Goal: Task Accomplishment & Management: Use online tool/utility

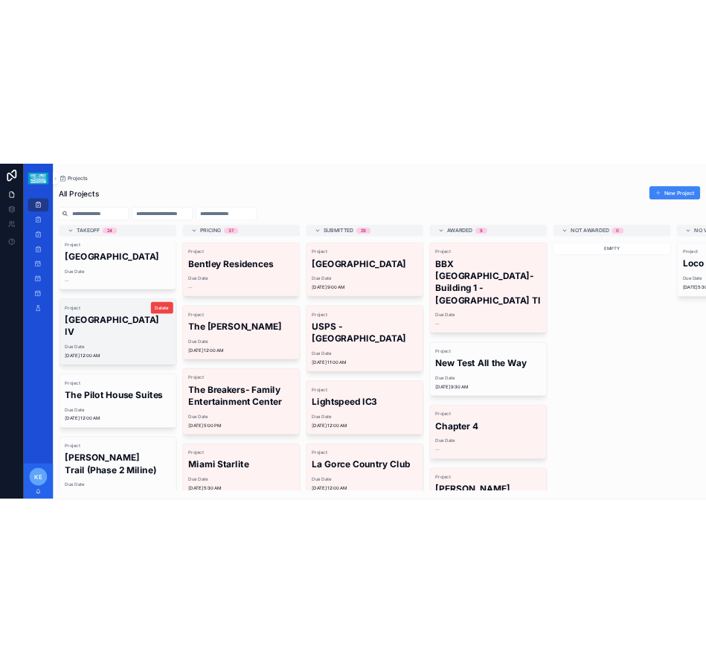
scroll to position [223, 0]
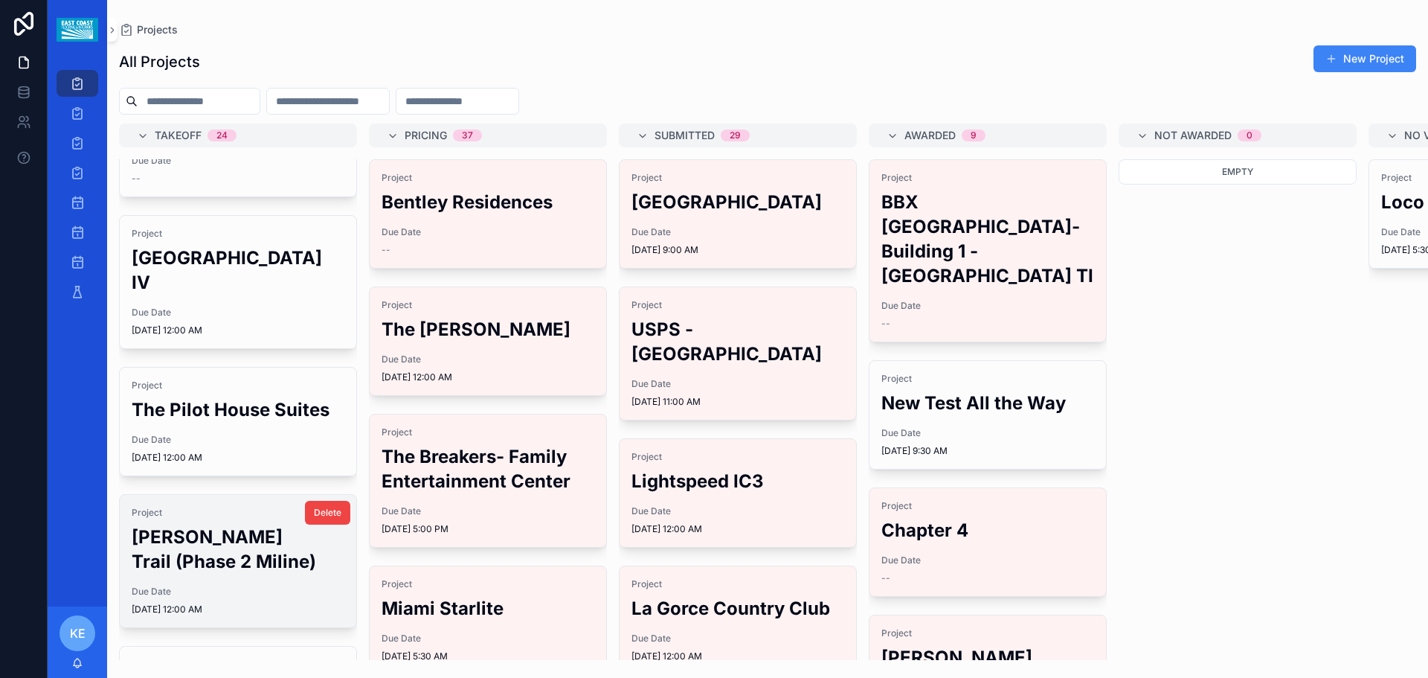
click at [192, 553] on h2 "[PERSON_NAME] Trail (Phase 2 Miline)" at bounding box center [238, 548] width 213 height 49
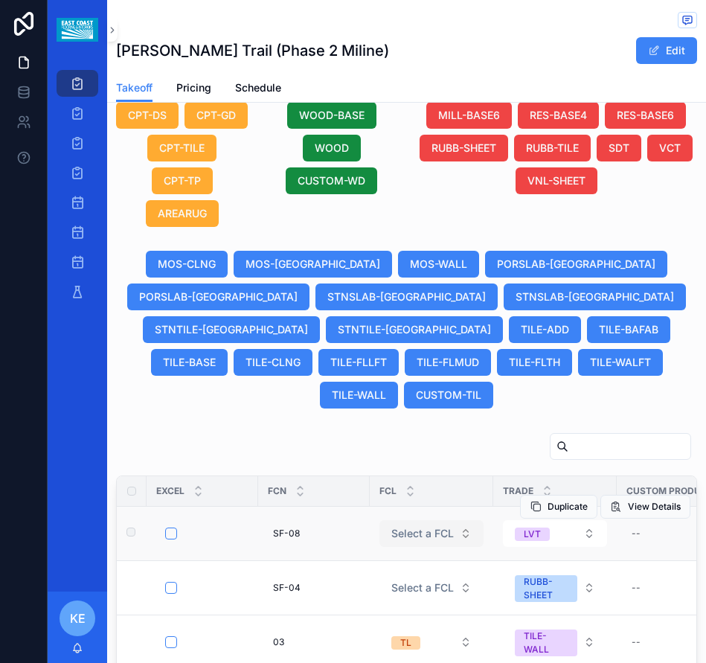
scroll to position [1041, 0]
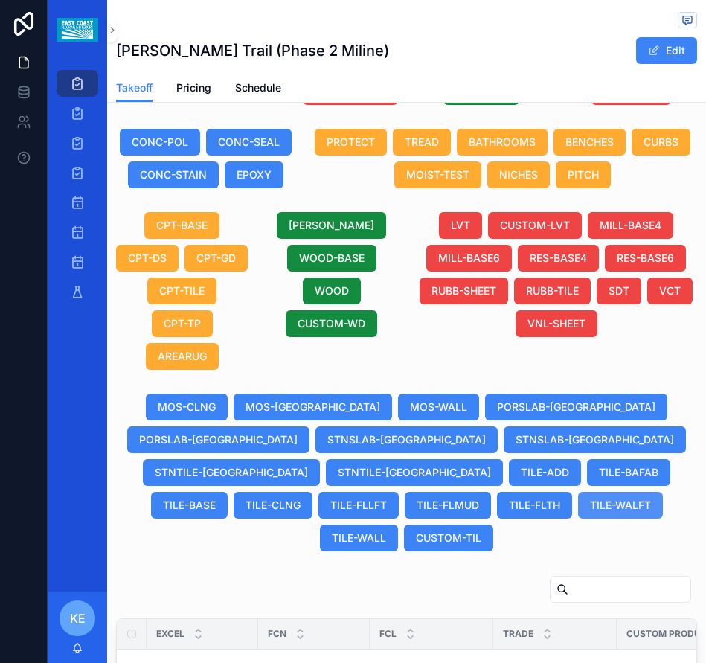
drag, startPoint x: 637, startPoint y: 506, endPoint x: 546, endPoint y: 497, distance: 91.2
click at [386, 530] on span "TILE-WALL" at bounding box center [359, 537] width 54 height 15
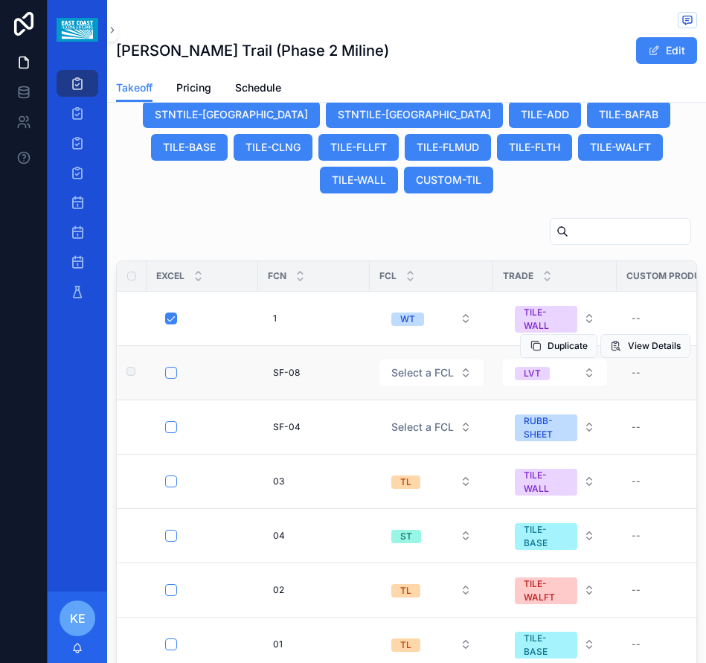
scroll to position [1413, 0]
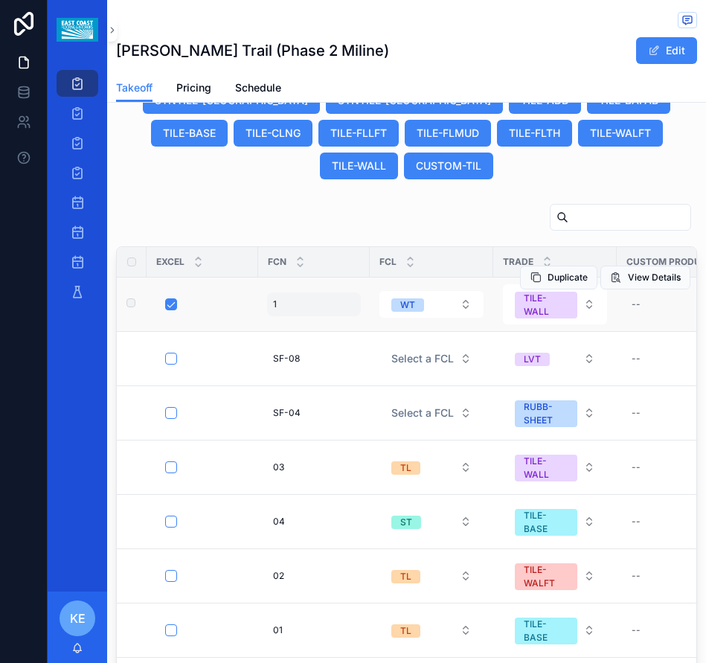
click at [289, 309] on div "1 1" at bounding box center [314, 304] width 94 height 24
click button "scrollable content" at bounding box center [455, 324] width 18 height 18
click at [436, 302] on button "WT" at bounding box center [431, 304] width 104 height 27
click at [428, 300] on button "WT" at bounding box center [431, 304] width 104 height 27
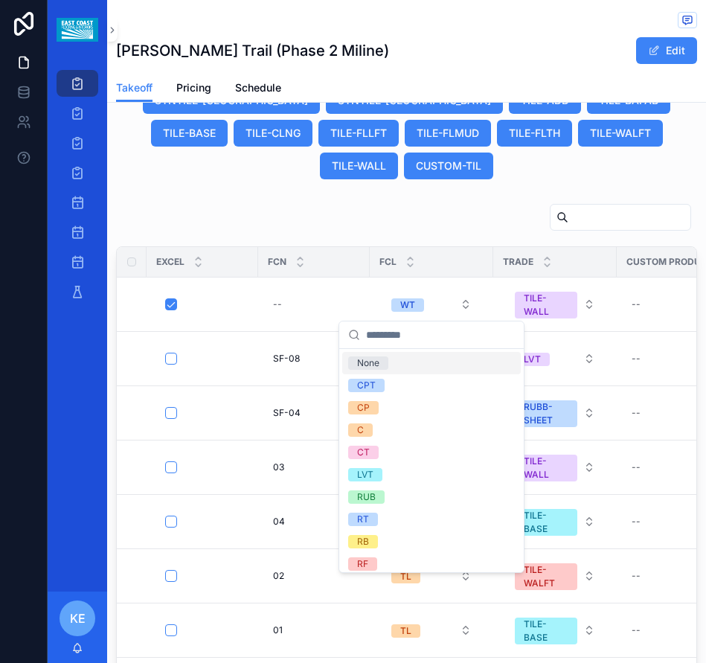
click at [359, 362] on div "None" at bounding box center [368, 362] width 22 height 13
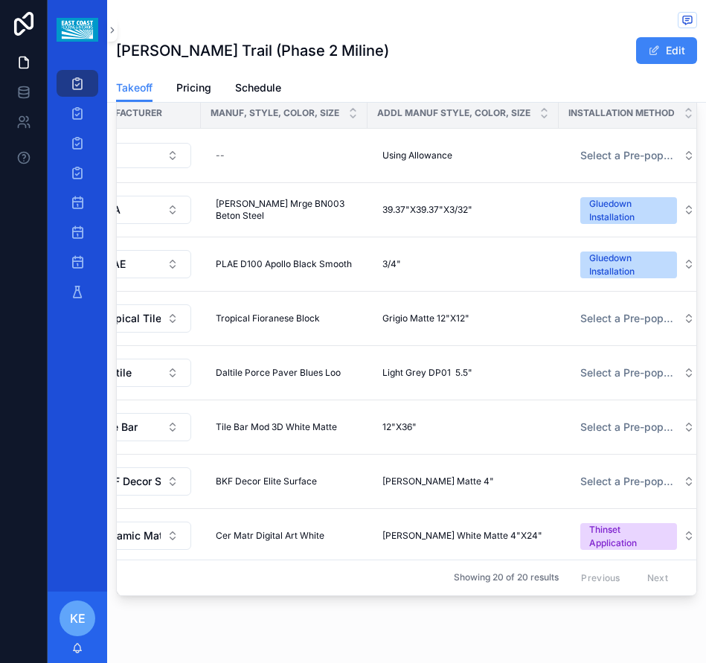
scroll to position [0, 791]
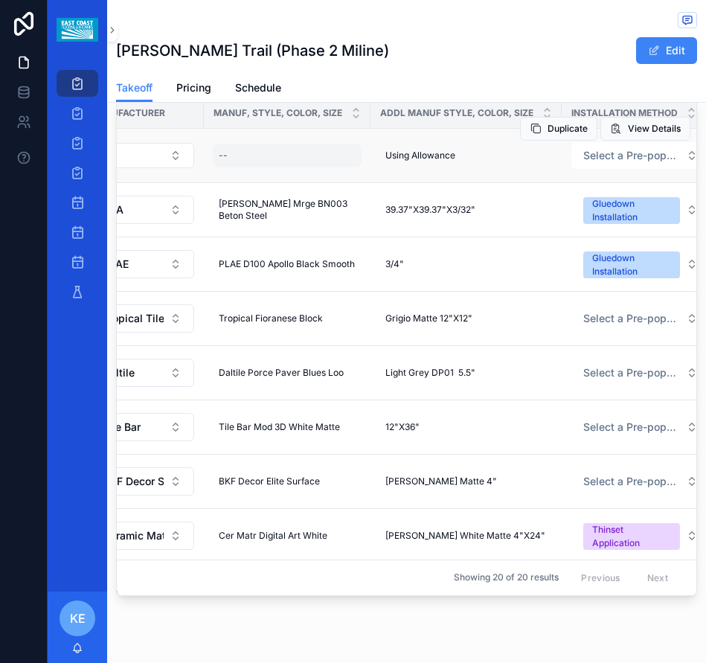
click at [240, 150] on div "--" at bounding box center [287, 156] width 149 height 24
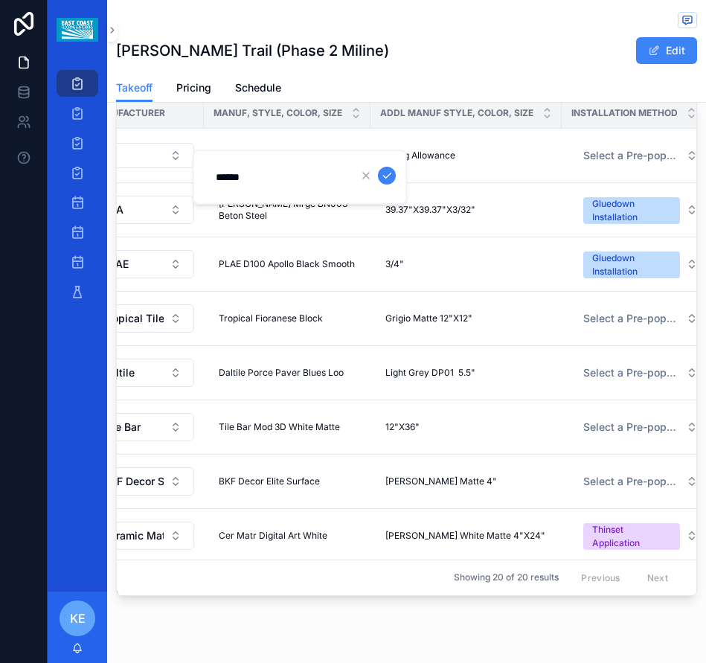
type input "*******"
click button "scrollable content" at bounding box center [387, 176] width 18 height 18
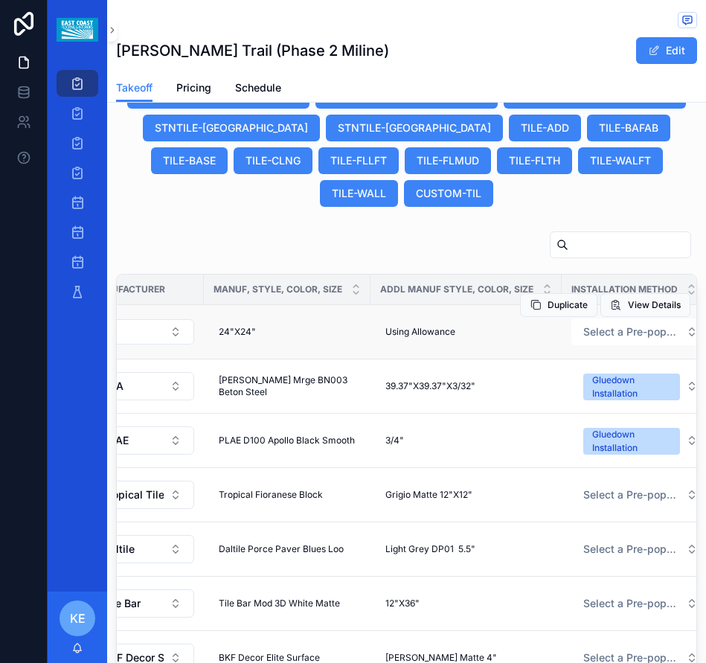
scroll to position [1366, 0]
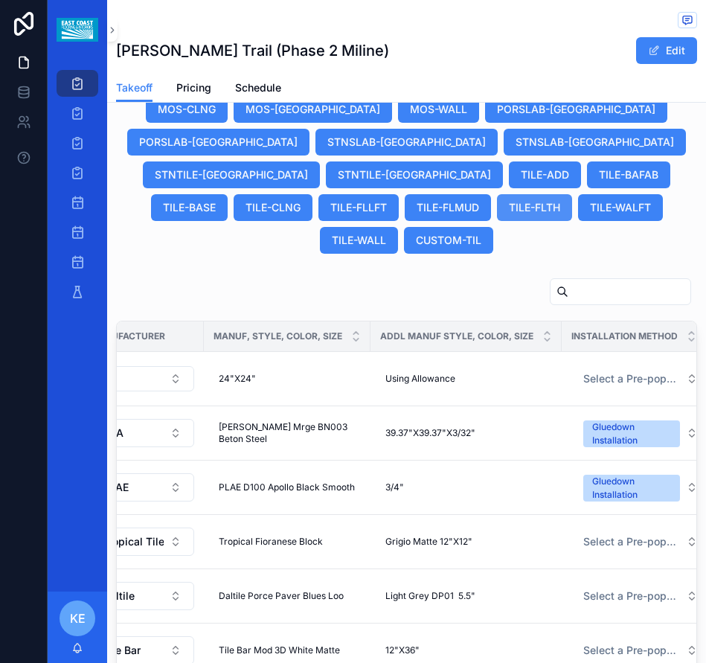
drag, startPoint x: 540, startPoint y: 209, endPoint x: 437, endPoint y: 219, distance: 103.2
click at [590, 209] on span "TILE-WALFT" at bounding box center [620, 207] width 61 height 15
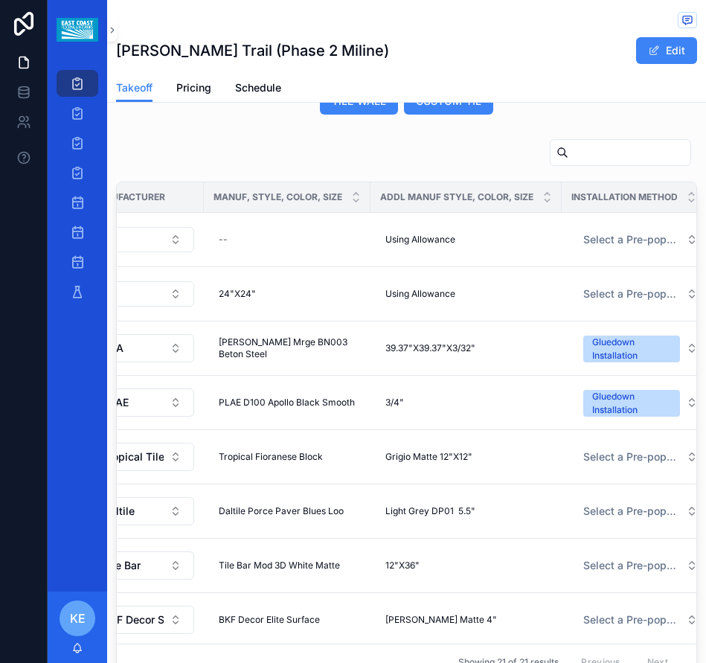
scroll to position [1549, 0]
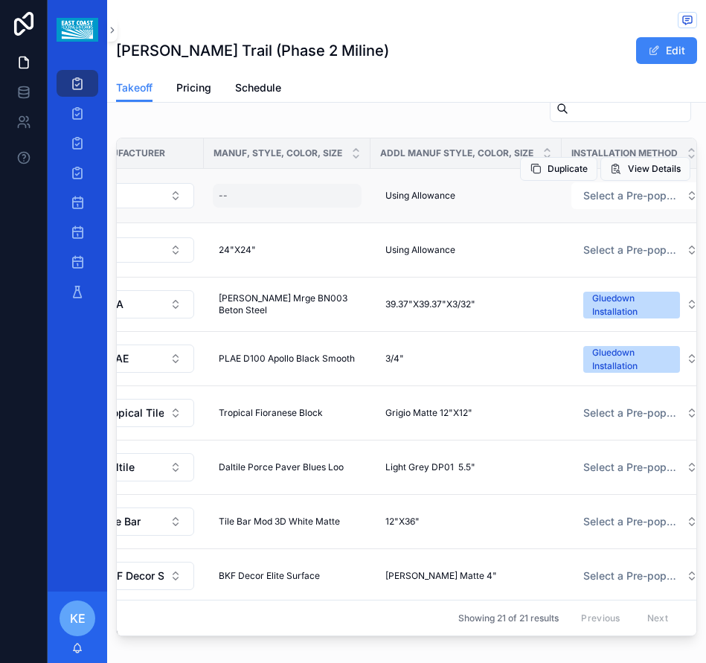
click at [233, 196] on div "--" at bounding box center [287, 196] width 149 height 24
type input "*******"
click button "scrollable content" at bounding box center [387, 216] width 18 height 18
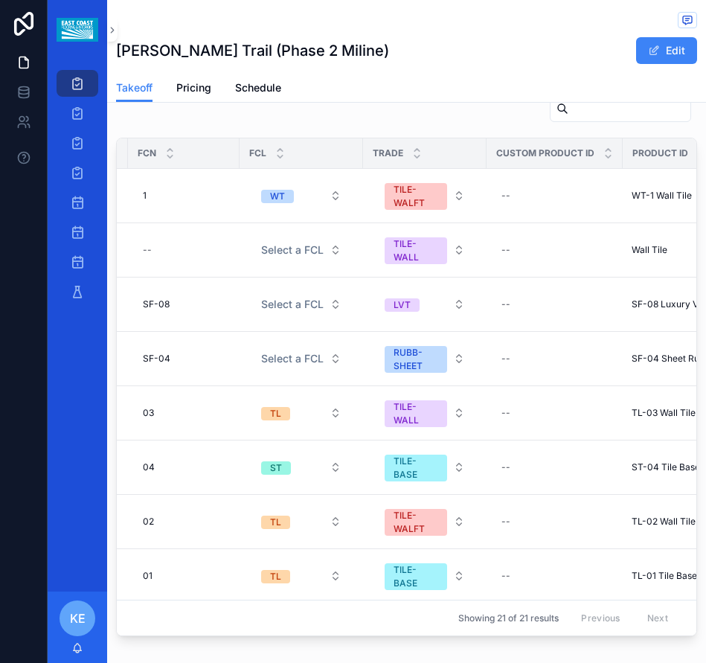
scroll to position [0, 99]
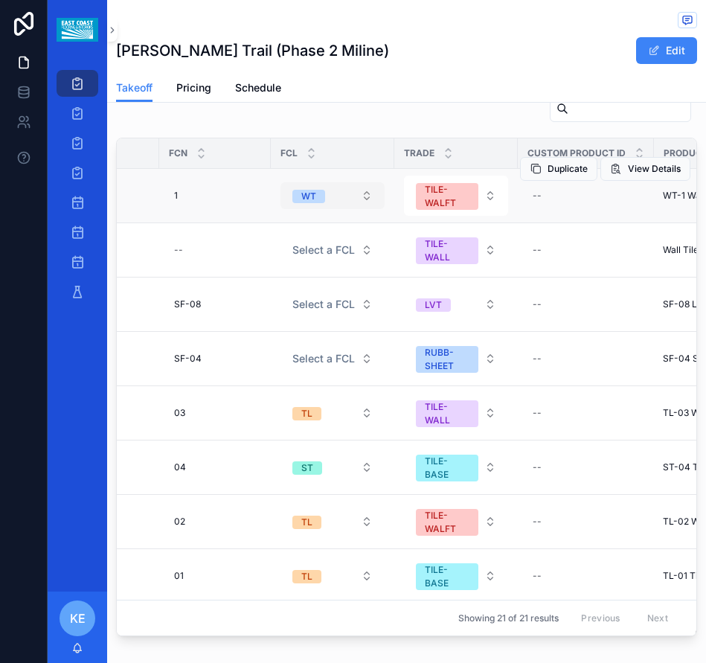
click at [360, 202] on button "WT" at bounding box center [332, 195] width 104 height 27
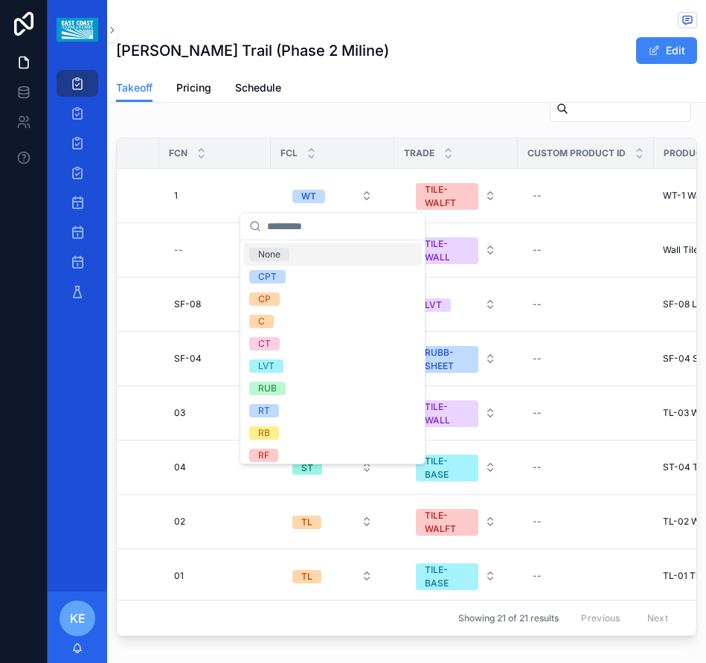
click at [279, 257] on div "None" at bounding box center [269, 254] width 22 height 13
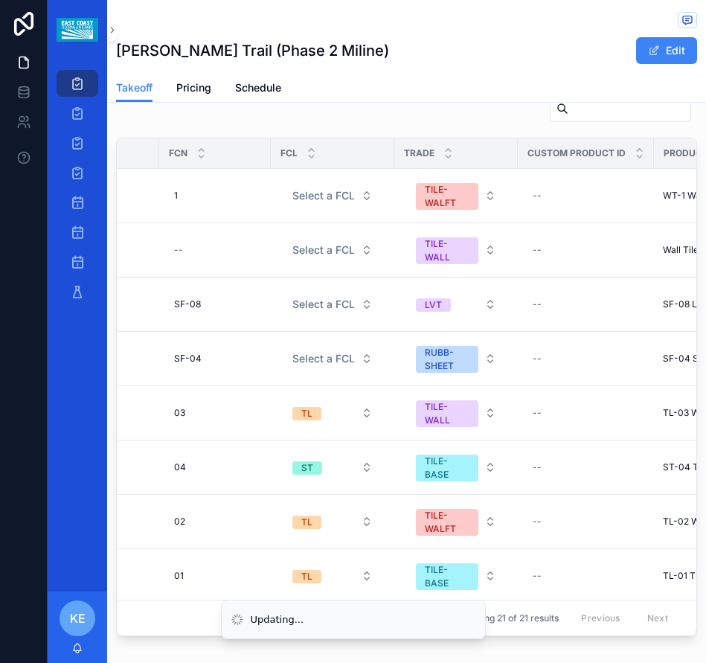
click at [200, 200] on div "1 1" at bounding box center [215, 196] width 94 height 24
click button "scrollable content" at bounding box center [356, 216] width 18 height 18
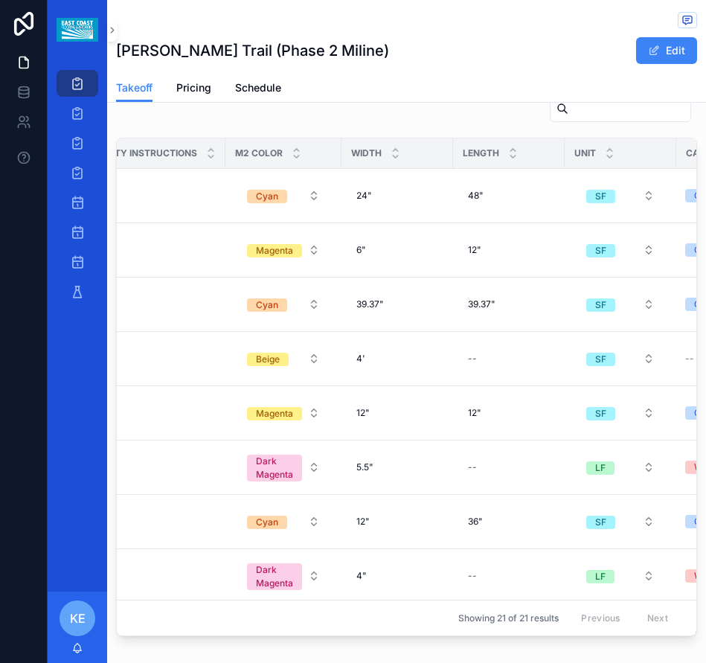
scroll to position [0, 1445]
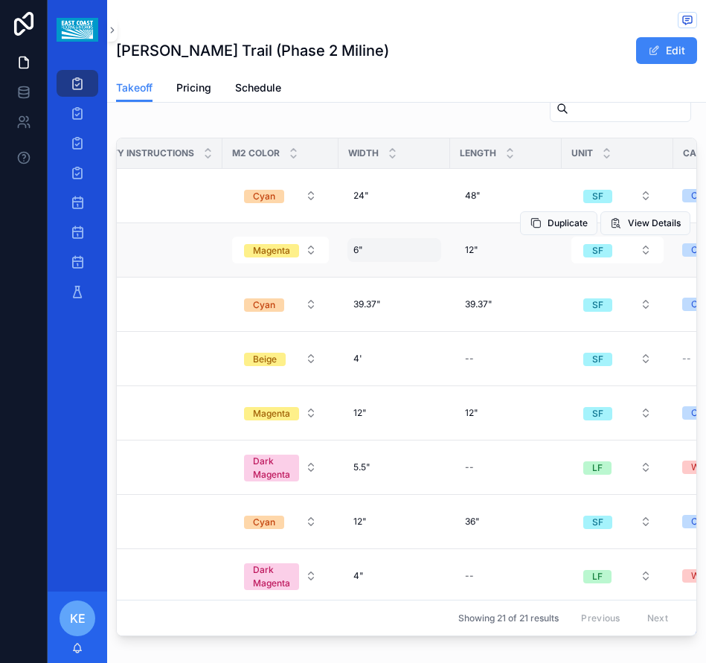
click at [352, 260] on div "6" 6"" at bounding box center [394, 250] width 94 height 24
type input "*"
type input "***"
click button "scrollable content" at bounding box center [519, 270] width 18 height 18
click at [463, 256] on div "12" 12"" at bounding box center [506, 250] width 94 height 24
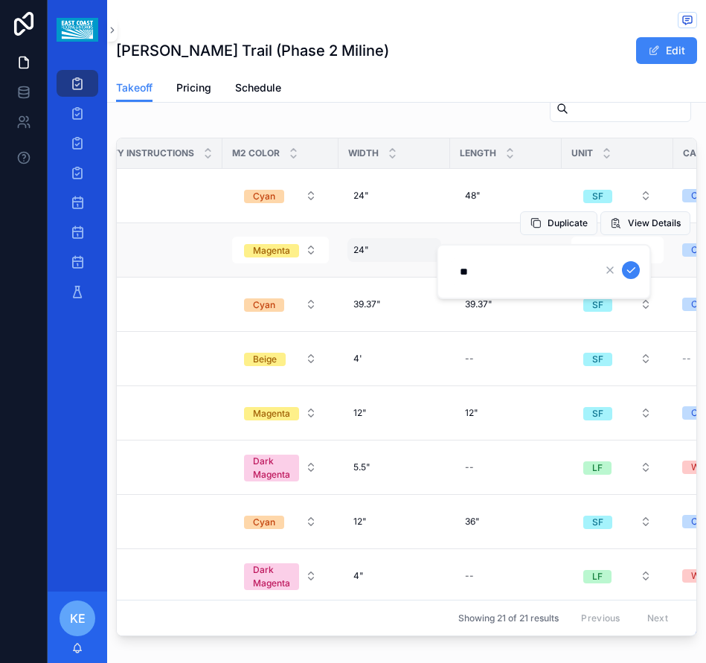
type input "*"
type input "***"
click at [460, 241] on div "12" 12"" at bounding box center [506, 250] width 94 height 24
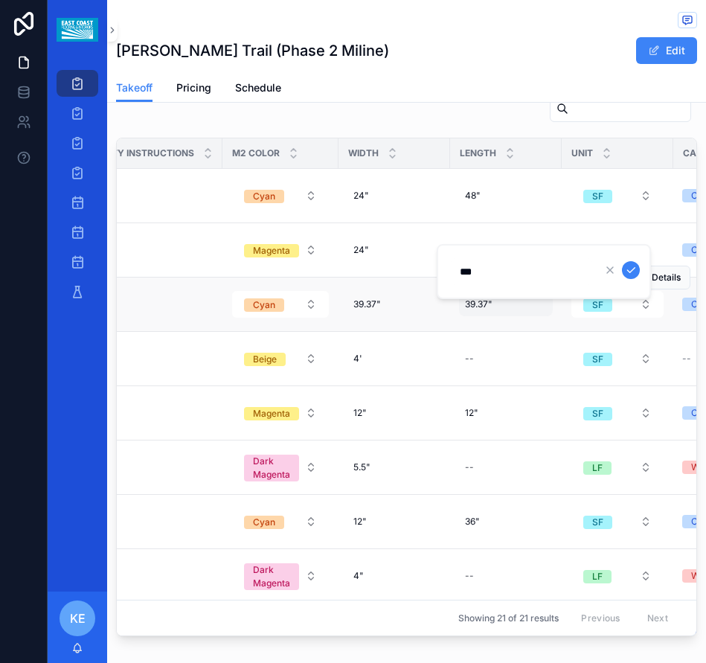
click button "scrollable content" at bounding box center [631, 270] width 18 height 18
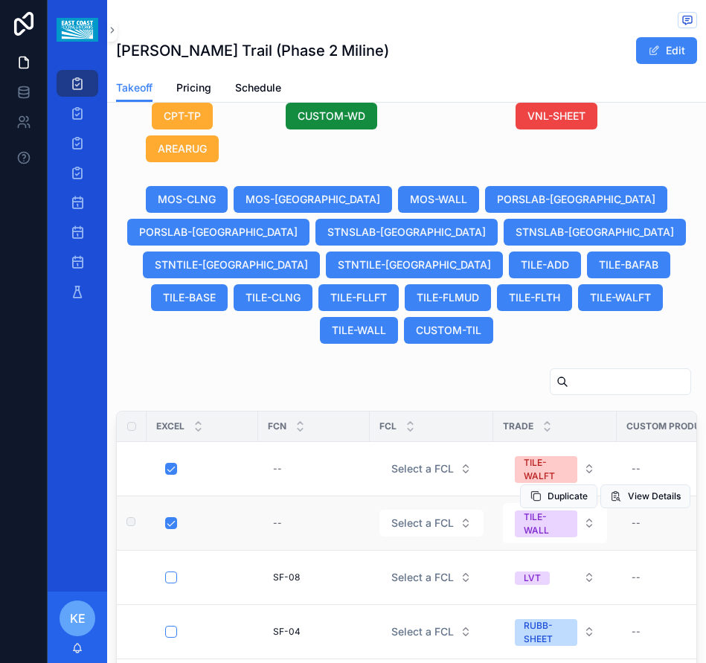
scroll to position [1251, 0]
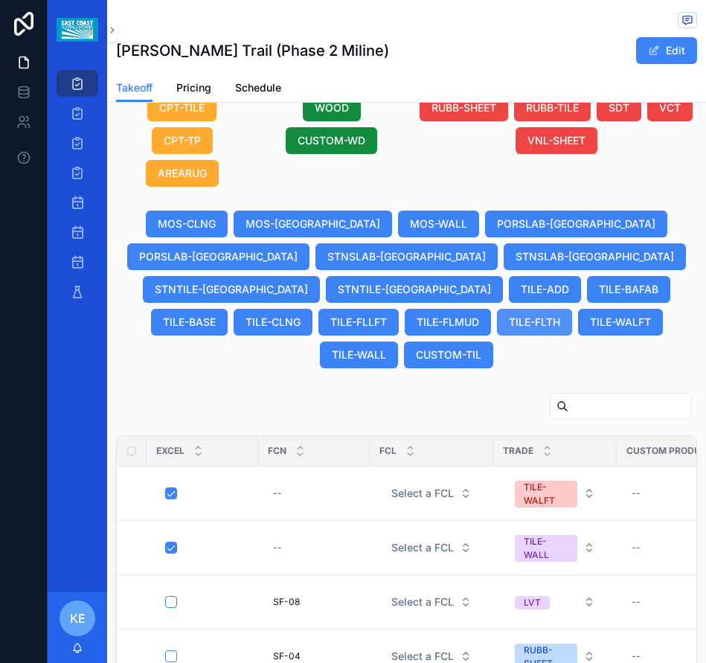
click at [509, 317] on span "TILE-FLTH" at bounding box center [534, 322] width 51 height 15
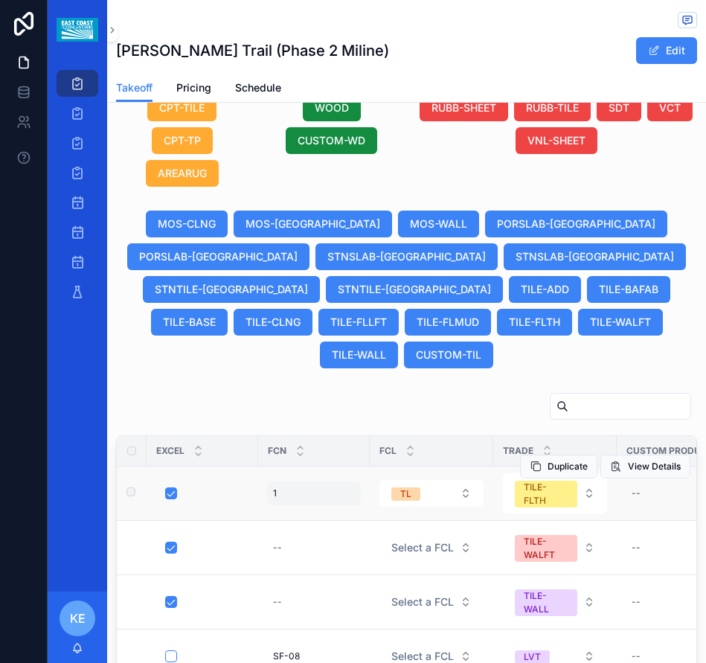
click at [315, 499] on div "1 1" at bounding box center [314, 493] width 94 height 24
click button "scrollable content" at bounding box center [455, 513] width 18 height 18
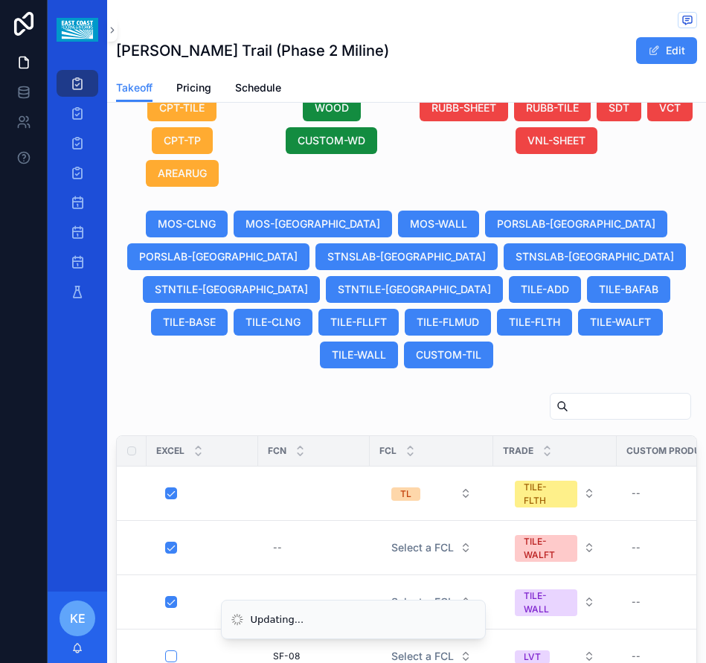
click at [410, 498] on div "TL" at bounding box center [405, 493] width 11 height 13
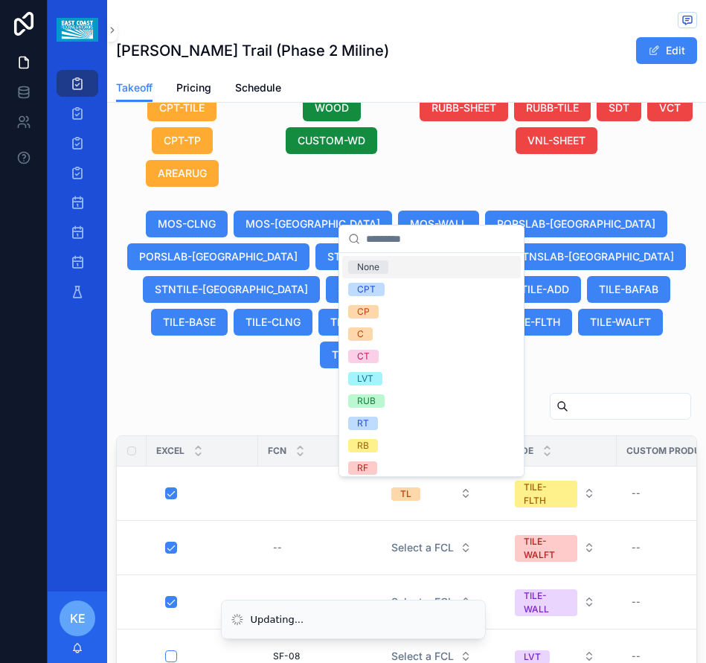
click at [485, 237] on button "PORSLAB-[GEOGRAPHIC_DATA]" at bounding box center [576, 223] width 182 height 27
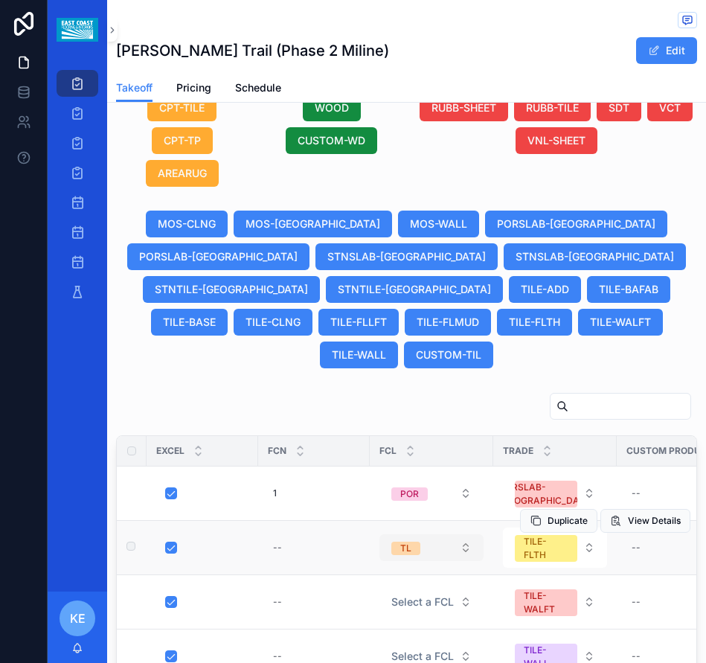
click at [437, 544] on button "TL" at bounding box center [431, 547] width 104 height 27
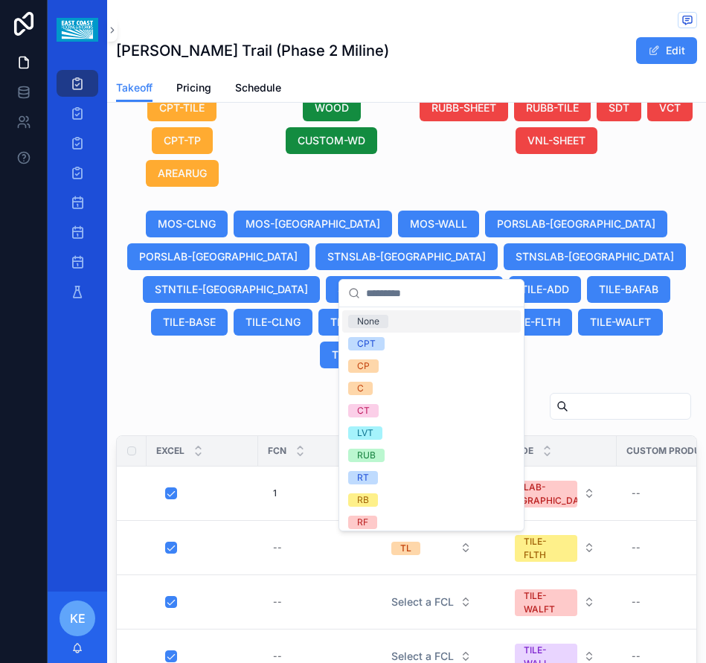
click at [362, 322] on div "None" at bounding box center [368, 321] width 22 height 13
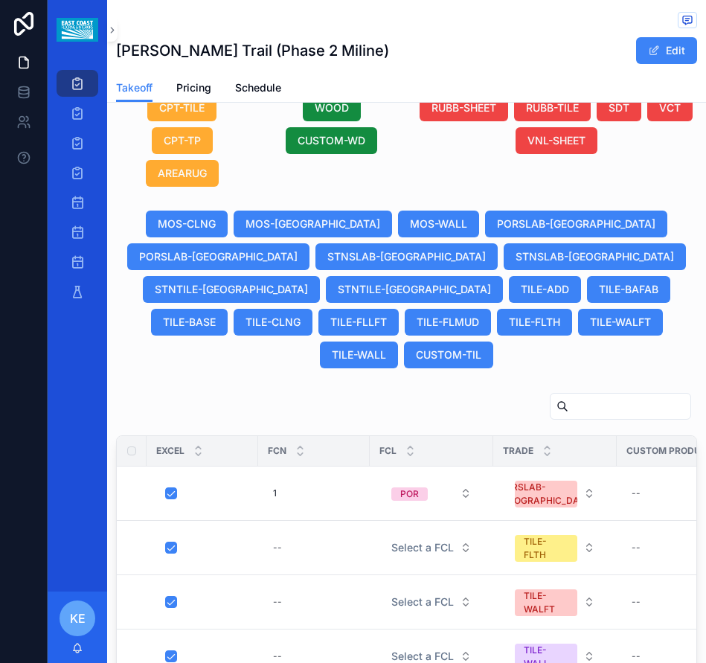
click at [600, 461] on div "Trade" at bounding box center [555, 451] width 122 height 28
click at [628, 465] on span "View Details" at bounding box center [654, 466] width 53 height 12
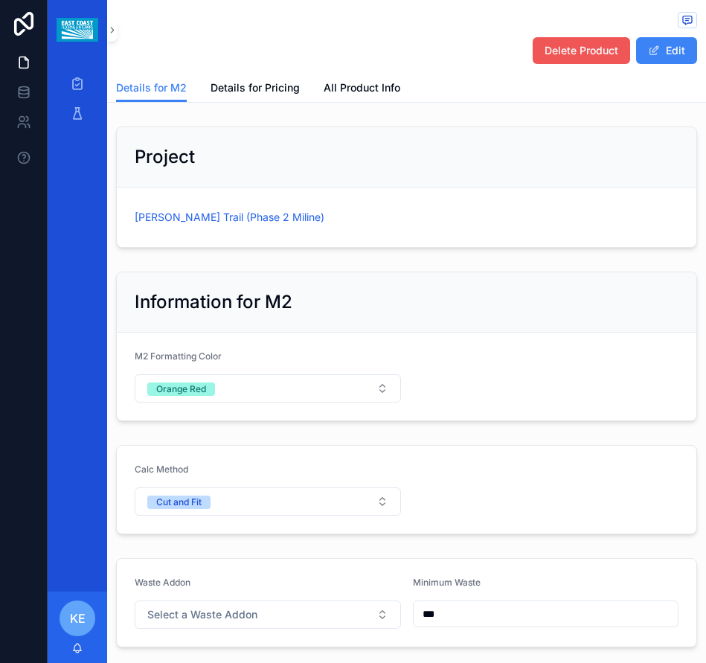
click at [582, 51] on span "Delete Product" at bounding box center [581, 50] width 74 height 15
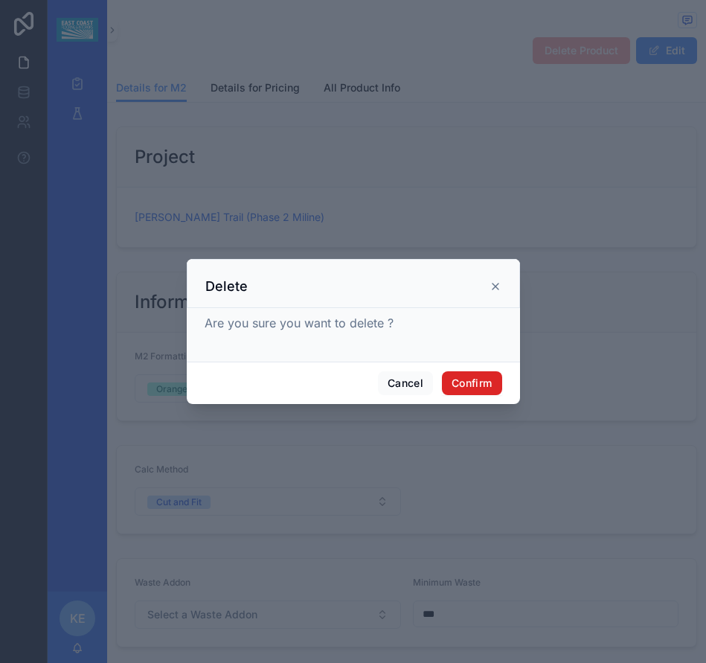
click at [480, 387] on button "Confirm" at bounding box center [472, 383] width 60 height 24
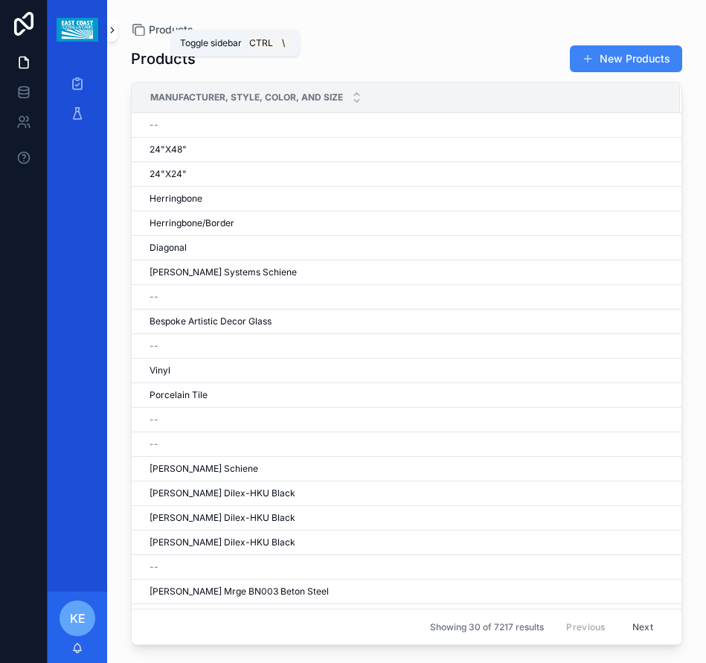
click at [112, 32] on icon "scrollable content" at bounding box center [112, 30] width 3 height 5
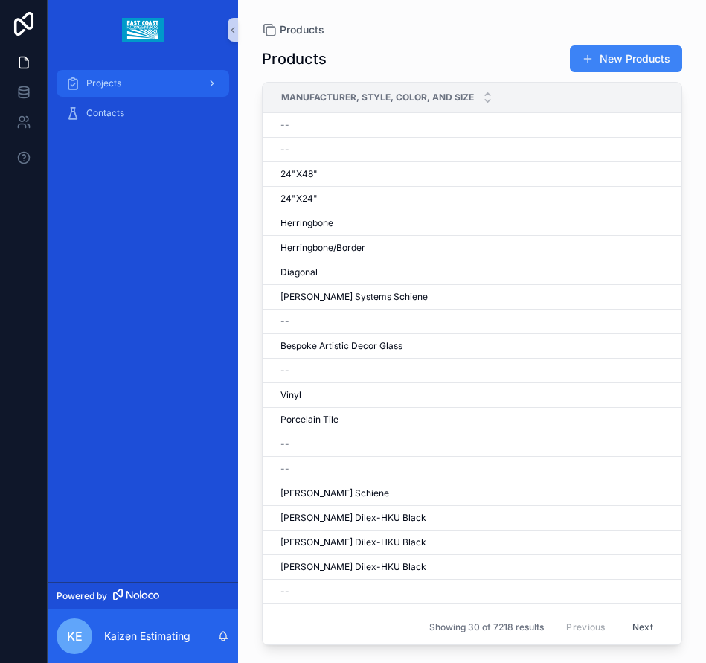
click at [114, 82] on span "Projects" at bounding box center [103, 83] width 35 height 12
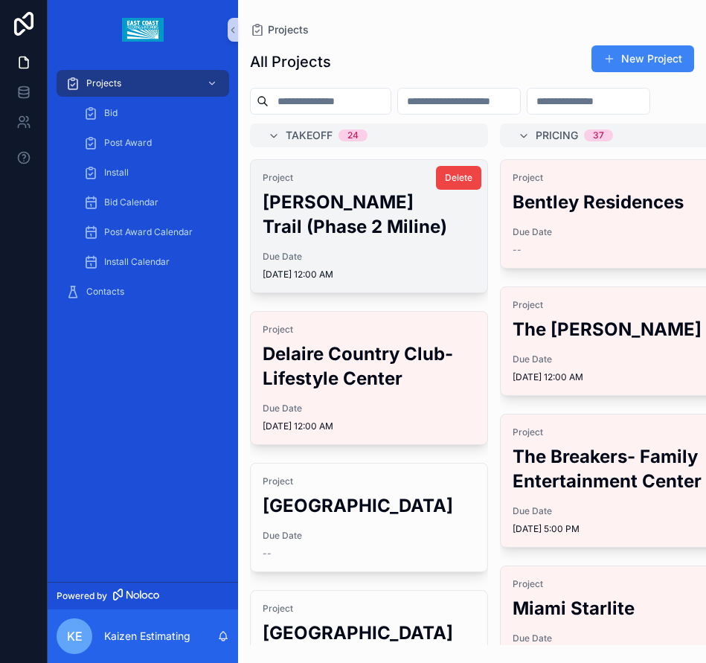
click at [306, 281] on div "Project [PERSON_NAME] Trail (Phase 2 Miline) Due Date [DATE] 12:00 AM" at bounding box center [369, 226] width 237 height 132
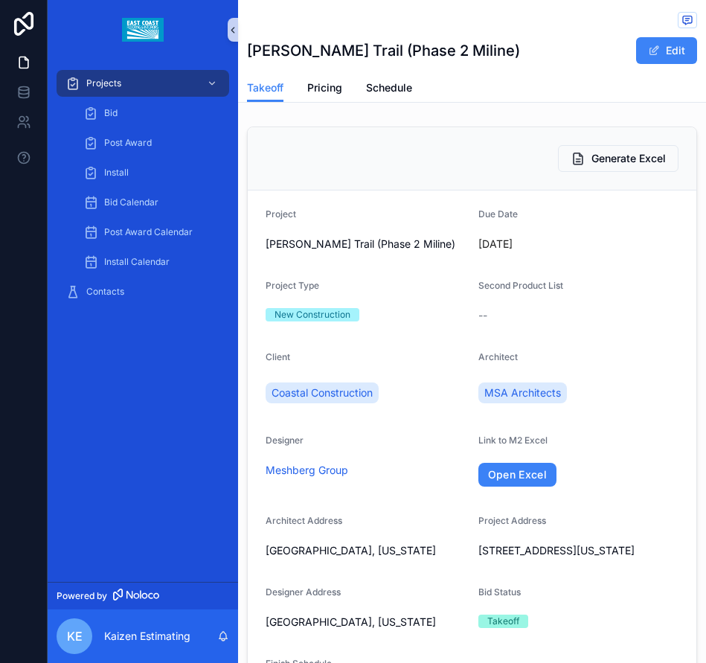
click at [230, 33] on icon "scrollable content" at bounding box center [233, 30] width 10 height 11
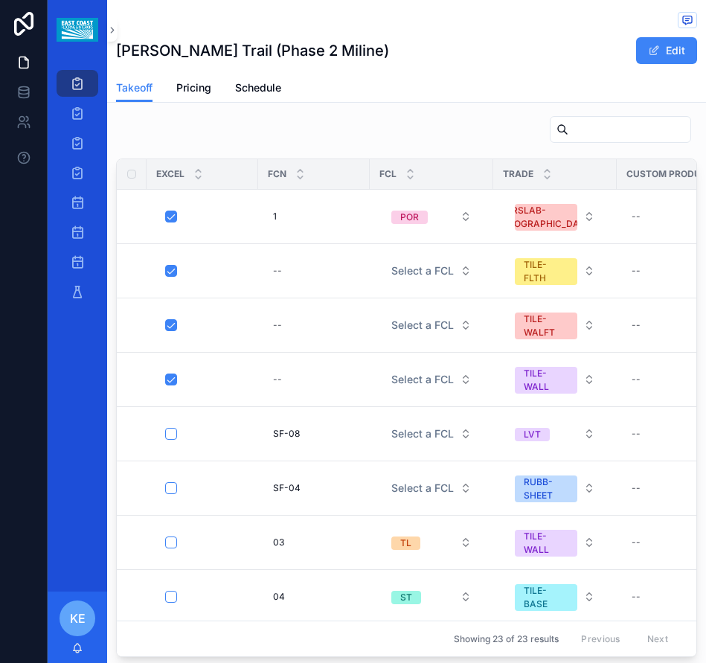
scroll to position [1562, 0]
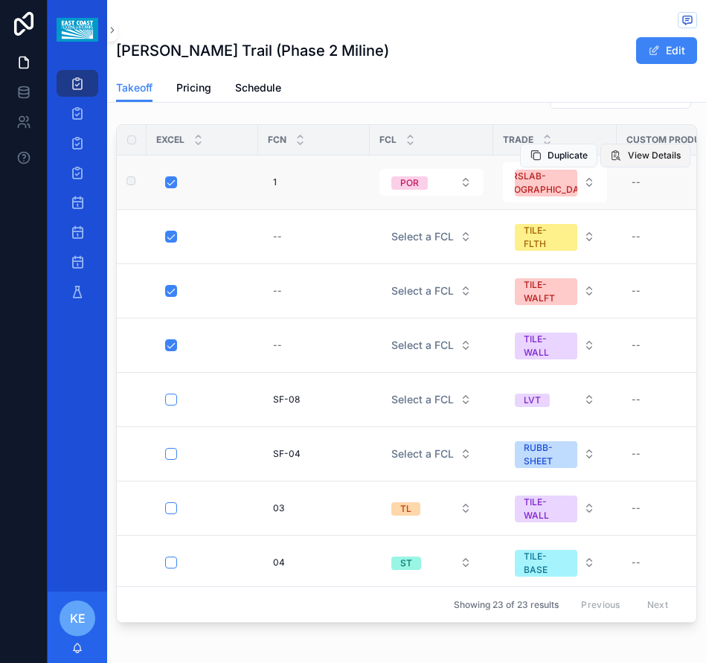
click at [636, 158] on span "View Details" at bounding box center [654, 156] width 53 height 12
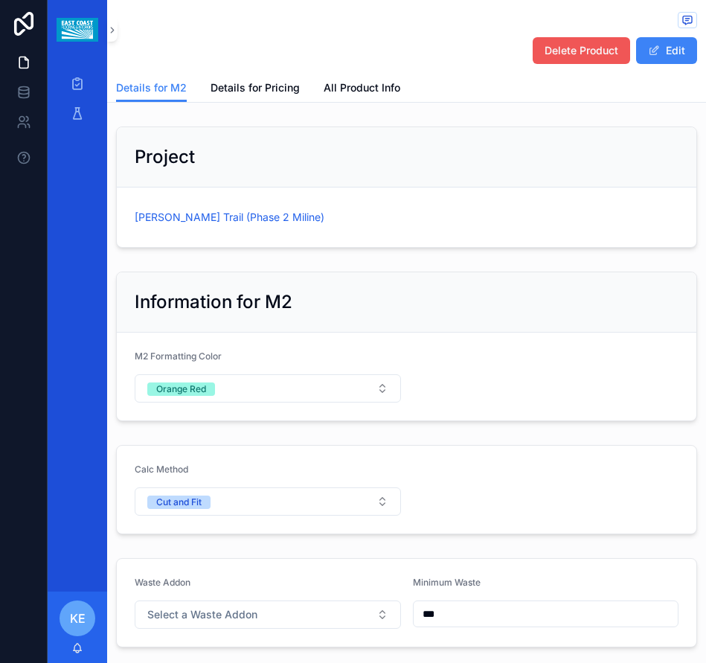
click at [571, 37] on button "Delete Product" at bounding box center [581, 50] width 97 height 27
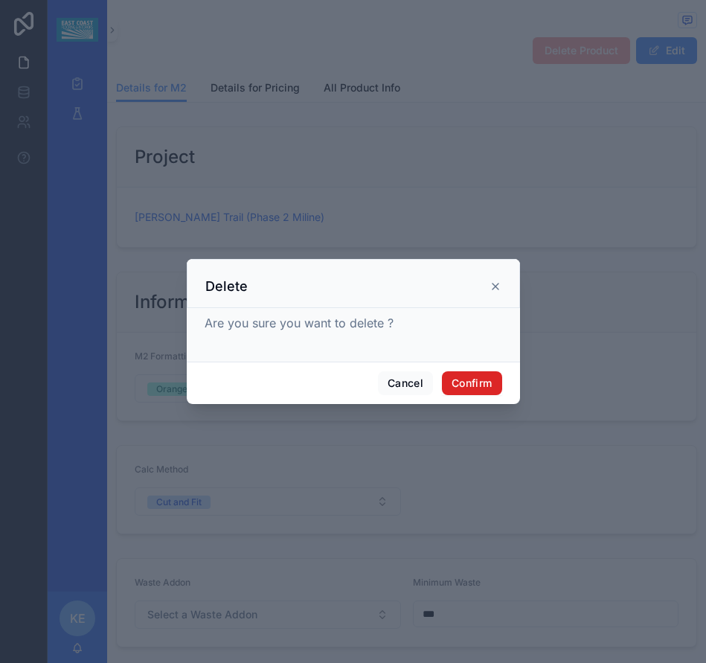
click at [478, 385] on button "Confirm" at bounding box center [472, 383] width 60 height 24
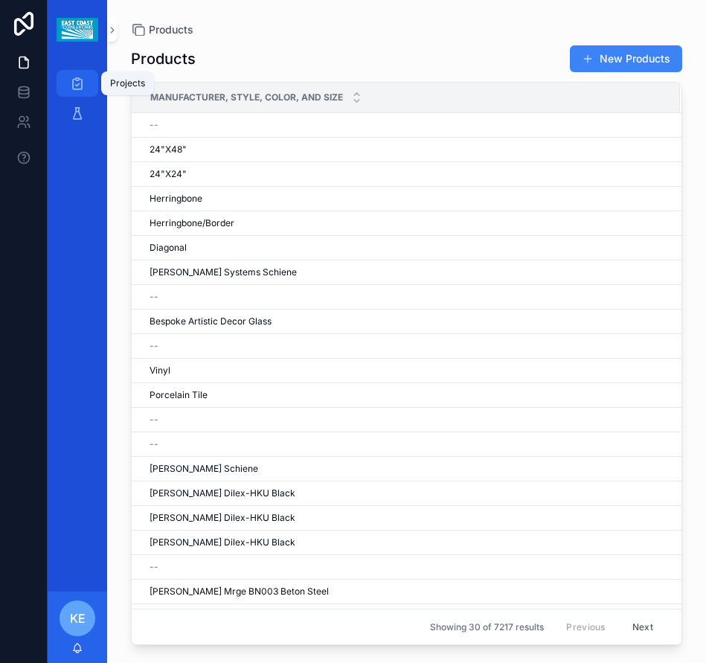
click at [75, 74] on div "Projects" at bounding box center [77, 83] width 24 height 24
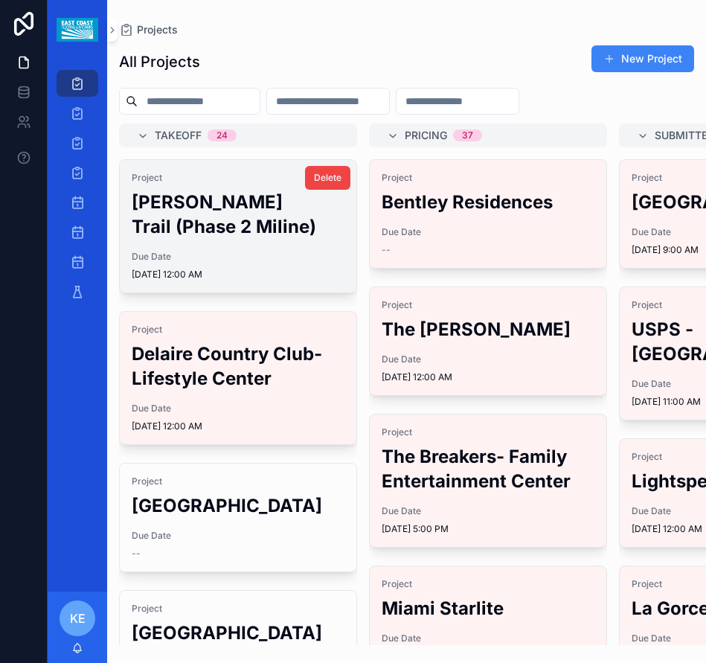
click at [249, 251] on span "Due Date" at bounding box center [238, 257] width 213 height 12
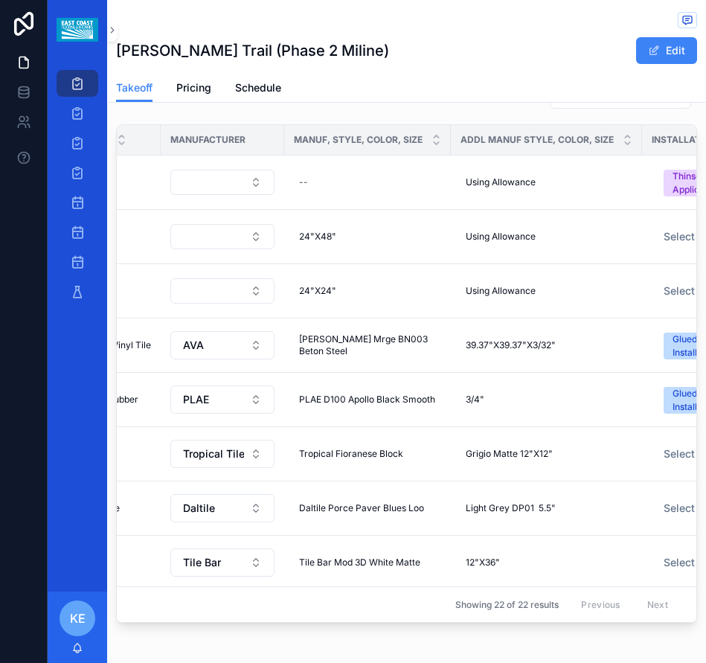
scroll to position [0, 732]
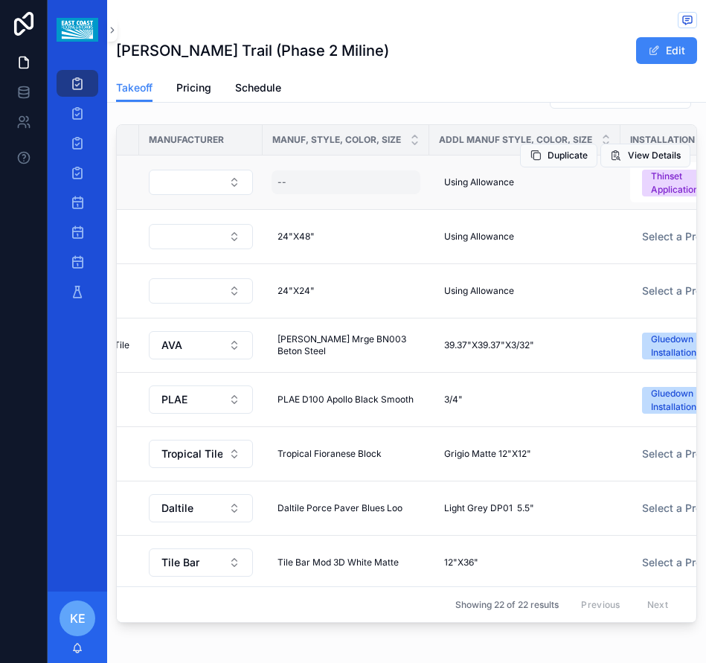
click at [284, 186] on div "--" at bounding box center [345, 182] width 149 height 24
type input "*******"
click button "scrollable content" at bounding box center [446, 202] width 18 height 18
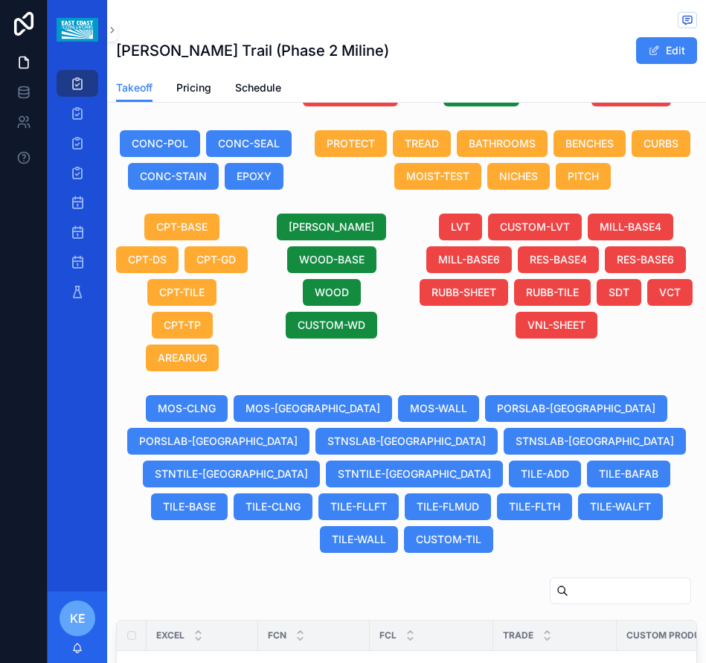
scroll to position [1041, 0]
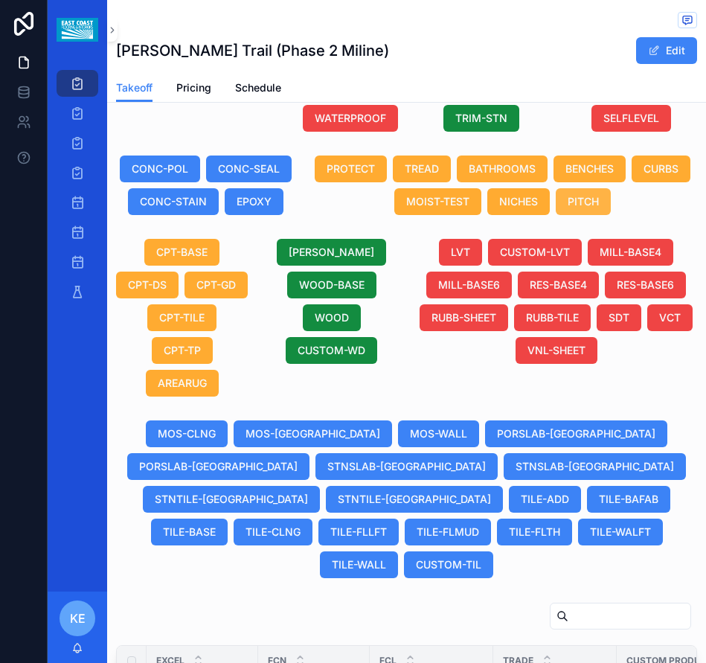
click at [599, 198] on span "PITCH" at bounding box center [583, 201] width 31 height 15
click at [538, 205] on span "NICHES" at bounding box center [518, 201] width 39 height 15
click at [614, 165] on span "BENCHES" at bounding box center [589, 168] width 48 height 15
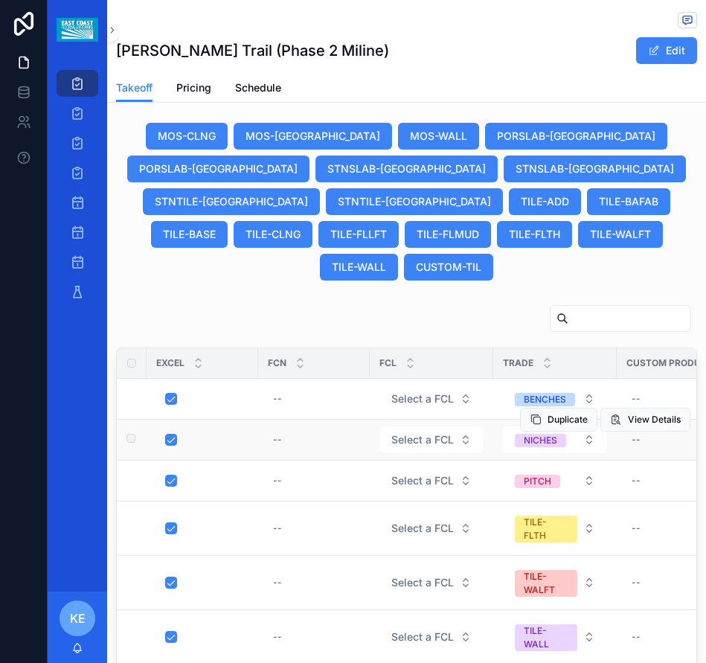
scroll to position [1488, 0]
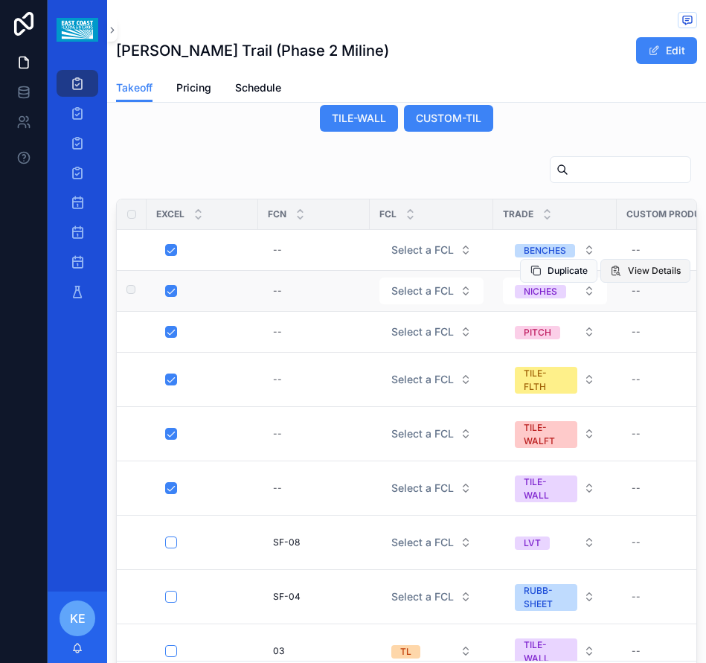
click at [628, 273] on span "View Details" at bounding box center [654, 271] width 53 height 12
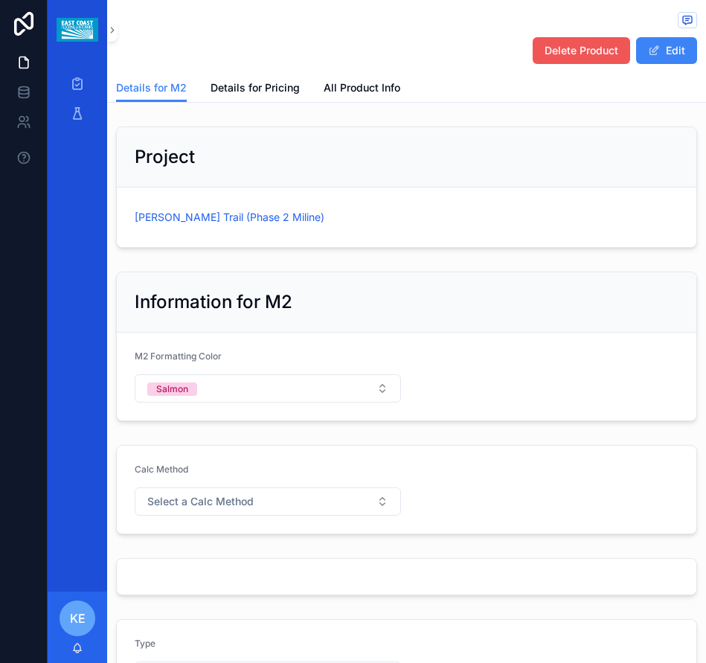
click at [551, 46] on span "Delete Product" at bounding box center [581, 50] width 74 height 15
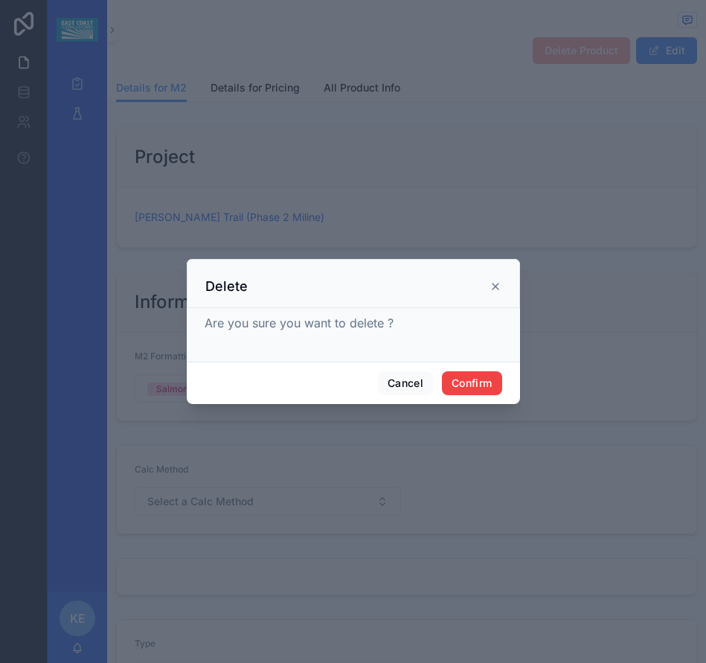
click at [480, 399] on div "Cancel Confirm" at bounding box center [353, 382] width 333 height 42
click at [463, 375] on button "Confirm" at bounding box center [472, 383] width 60 height 24
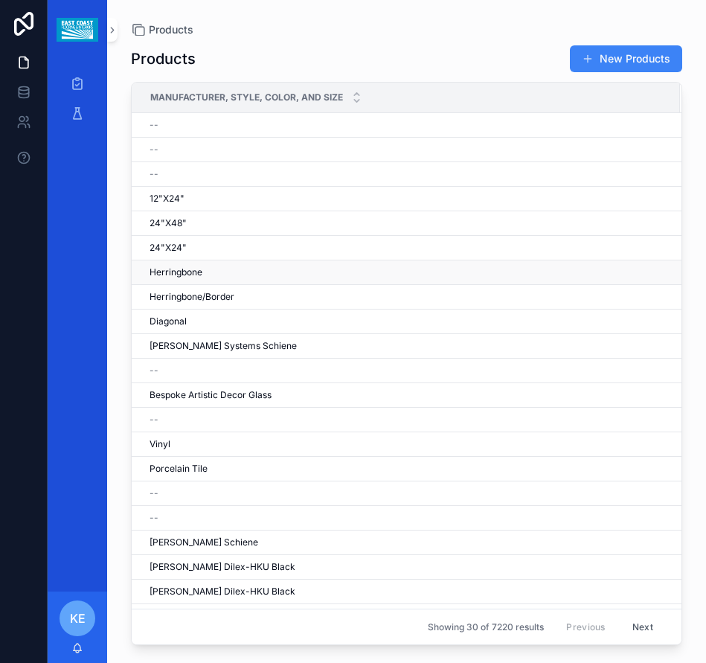
click at [194, 260] on td "Herringbone Herringbone" at bounding box center [406, 272] width 548 height 25
click at [199, 280] on td "Herringbone Herringbone" at bounding box center [406, 272] width 548 height 25
click at [180, 244] on span "24"X24"" at bounding box center [168, 248] width 37 height 12
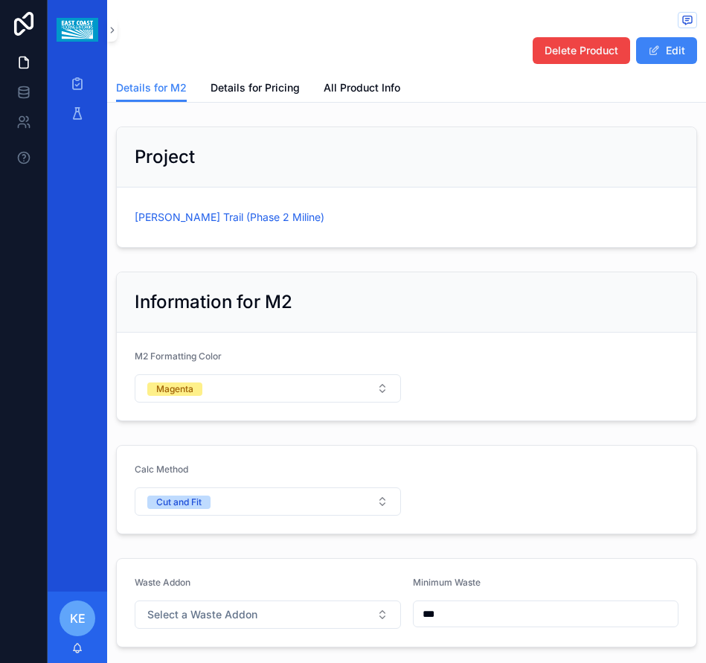
click at [193, 225] on div "[PERSON_NAME] Trail (Phase 2 Miline)" at bounding box center [407, 217] width 544 height 24
click at [193, 221] on span "[PERSON_NAME] Trail (Phase 2 Miline)" at bounding box center [230, 217] width 190 height 15
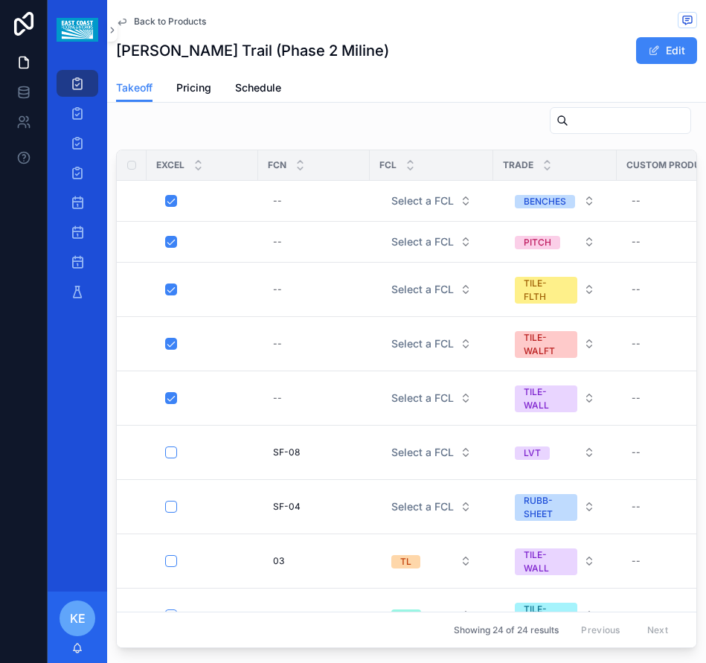
scroll to position [1562, 0]
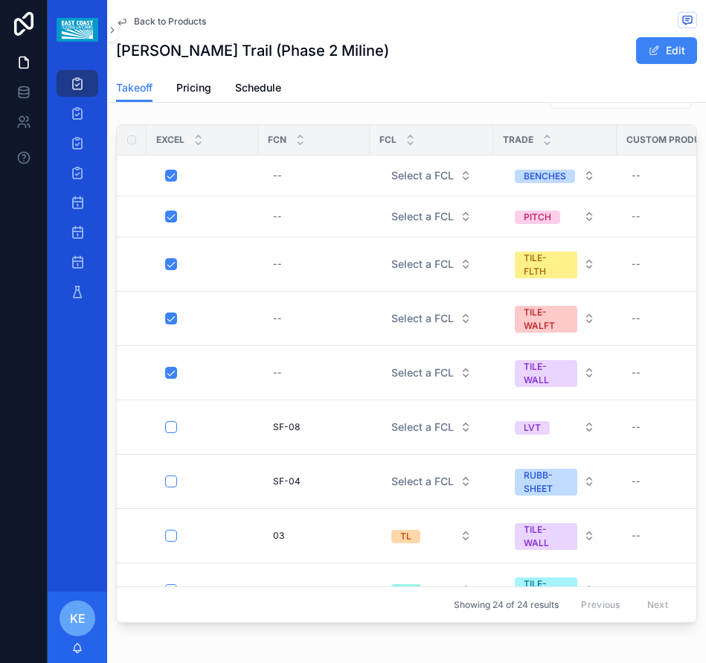
drag, startPoint x: 231, startPoint y: 622, endPoint x: 225, endPoint y: 616, distance: 8.4
click at [273, 620] on div "Excel FCN FCL Trade Custom Product ID Product ID Manufacturer Manuf, Style, Col…" at bounding box center [406, 373] width 581 height 498
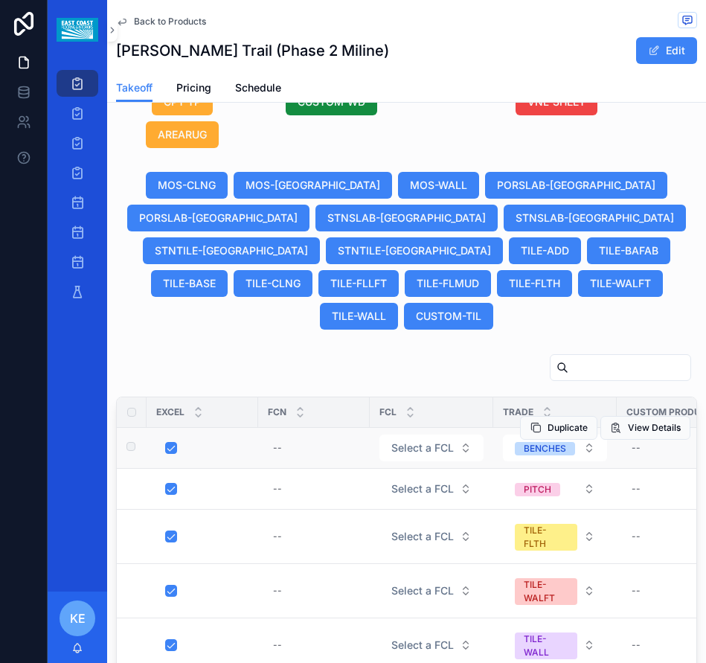
scroll to position [1264, 0]
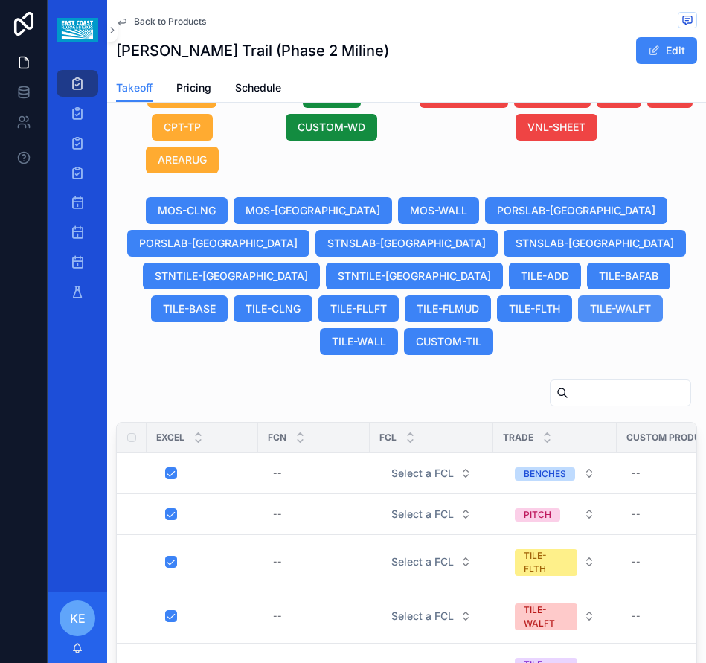
click at [590, 303] on span "TILE-WALFT" at bounding box center [620, 308] width 61 height 15
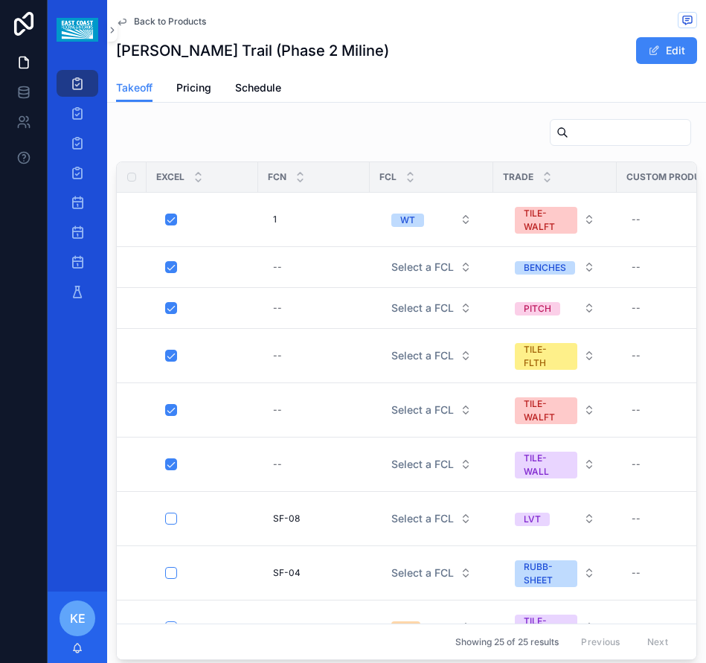
scroll to position [1549, 0]
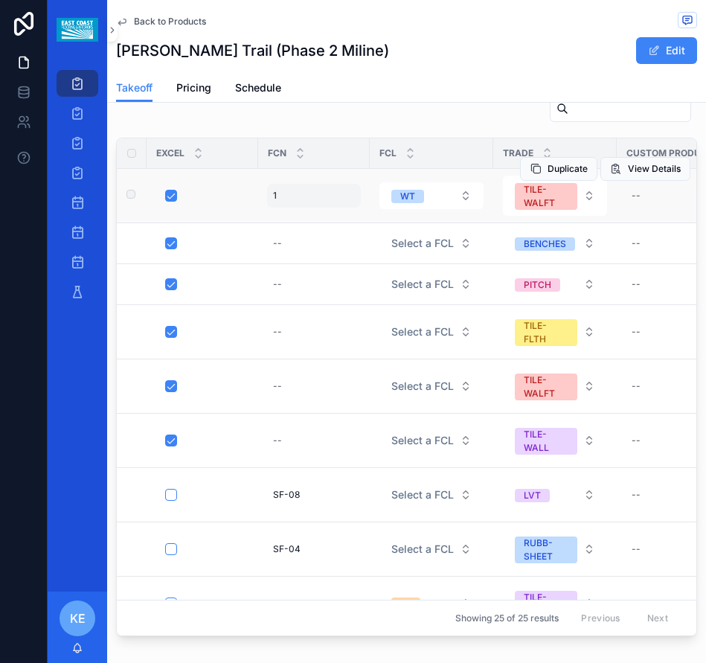
click at [302, 193] on div "1 1" at bounding box center [314, 196] width 94 height 24
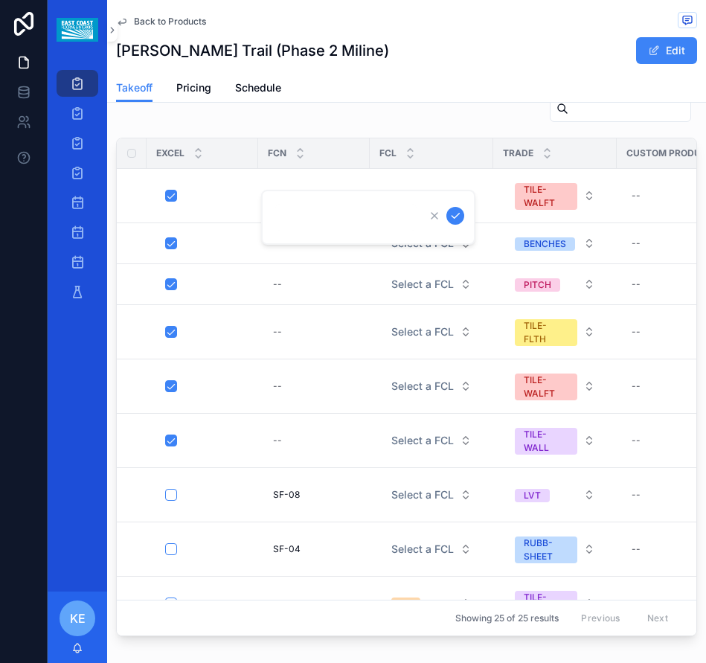
click button "scrollable content" at bounding box center [455, 216] width 18 height 18
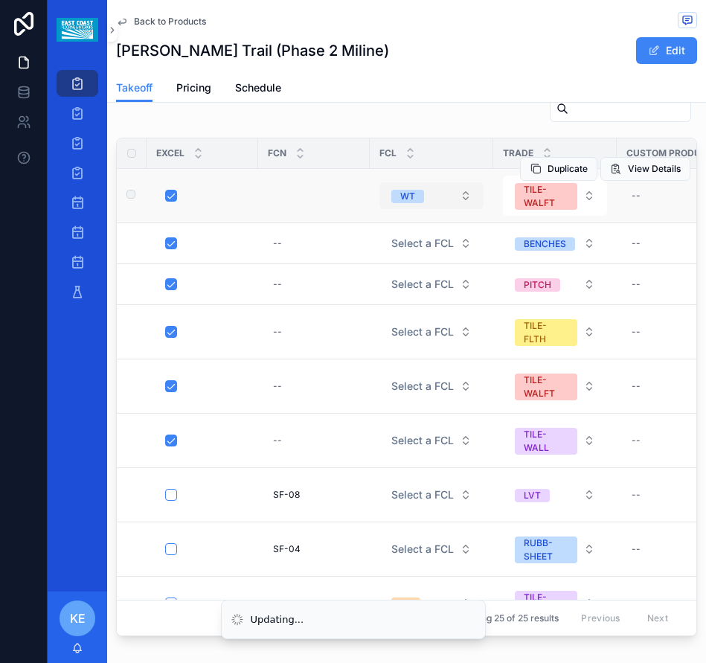
click at [429, 200] on button "WT" at bounding box center [431, 195] width 104 height 27
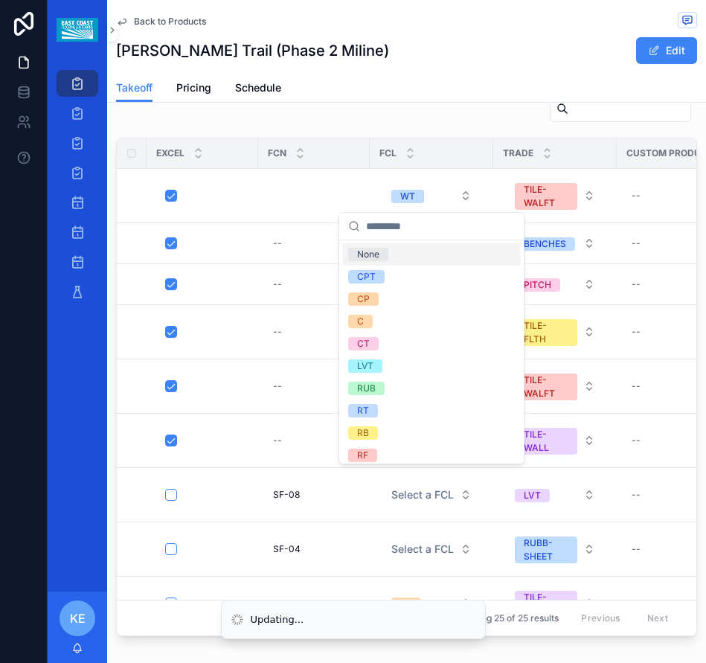
click at [363, 250] on div "None" at bounding box center [368, 254] width 22 height 13
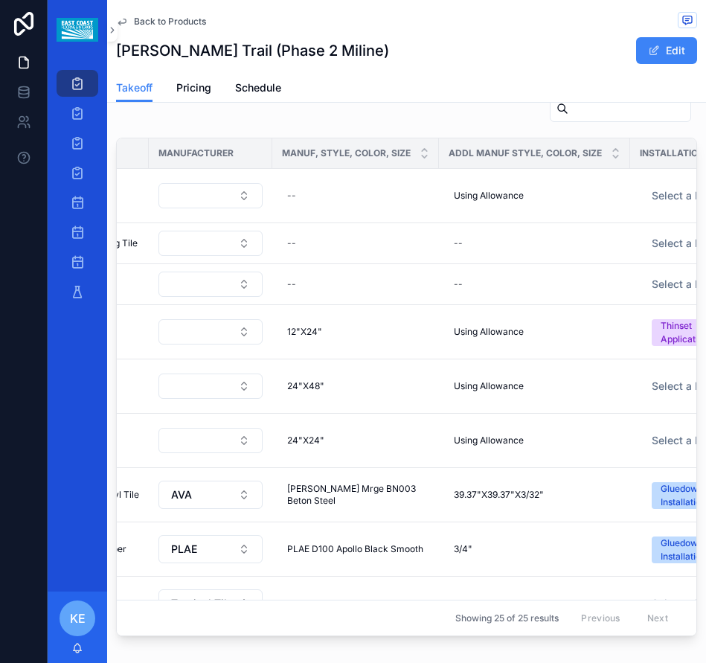
scroll to position [0, 728]
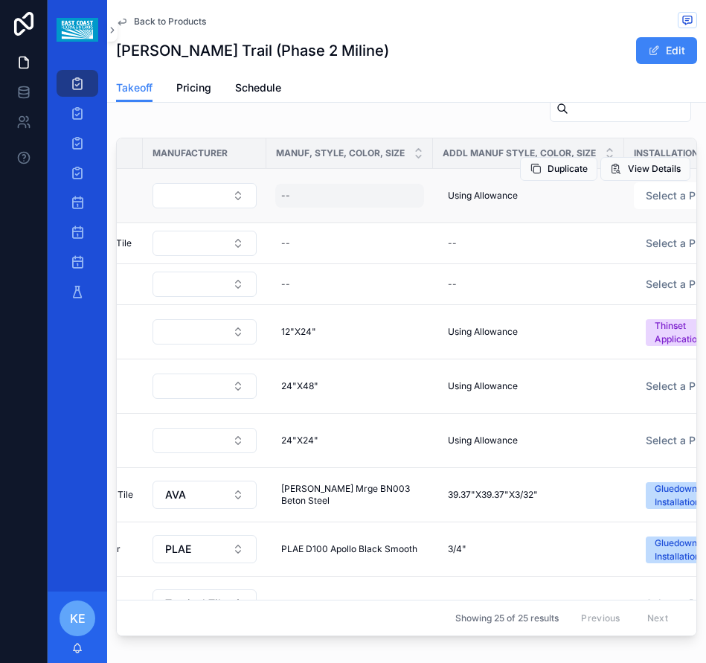
click at [295, 191] on div "--" at bounding box center [349, 196] width 149 height 24
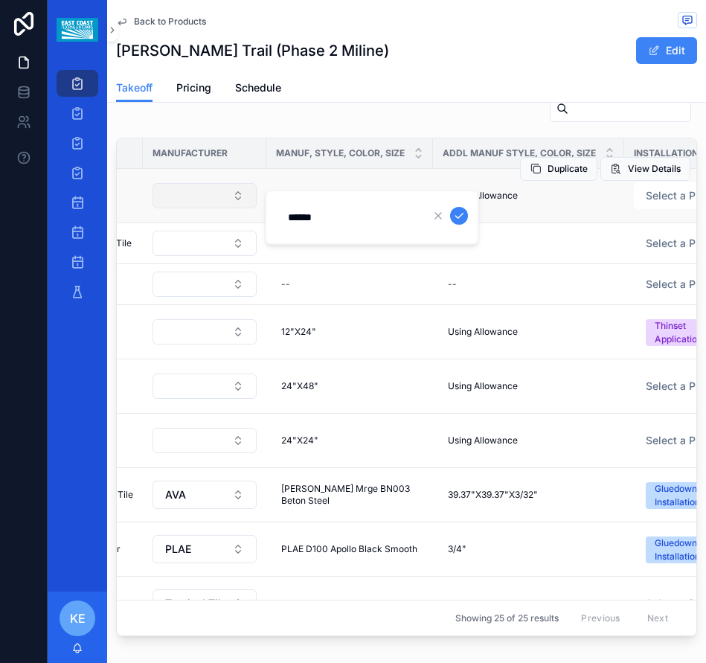
type input "*******"
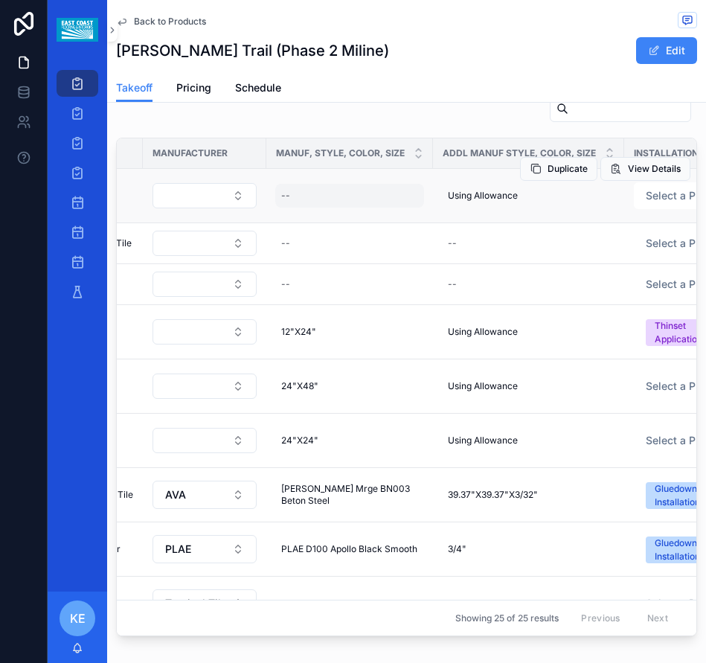
click at [275, 193] on div "--" at bounding box center [349, 196] width 149 height 24
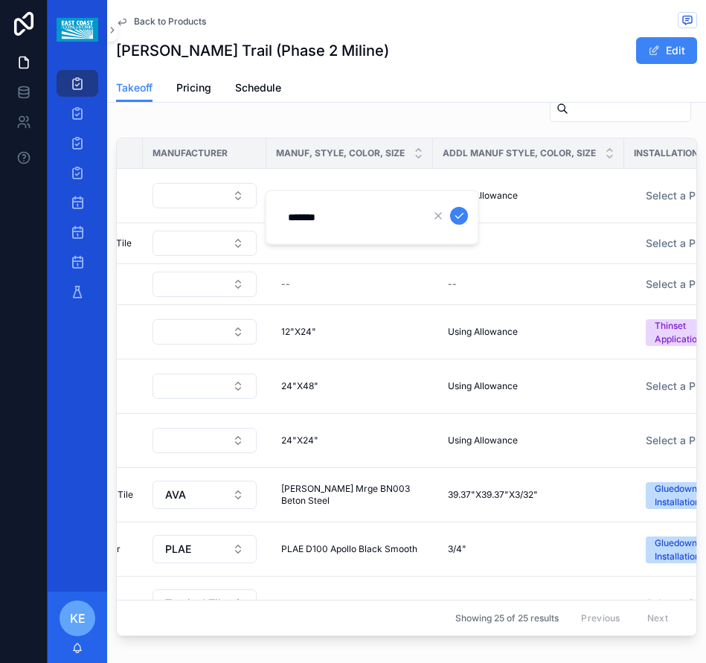
click button "scrollable content" at bounding box center [459, 216] width 18 height 18
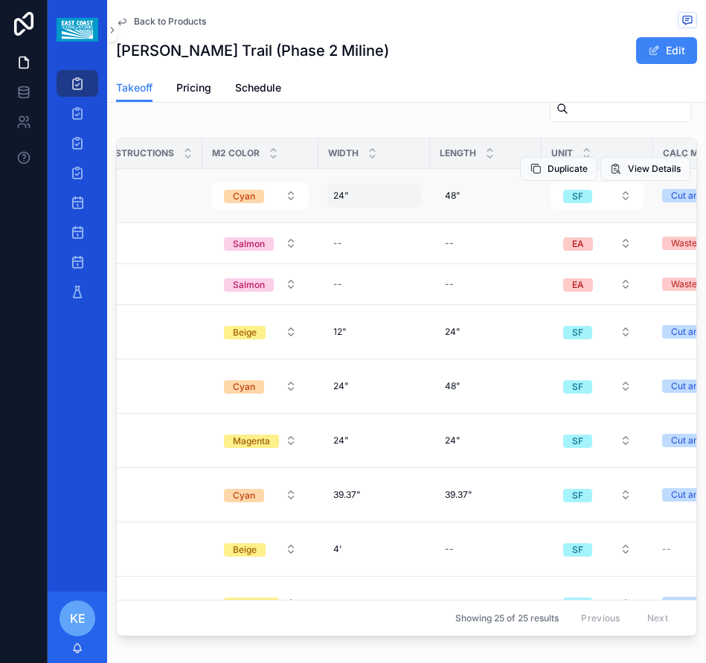
click at [327, 185] on div "24" 24"" at bounding box center [374, 196] width 94 height 24
click at [350, 219] on input "***" at bounding box center [398, 217] width 141 height 21
type input "***"
click button "scrollable content" at bounding box center [508, 216] width 18 height 18
click at [457, 201] on div "48" 48"" at bounding box center [486, 196] width 94 height 24
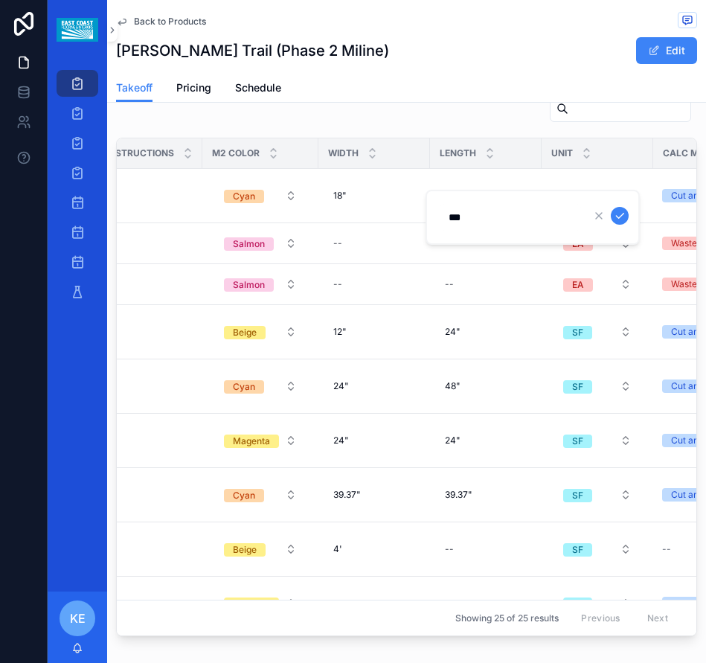
click at [460, 218] on input "***" at bounding box center [510, 217] width 141 height 21
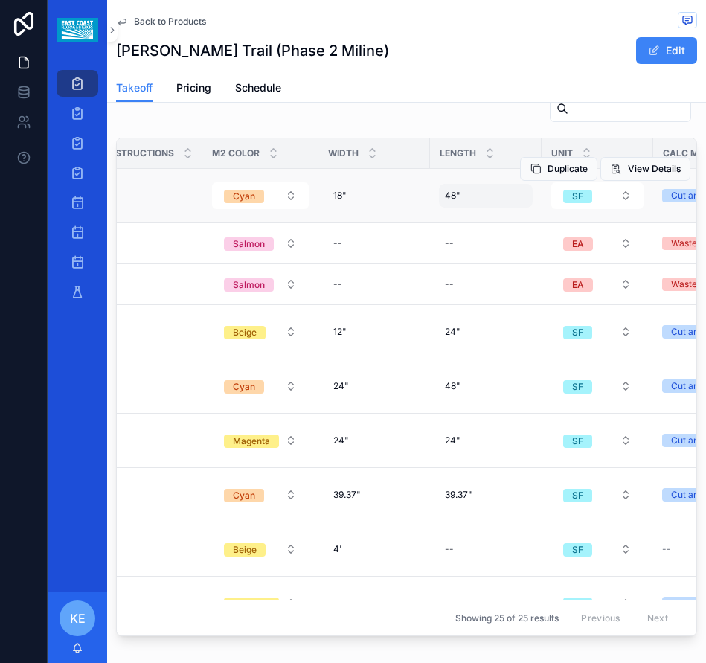
click at [447, 190] on span "48"" at bounding box center [453, 196] width 16 height 12
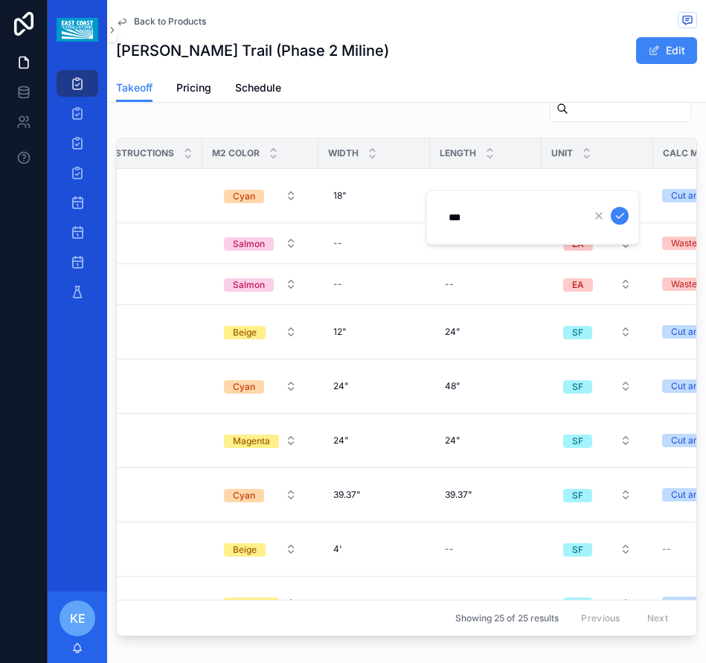
click at [463, 218] on input "***" at bounding box center [510, 217] width 141 height 21
type input "***"
click button "scrollable content" at bounding box center [620, 216] width 18 height 18
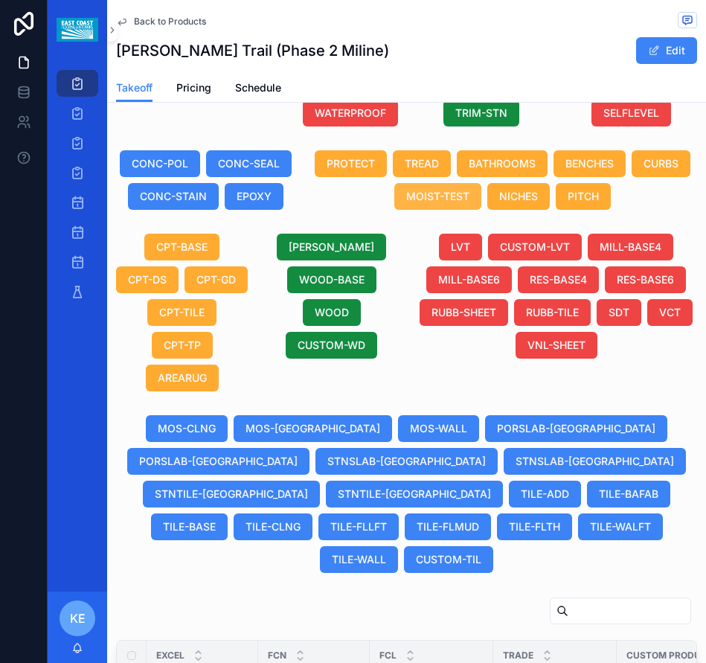
scroll to position [1028, 0]
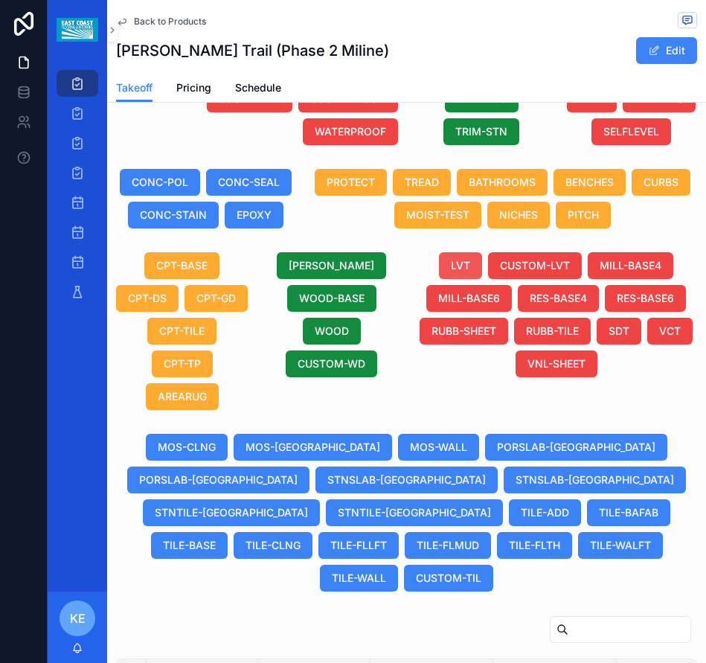
click at [452, 268] on span "LVT" at bounding box center [460, 265] width 19 height 15
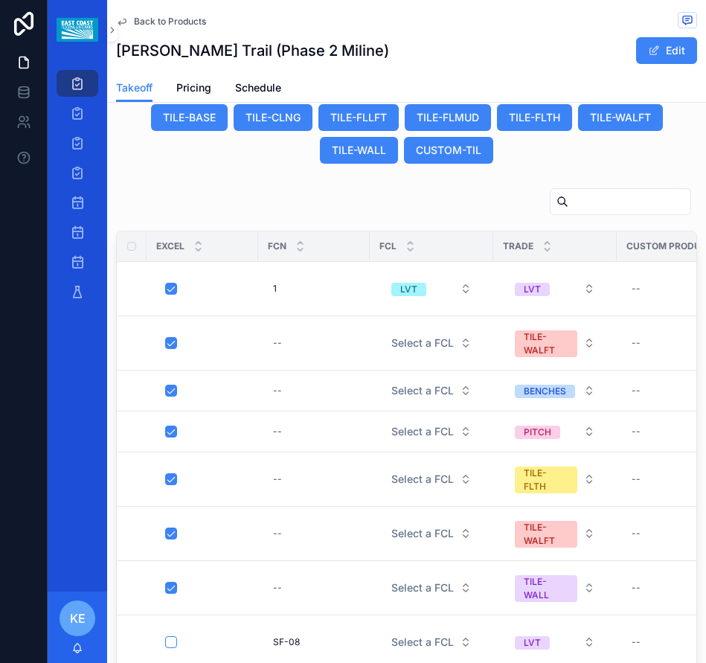
scroll to position [1549, 0]
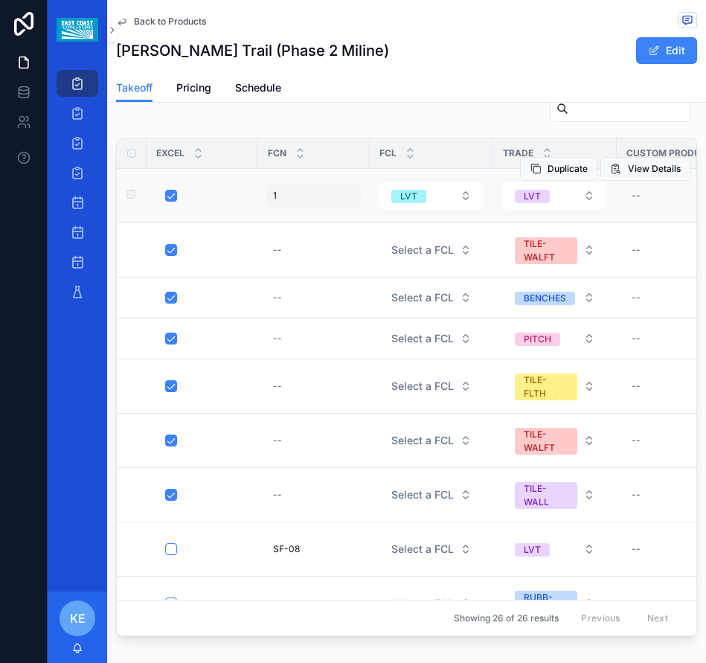
click at [295, 197] on div "1 1" at bounding box center [314, 196] width 94 height 24
click button "scrollable content" at bounding box center [455, 216] width 18 height 18
click at [400, 192] on div "LVT" at bounding box center [408, 196] width 17 height 13
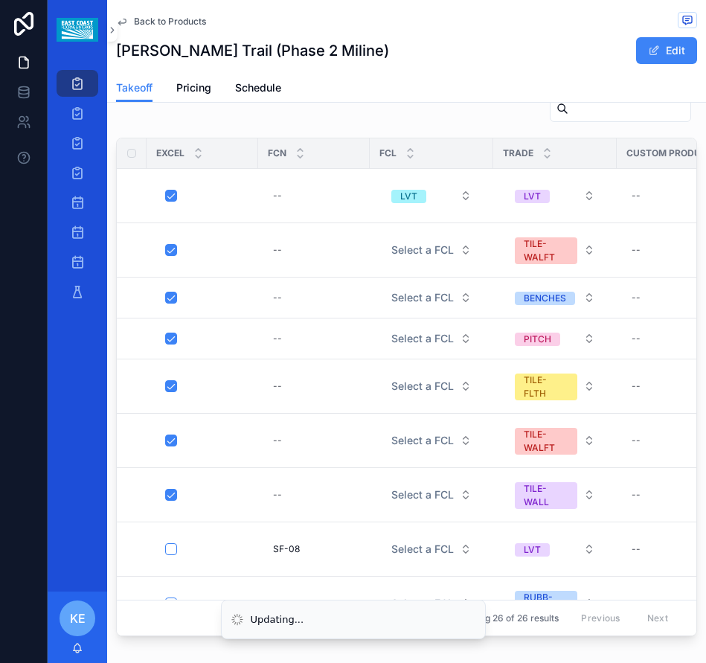
click at [364, 258] on td "--" at bounding box center [314, 249] width 112 height 54
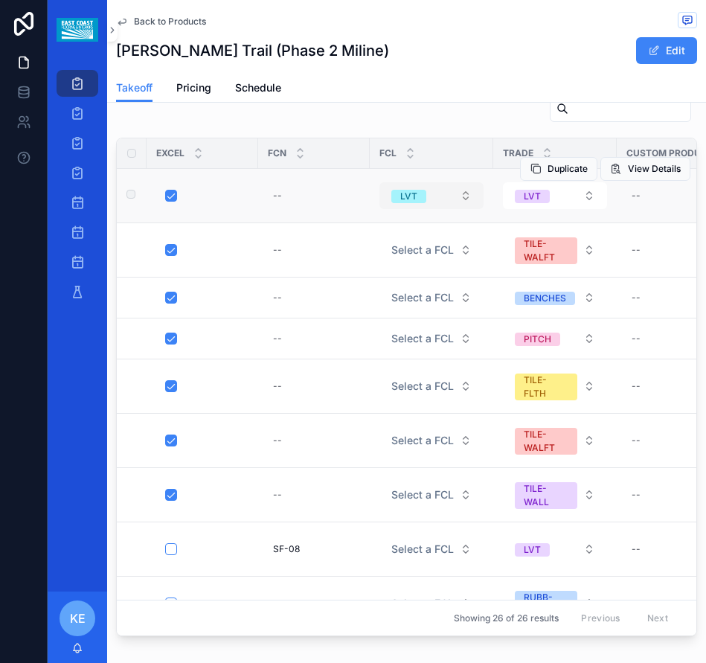
click at [408, 208] on button "LVT" at bounding box center [431, 195] width 104 height 27
click at [439, 205] on button "LVT" at bounding box center [431, 195] width 104 height 27
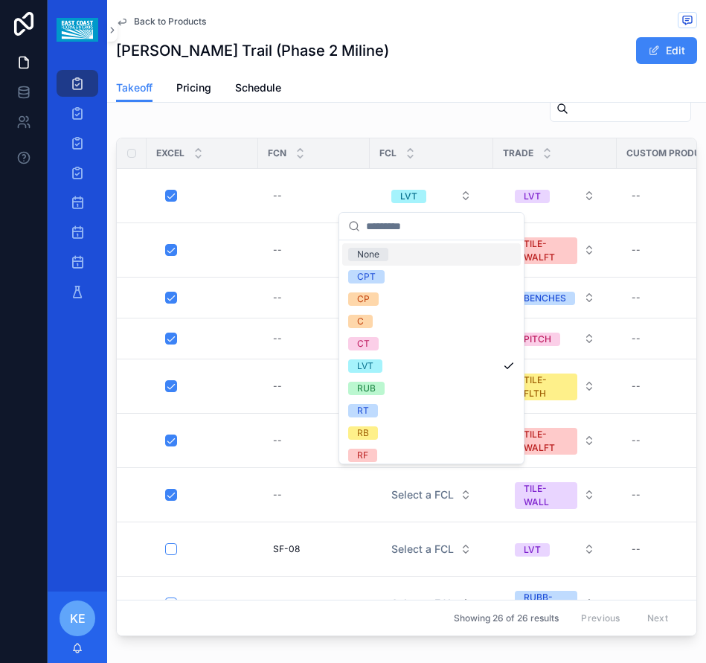
click at [371, 250] on div "None" at bounding box center [368, 254] width 22 height 13
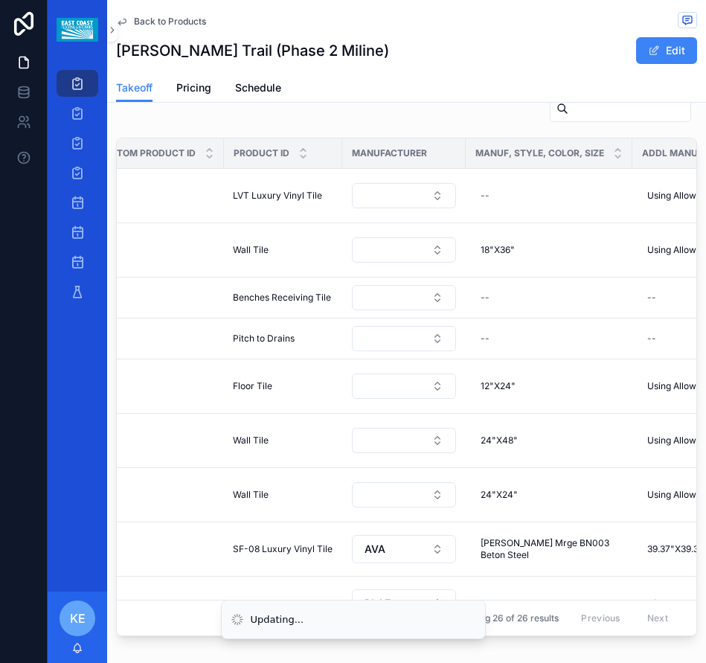
scroll to position [0, 756]
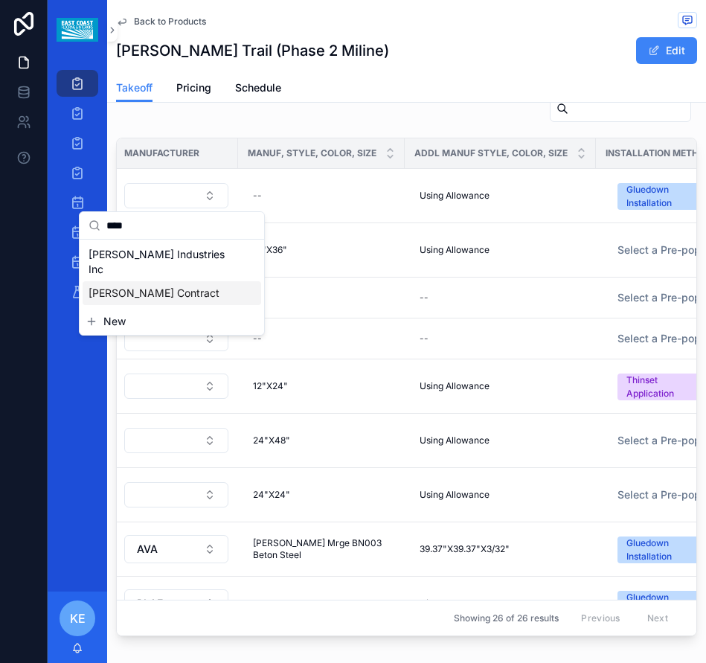
type input "****"
click at [152, 286] on span "[PERSON_NAME] Contract" at bounding box center [154, 293] width 131 height 15
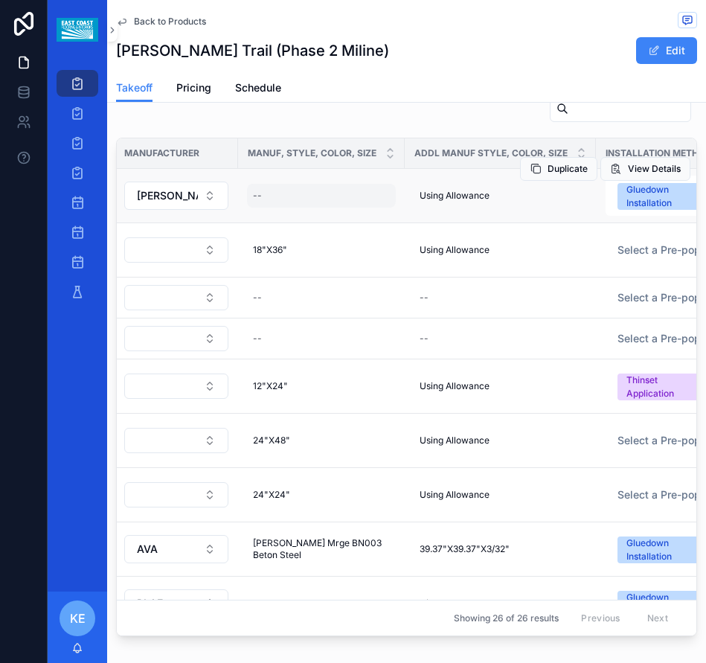
click at [268, 199] on div "--" at bounding box center [321, 196] width 149 height 24
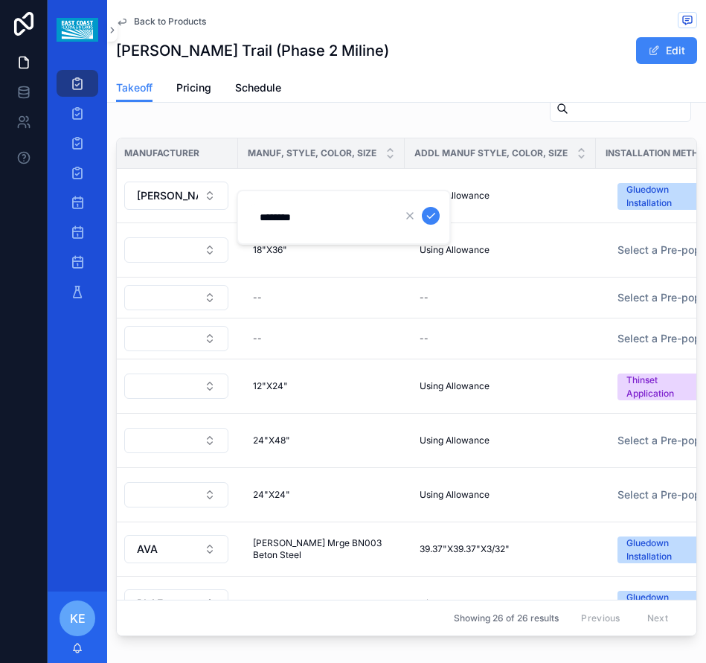
type input "********"
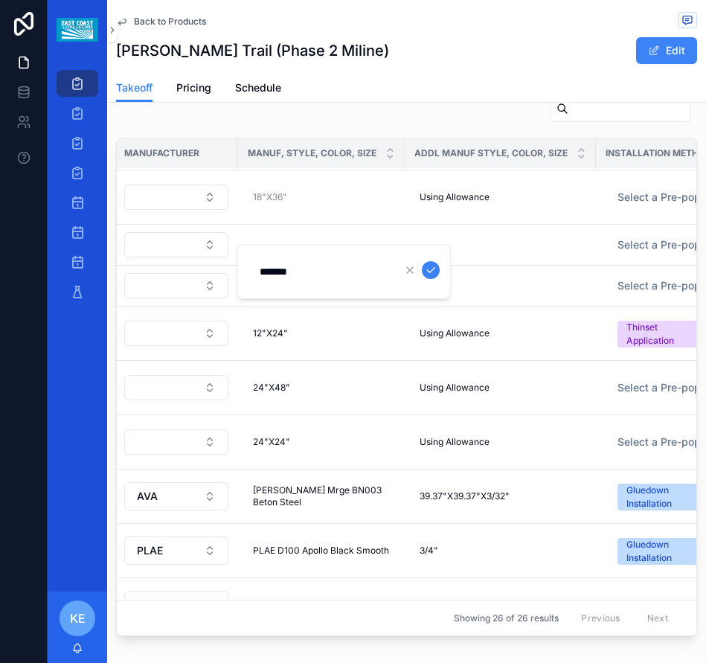
scroll to position [0, 756]
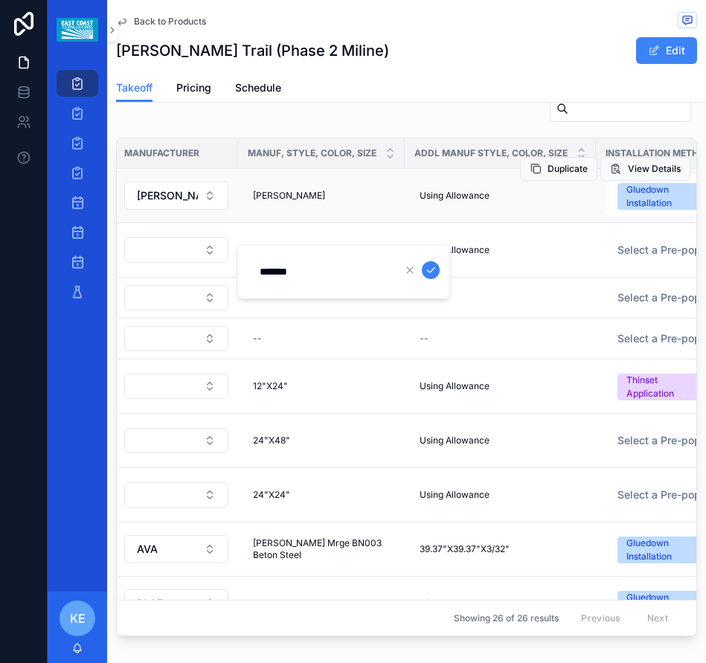
click at [309, 208] on td "[PERSON_NAME] [PERSON_NAME]" at bounding box center [321, 195] width 167 height 54
click at [283, 208] on td "[PERSON_NAME] [PERSON_NAME]" at bounding box center [321, 195] width 167 height 54
click at [283, 198] on div "[PERSON_NAME] [PERSON_NAME]" at bounding box center [321, 196] width 149 height 24
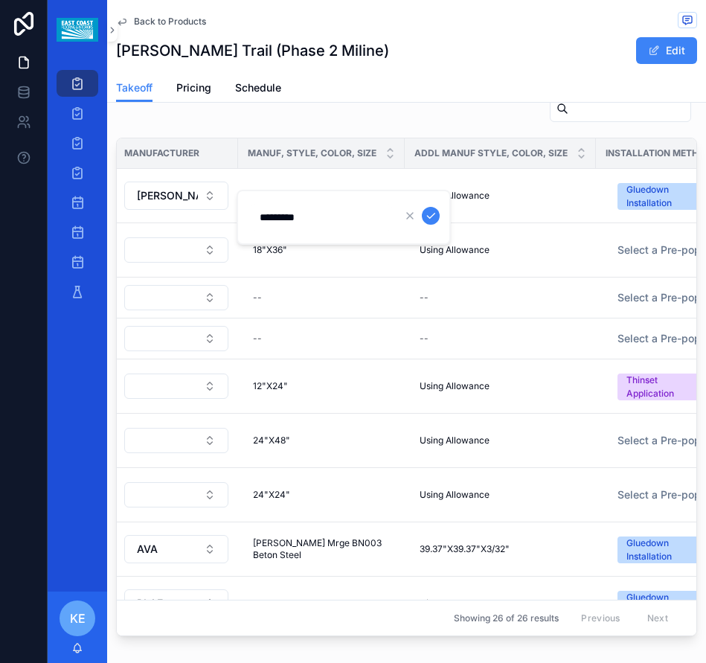
click at [263, 221] on input "********" at bounding box center [321, 217] width 141 height 21
click at [257, 221] on input "********" at bounding box center [321, 217] width 141 height 21
type input "*"
click button "scrollable content" at bounding box center [431, 216] width 18 height 18
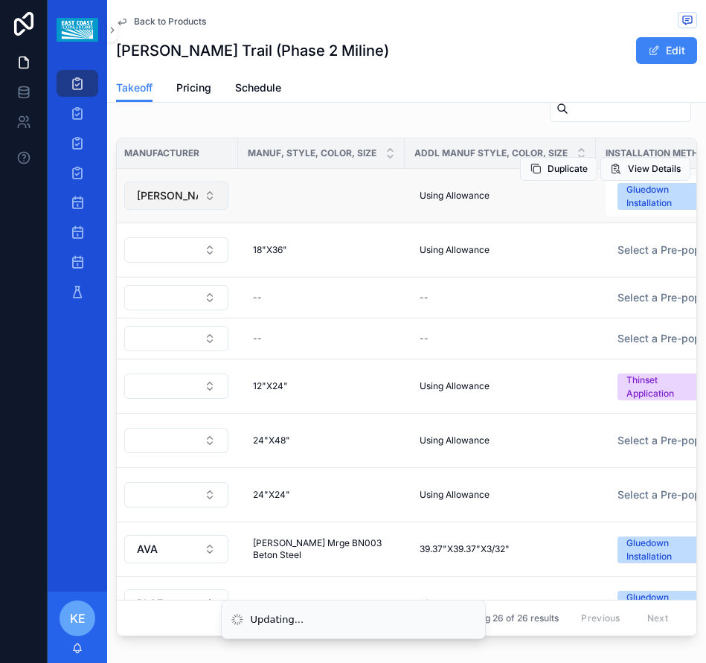
click at [161, 192] on span "[PERSON_NAME] Contract" at bounding box center [167, 195] width 61 height 15
click at [182, 205] on button "[PERSON_NAME] Contract" at bounding box center [176, 195] width 104 height 28
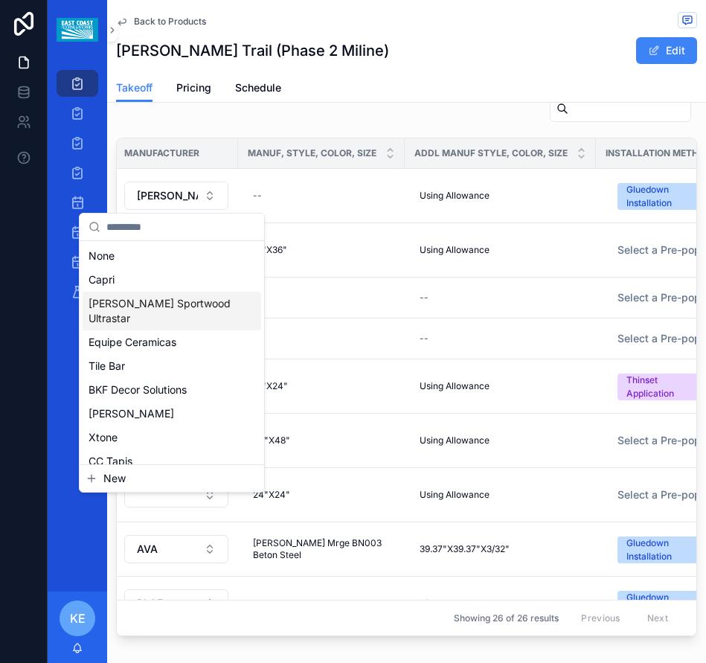
click at [147, 300] on span "[PERSON_NAME] Sportwood Ultrastar" at bounding box center [163, 311] width 149 height 30
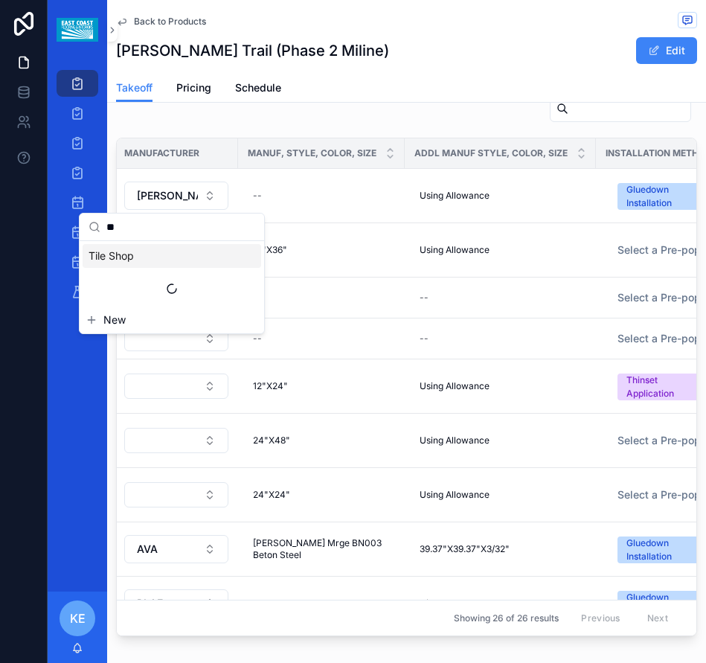
scroll to position [0, 0]
type input "****"
click at [144, 289] on div "[PERSON_NAME] Contract" at bounding box center [172, 295] width 179 height 24
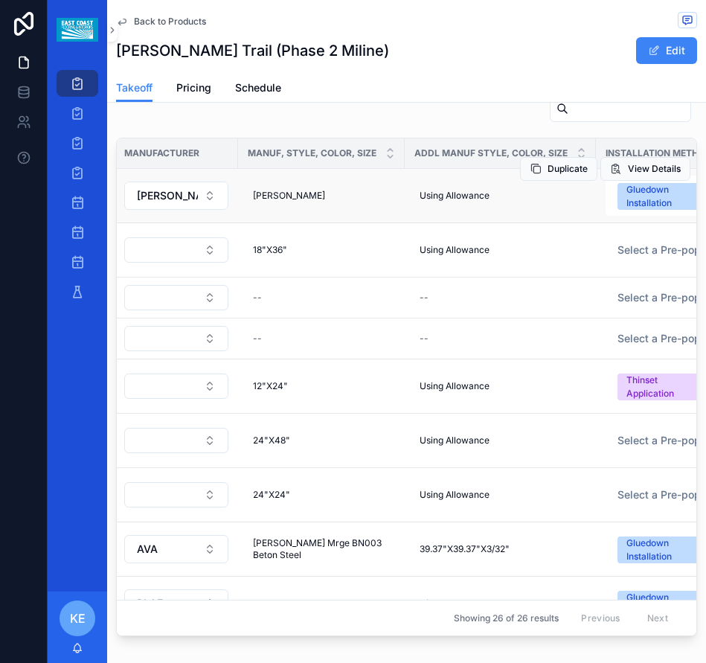
click at [277, 208] on td "[PERSON_NAME] [PERSON_NAME]" at bounding box center [321, 195] width 167 height 54
click at [293, 199] on div "[PERSON_NAME] [PERSON_NAME]" at bounding box center [321, 196] width 149 height 24
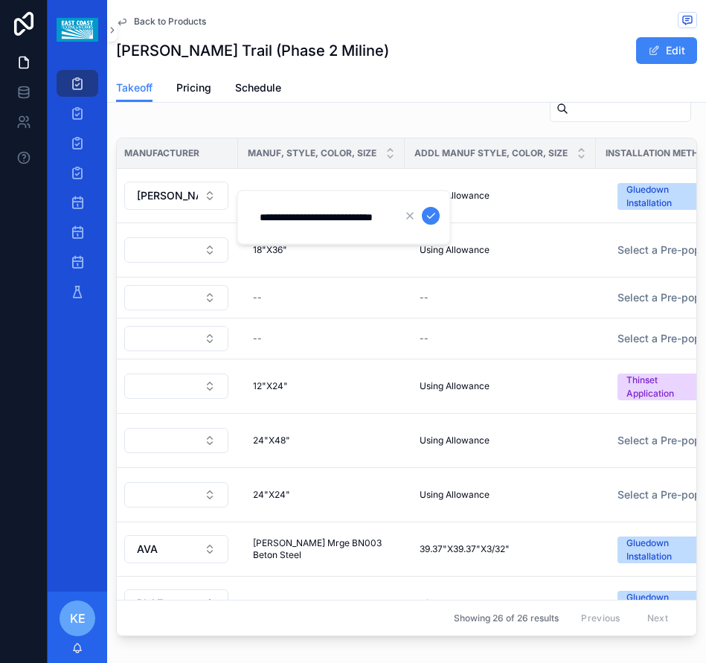
scroll to position [0, 33]
type input "**********"
click button "scrollable content" at bounding box center [431, 216] width 18 height 18
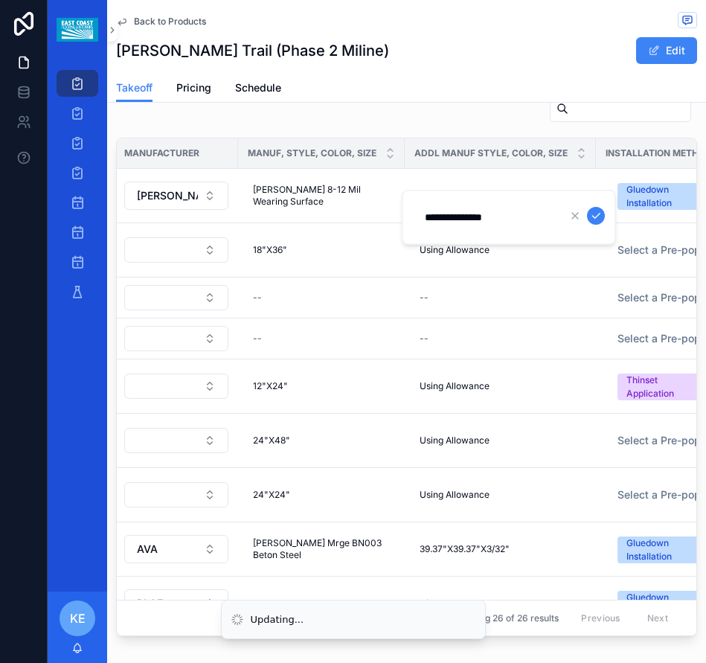
click at [425, 216] on input "**********" at bounding box center [486, 217] width 141 height 21
type input "**********"
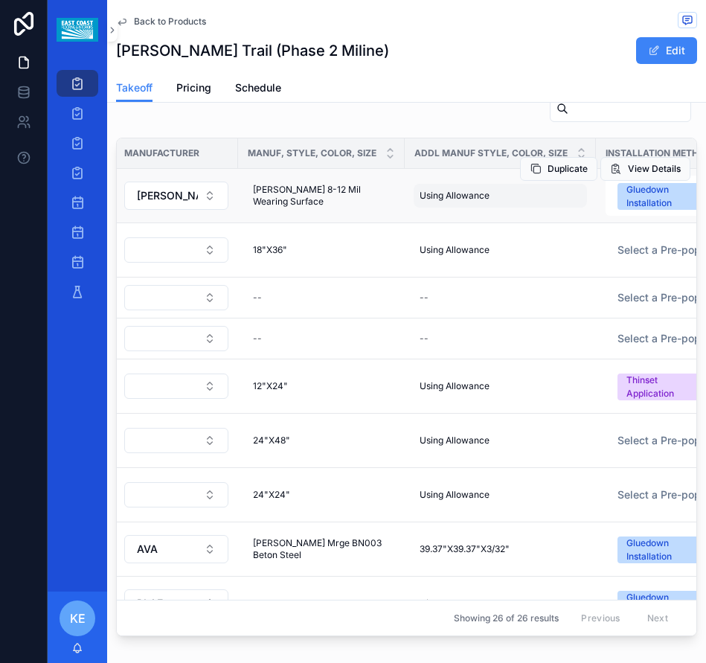
click at [482, 203] on div "Using Allowance Using Allowance" at bounding box center [500, 196] width 173 height 24
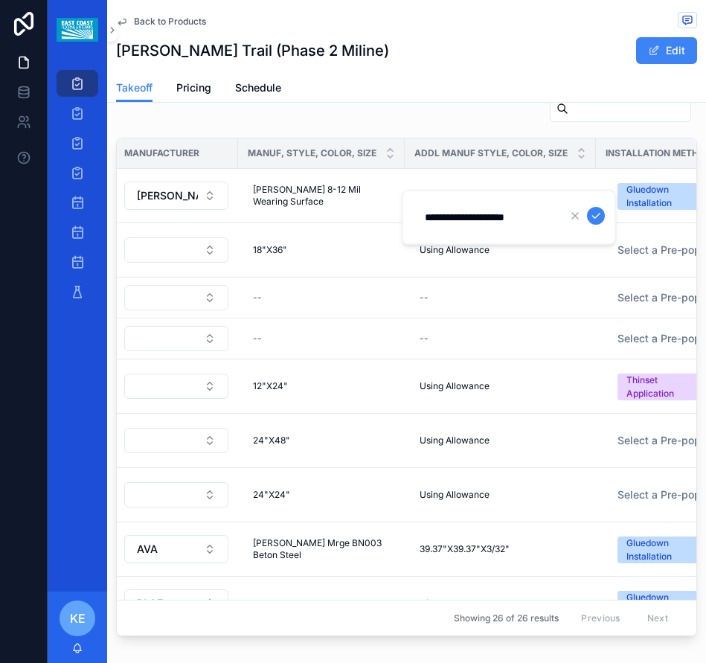
click at [461, 220] on input "**********" at bounding box center [486, 217] width 141 height 21
type input "**********"
click button "scrollable content" at bounding box center [596, 216] width 18 height 18
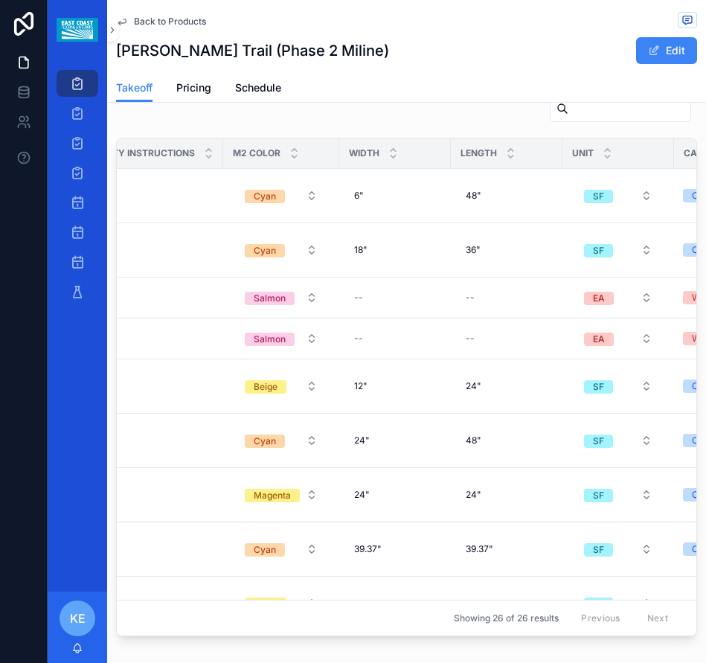
scroll to position [0, 1516]
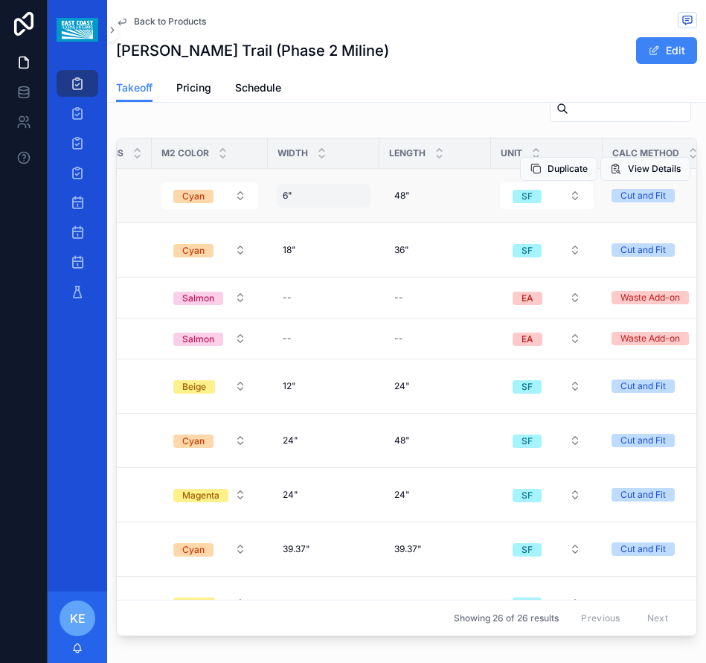
click at [306, 202] on div "6" 6"" at bounding box center [324, 196] width 94 height 24
click at [294, 220] on input "**" at bounding box center [347, 217] width 141 height 21
type input "**"
click button "scrollable content" at bounding box center [458, 216] width 18 height 18
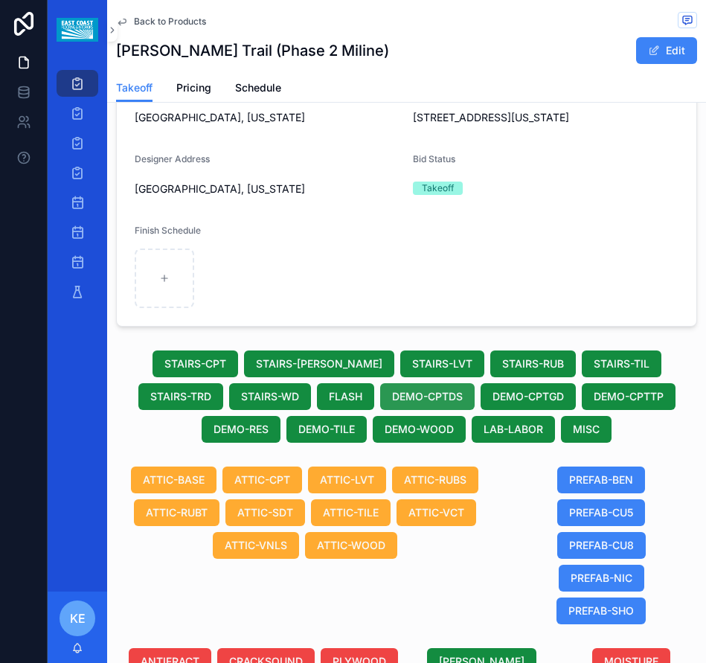
scroll to position [582, 0]
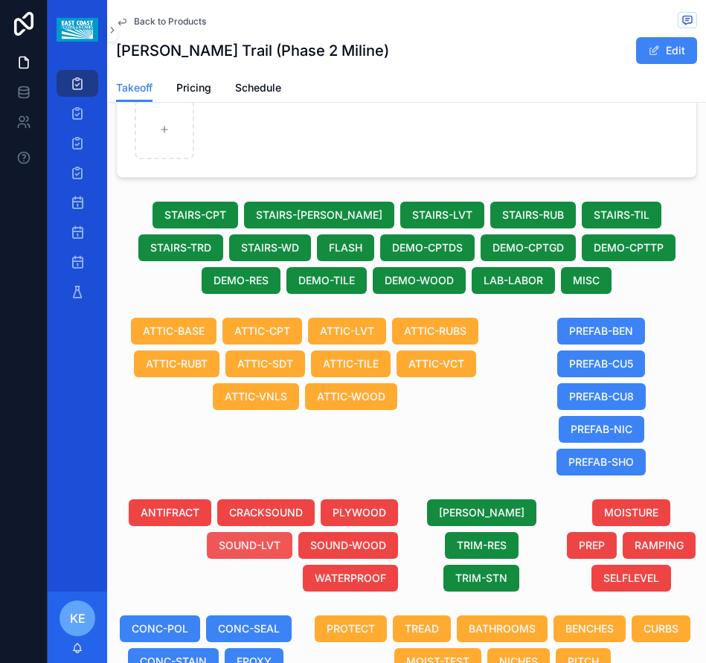
click at [219, 549] on span "SOUND-LVT" at bounding box center [250, 545] width 62 height 15
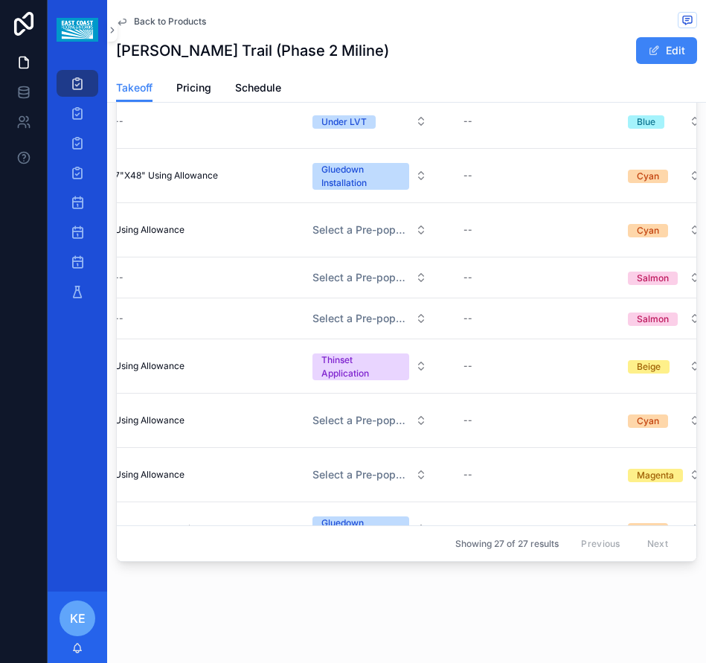
scroll to position [0, 1067]
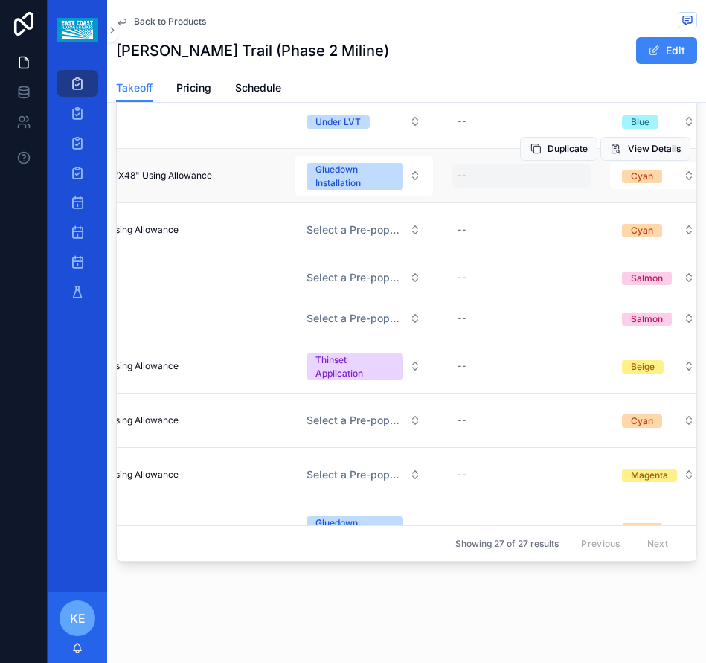
click at [458, 182] on div "--" at bounding box center [521, 176] width 140 height 24
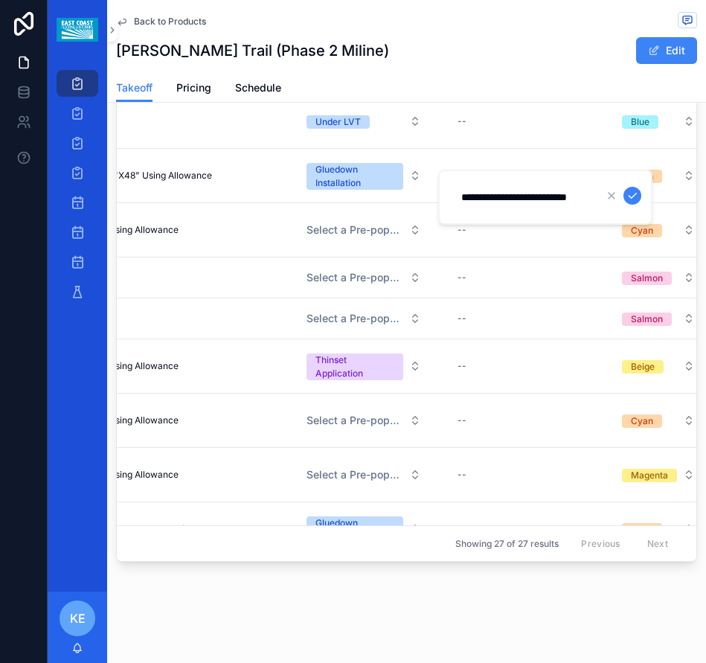
click at [506, 194] on input "**********" at bounding box center [522, 197] width 141 height 21
click at [475, 198] on input "**********" at bounding box center [522, 197] width 141 height 21
click at [585, 196] on input "**********" at bounding box center [522, 197] width 141 height 21
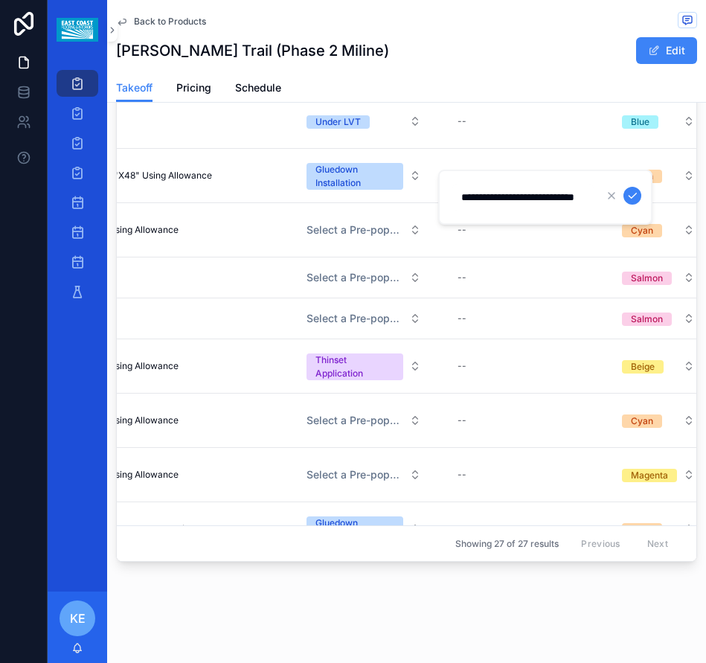
scroll to position [0, 42]
click at [541, 196] on input "**********" at bounding box center [522, 197] width 141 height 21
click at [547, 196] on input "**********" at bounding box center [522, 197] width 141 height 21
click at [581, 196] on input "**********" at bounding box center [522, 197] width 141 height 21
click at [582, 196] on input "**********" at bounding box center [522, 197] width 141 height 21
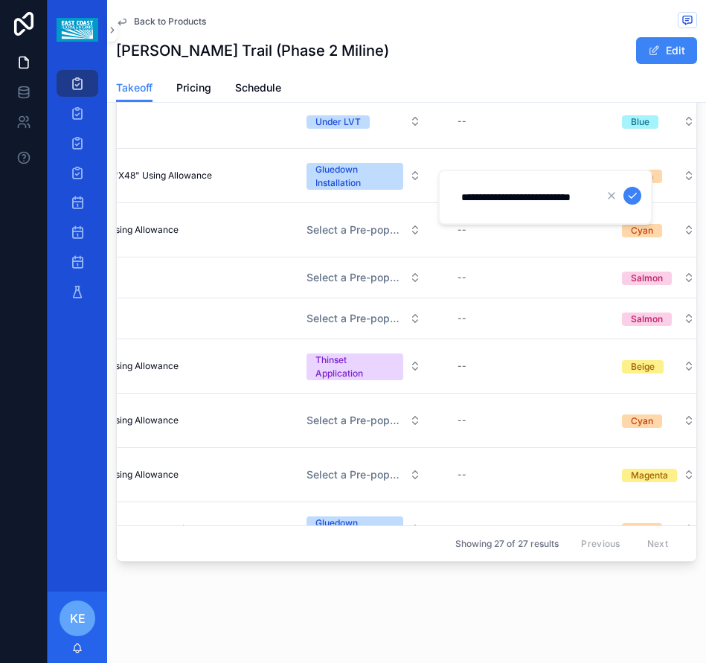
scroll to position [0, 35]
click at [582, 196] on input "**********" at bounding box center [522, 197] width 141 height 21
click at [566, 198] on input "**********" at bounding box center [522, 197] width 141 height 21
type input "**********"
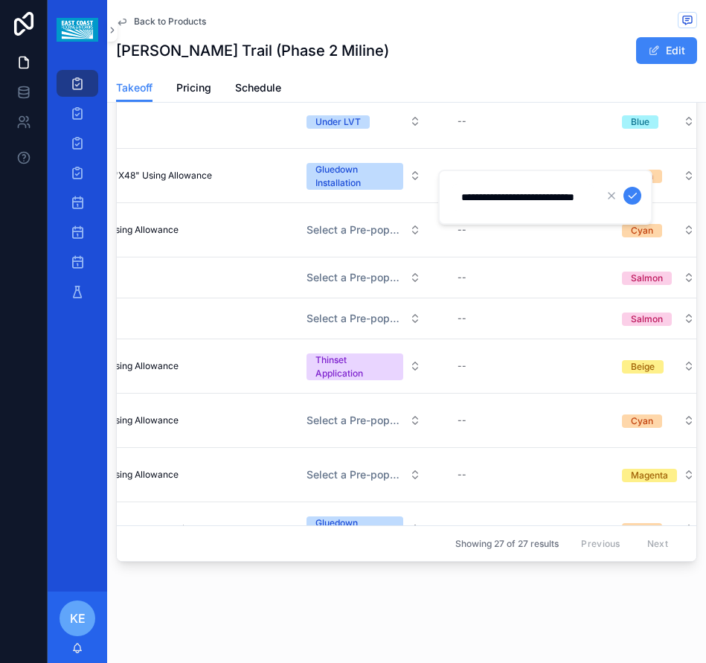
click button "scrollable content" at bounding box center [632, 196] width 18 height 18
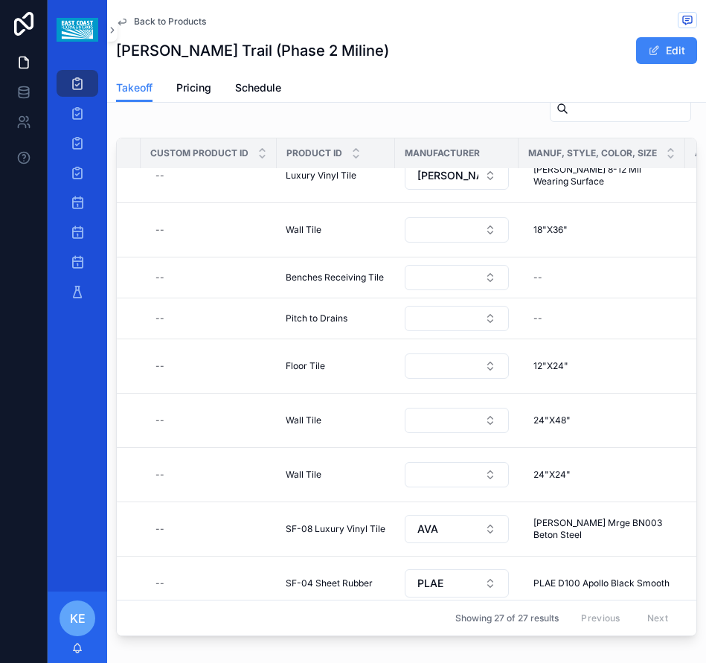
scroll to position [74, 544]
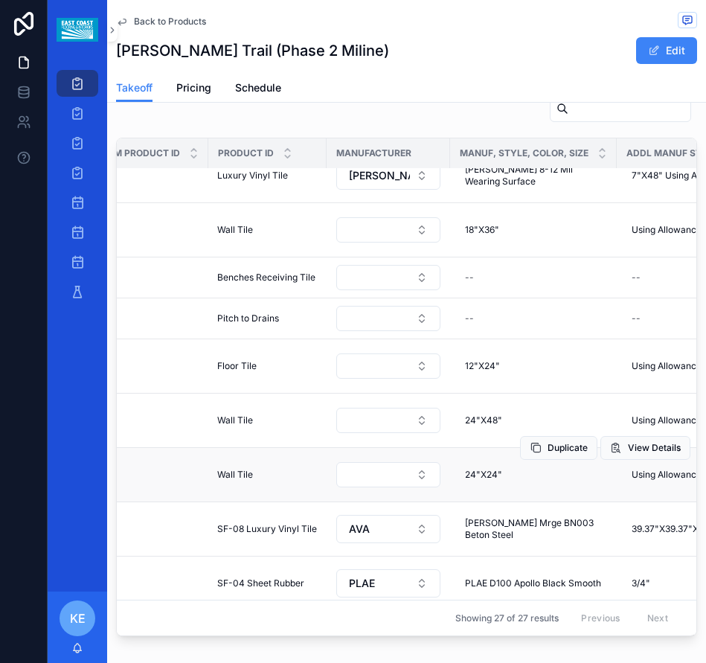
click at [213, 483] on td "Wall Tile Wall Tile" at bounding box center [267, 474] width 118 height 54
click at [221, 474] on span "Wall Tile" at bounding box center [235, 475] width 36 height 12
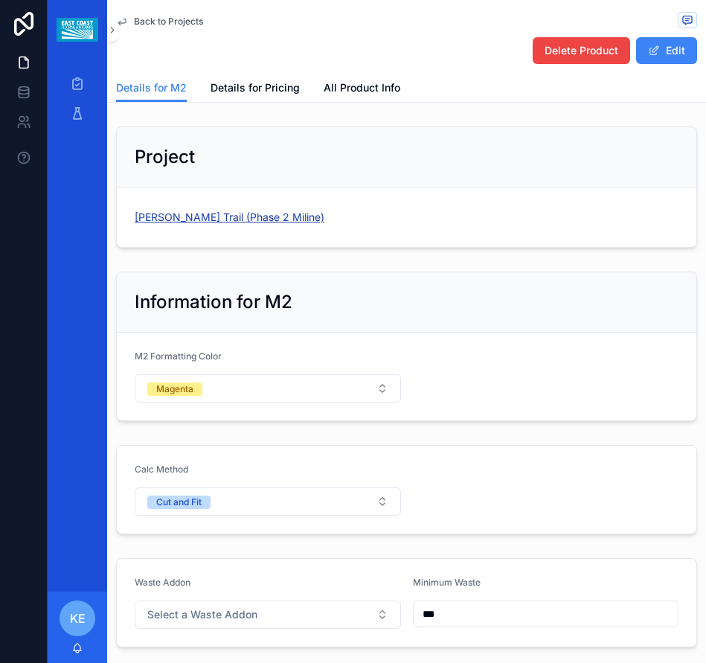
click at [193, 220] on span "[PERSON_NAME] Trail (Phase 2 Miline)" at bounding box center [230, 217] width 190 height 15
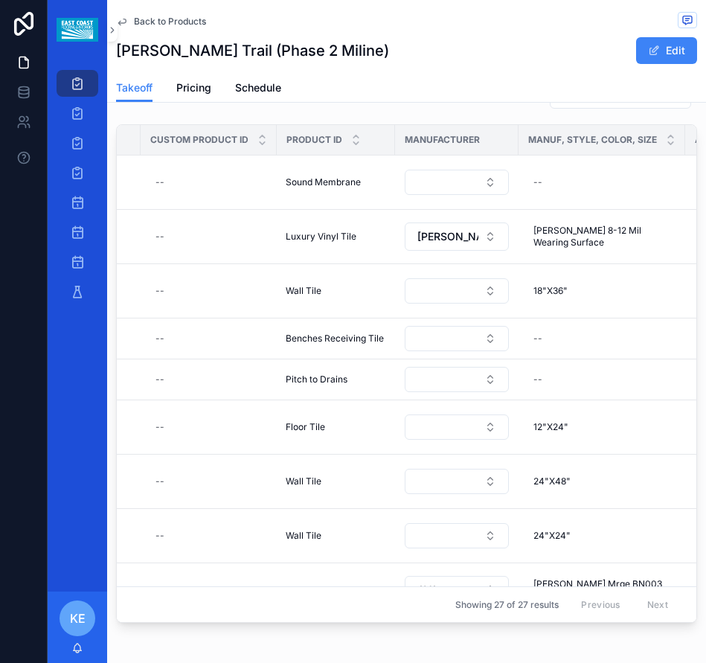
scroll to position [0, 498]
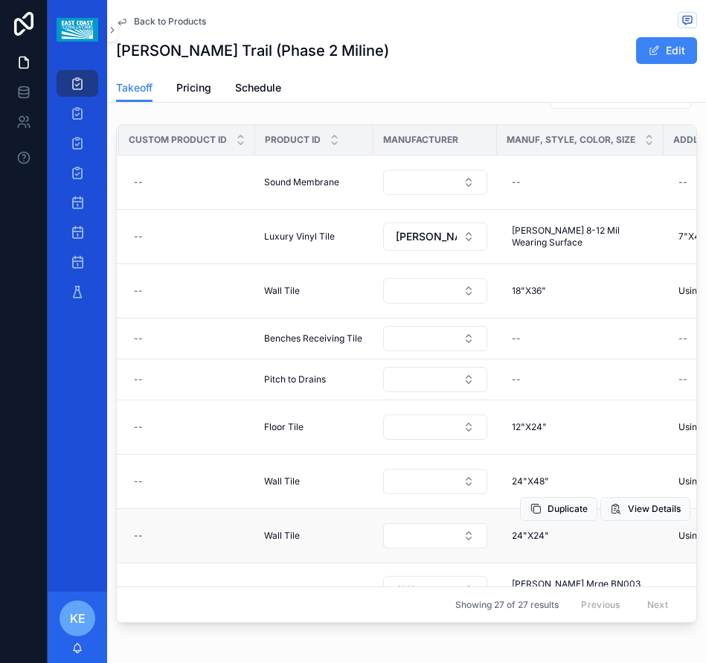
click at [268, 536] on span "Wall Tile" at bounding box center [282, 536] width 36 height 12
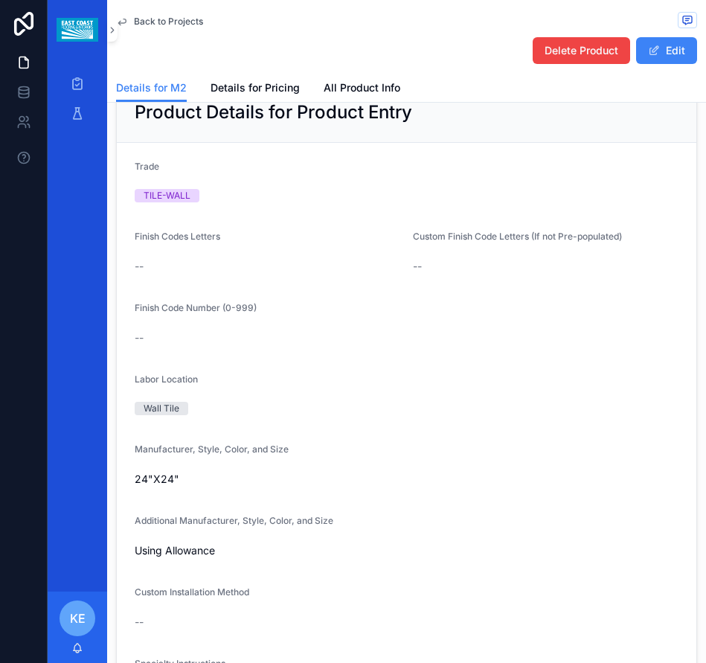
scroll to position [1116, 0]
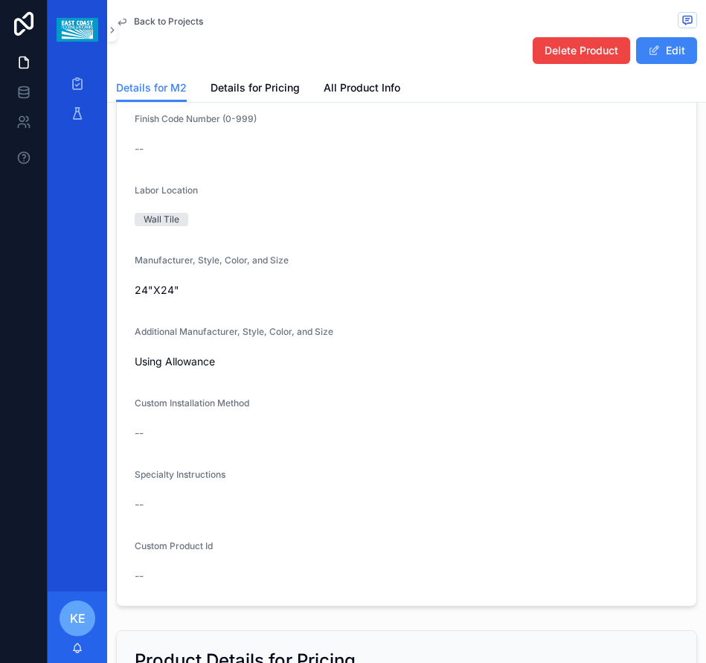
click at [162, 218] on div "Wall Tile" at bounding box center [162, 219] width 36 height 13
click at [179, 222] on span "Wall Tile" at bounding box center [162, 219] width 54 height 13
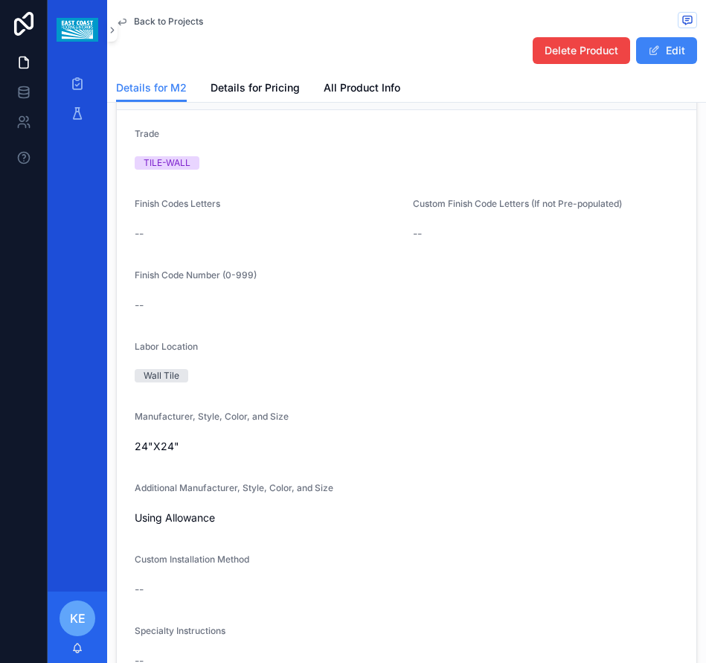
scroll to position [967, 0]
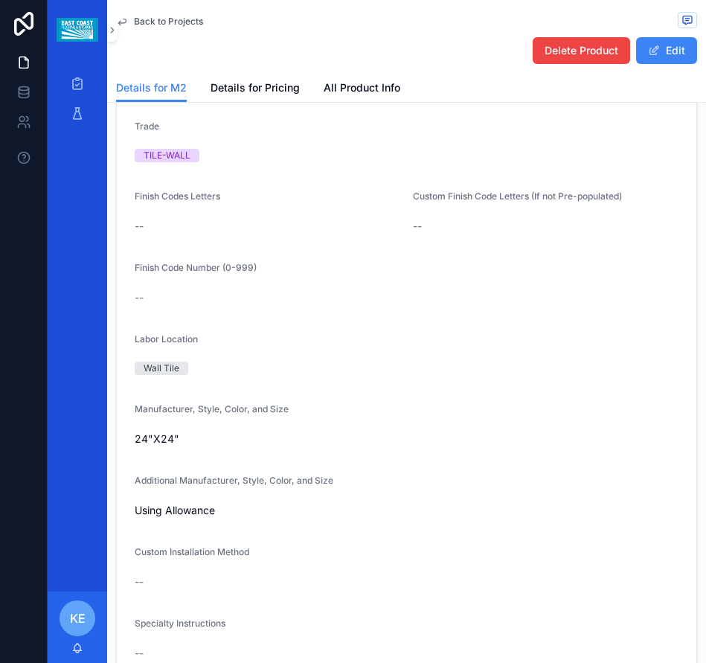
click at [174, 372] on div "Wall Tile" at bounding box center [162, 367] width 36 height 13
click at [153, 365] on div "Wall Tile" at bounding box center [162, 367] width 36 height 13
click at [138, 372] on span "Wall Tile" at bounding box center [162, 367] width 54 height 13
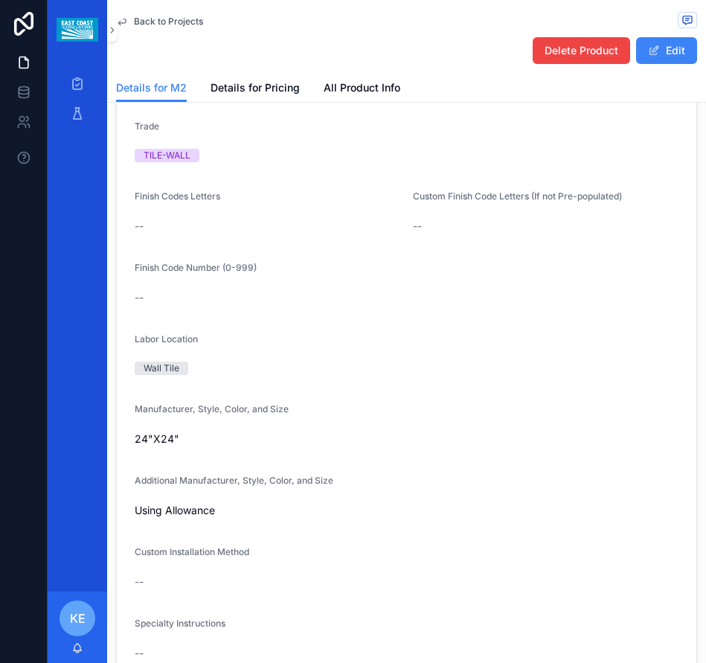
click at [144, 365] on div "Wall Tile" at bounding box center [162, 367] width 36 height 13
drag, startPoint x: 144, startPoint y: 365, endPoint x: 170, endPoint y: 379, distance: 29.0
click at [146, 365] on div "Wall Tile" at bounding box center [162, 367] width 36 height 13
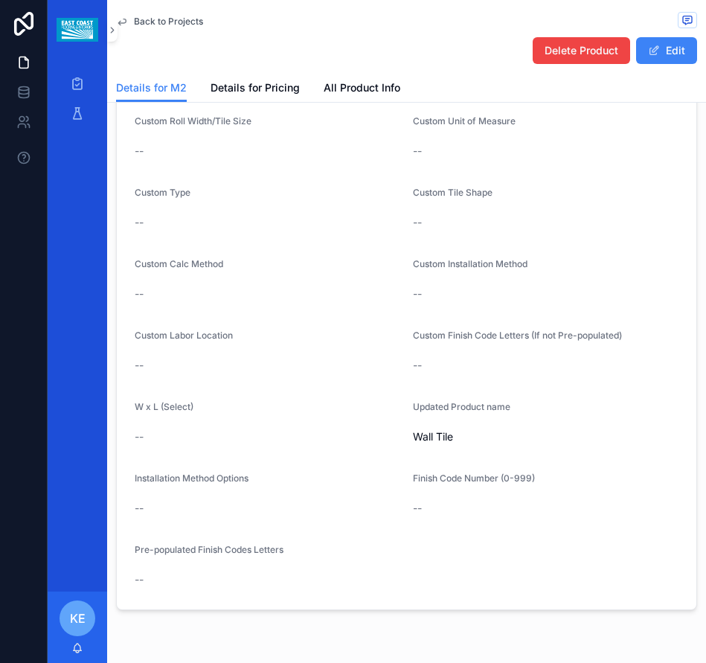
scroll to position [3038, 0]
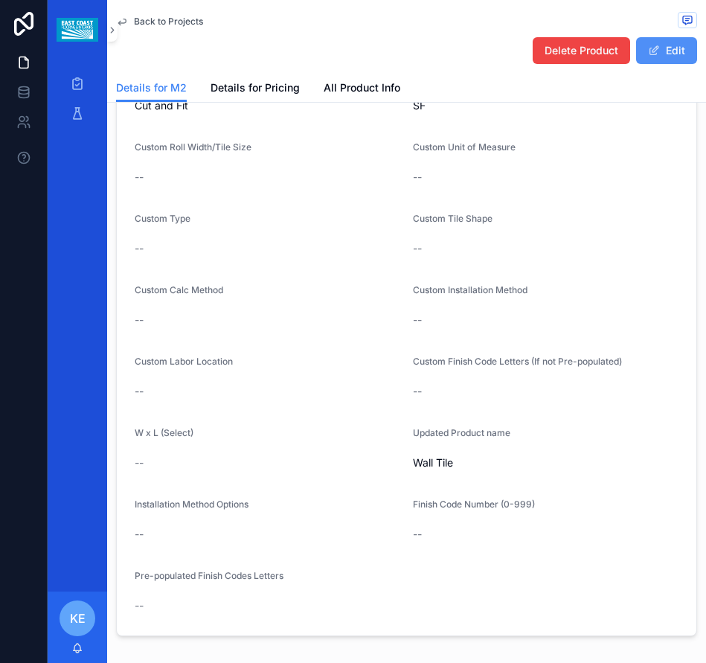
click at [655, 62] on button "Edit" at bounding box center [666, 50] width 61 height 27
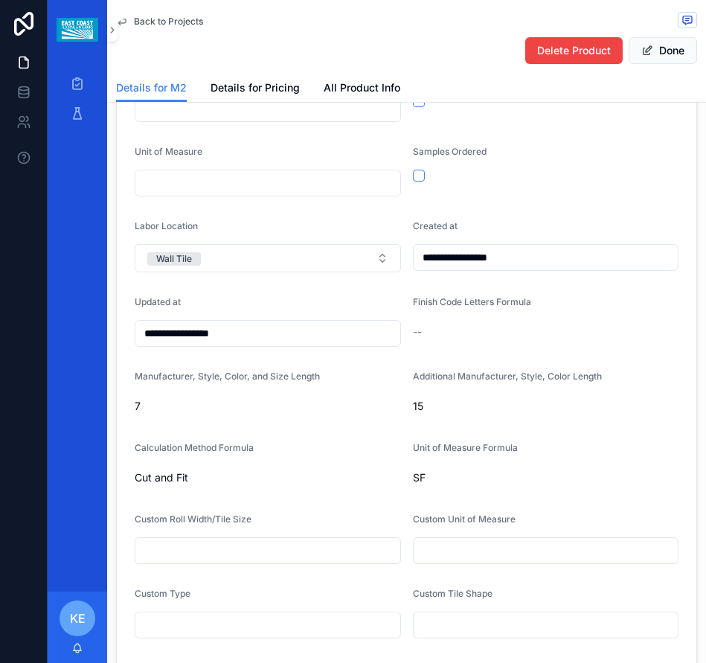
scroll to position [2687, 0]
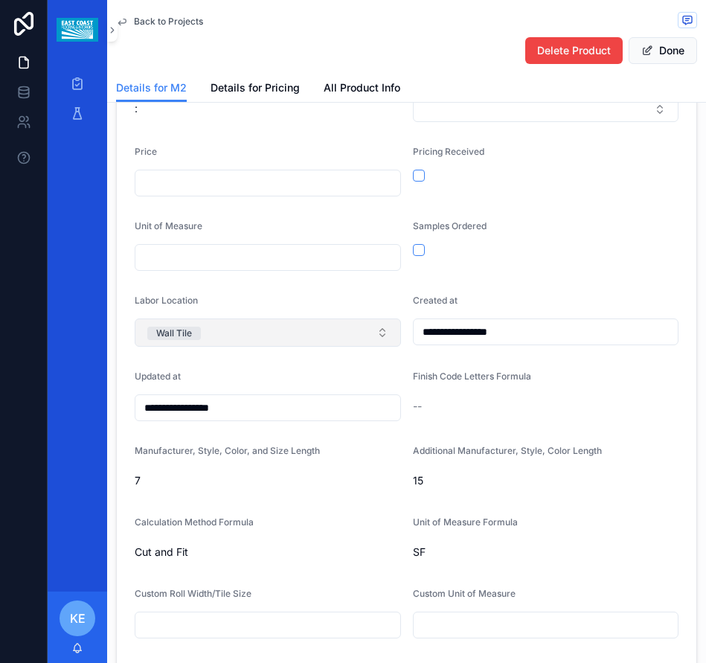
click at [268, 331] on button "Wall Tile" at bounding box center [268, 332] width 266 height 28
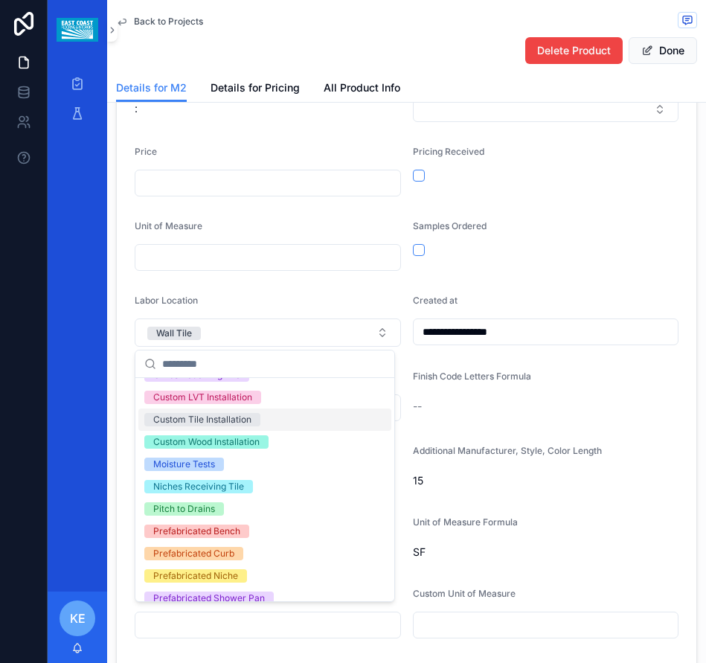
scroll to position [1746, 0]
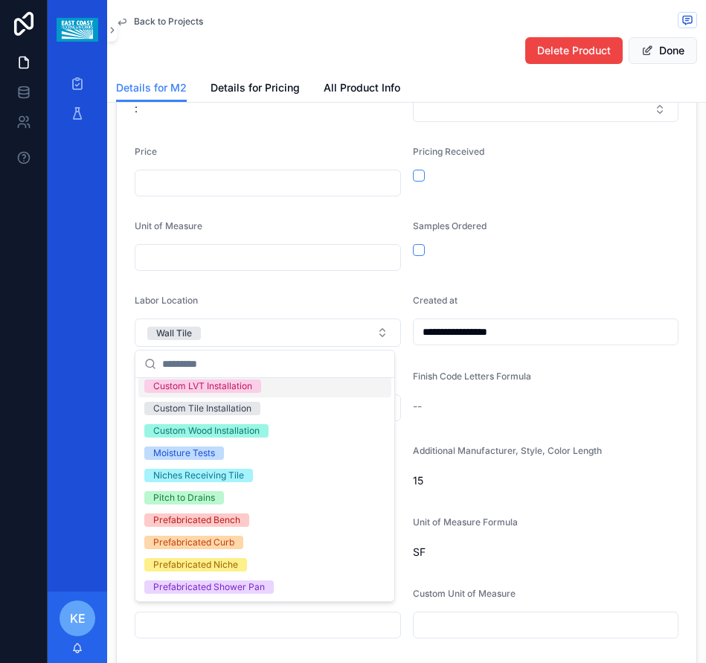
click at [295, 303] on div "Labor Location" at bounding box center [268, 304] width 266 height 18
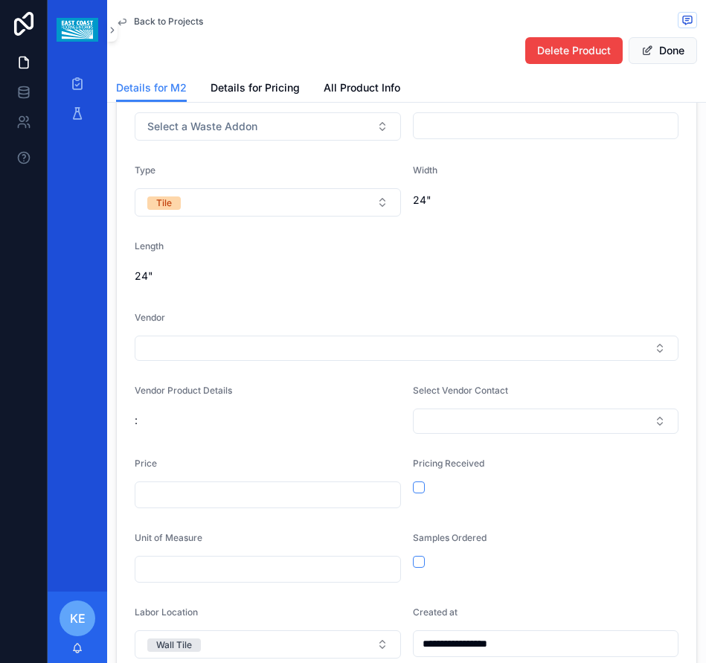
scroll to position [2241, 0]
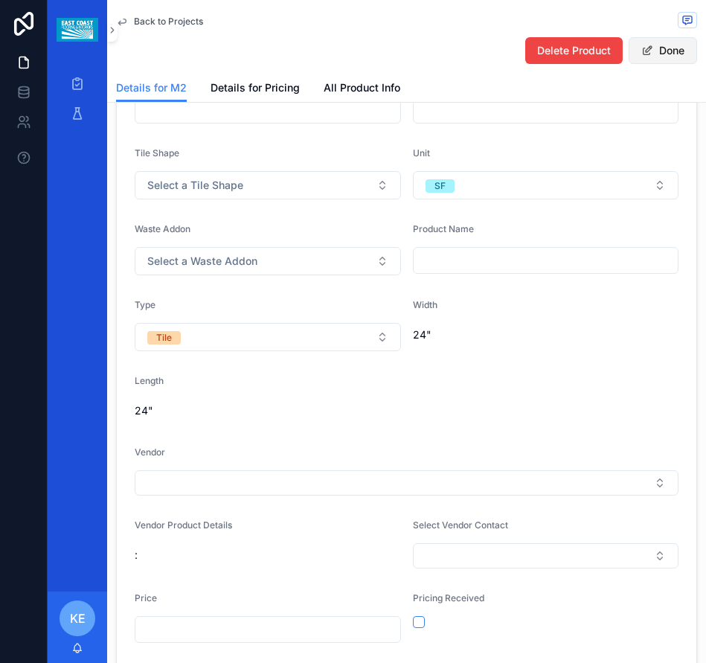
click at [655, 57] on button "Done" at bounding box center [663, 50] width 68 height 27
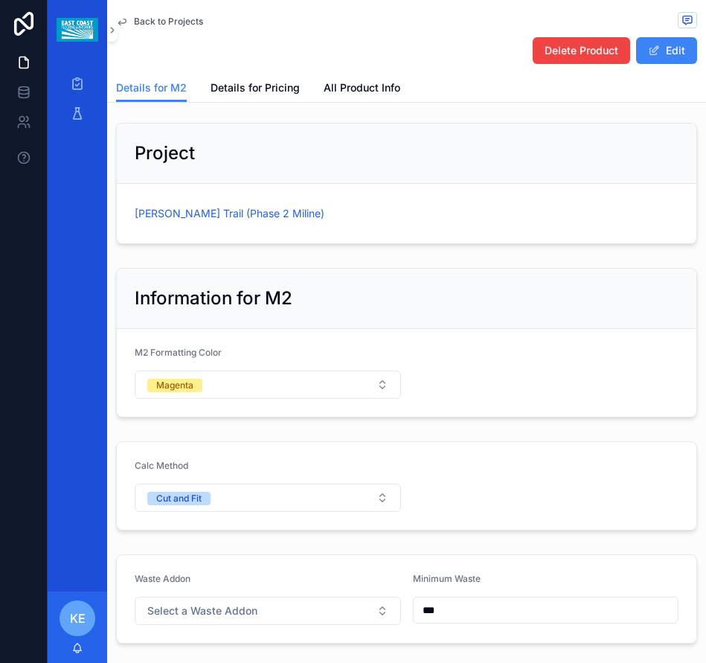
scroll to position [0, 0]
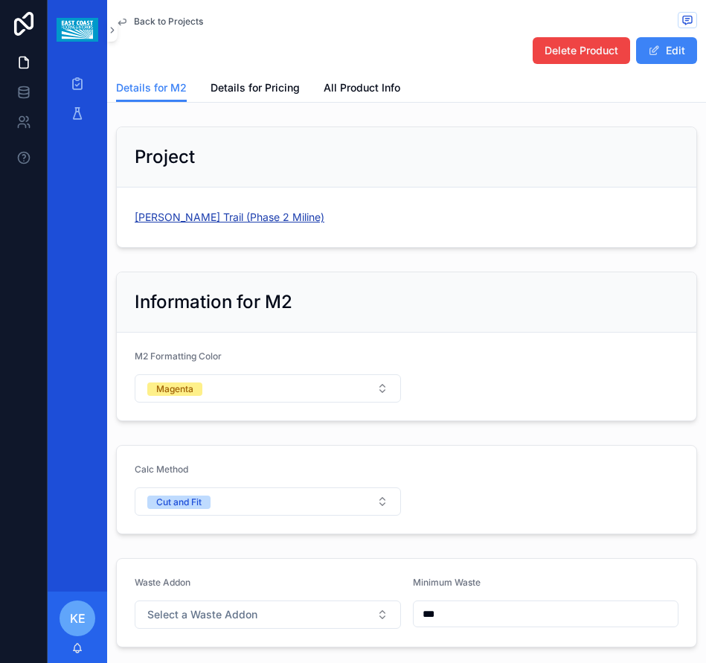
click at [209, 216] on span "[PERSON_NAME] Trail (Phase 2 Miline)" at bounding box center [230, 217] width 190 height 15
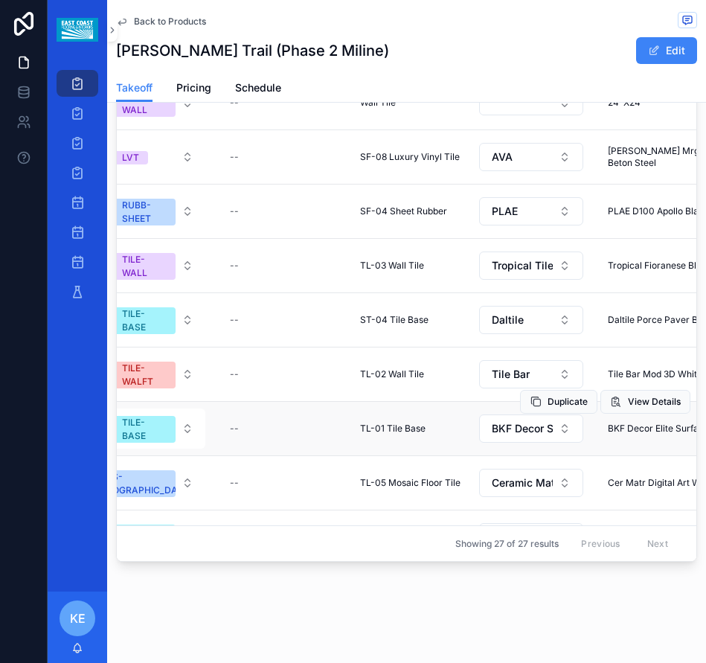
scroll to position [149, 402]
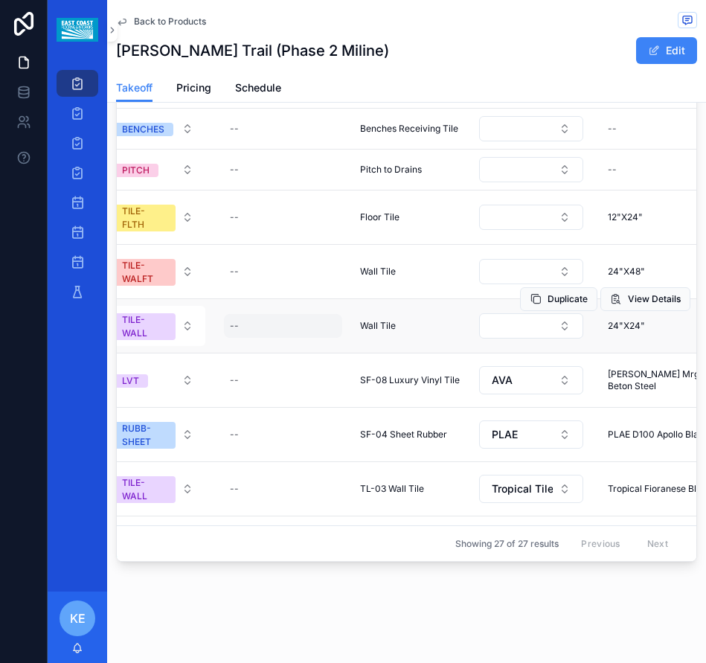
click at [234, 321] on div "--" at bounding box center [234, 326] width 9 height 12
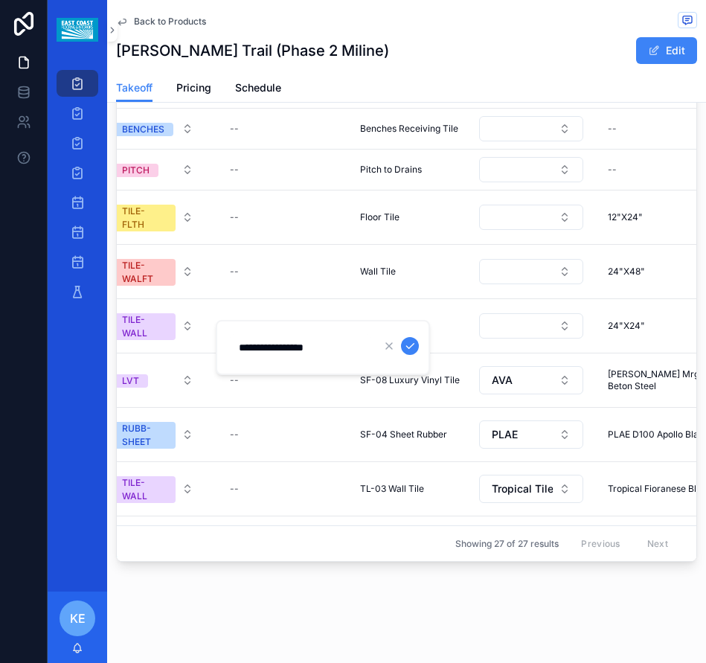
type input "**********"
click button "scrollable content" at bounding box center [410, 346] width 18 height 18
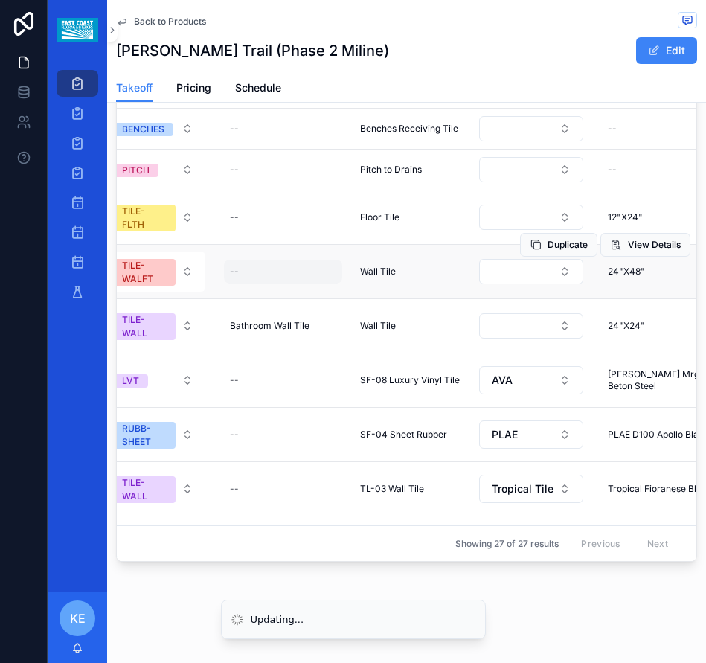
click at [237, 266] on div "--" at bounding box center [283, 272] width 118 height 24
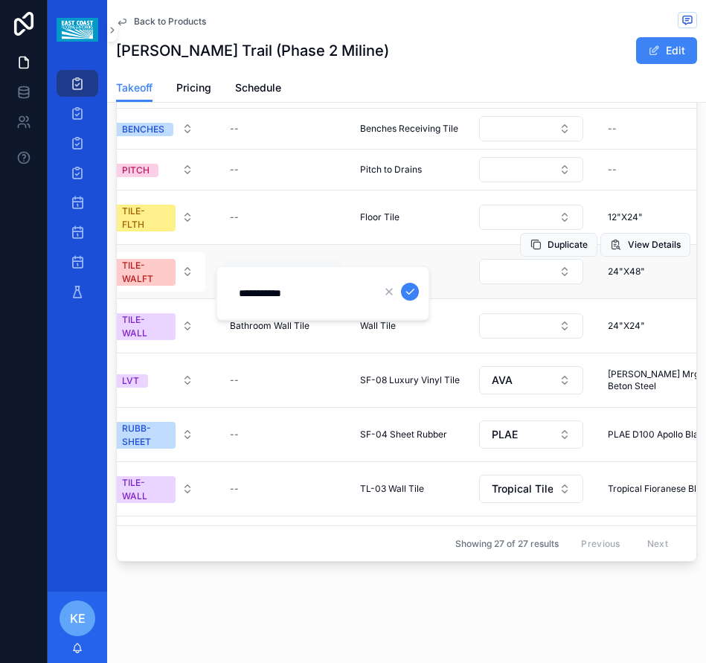
type input "**********"
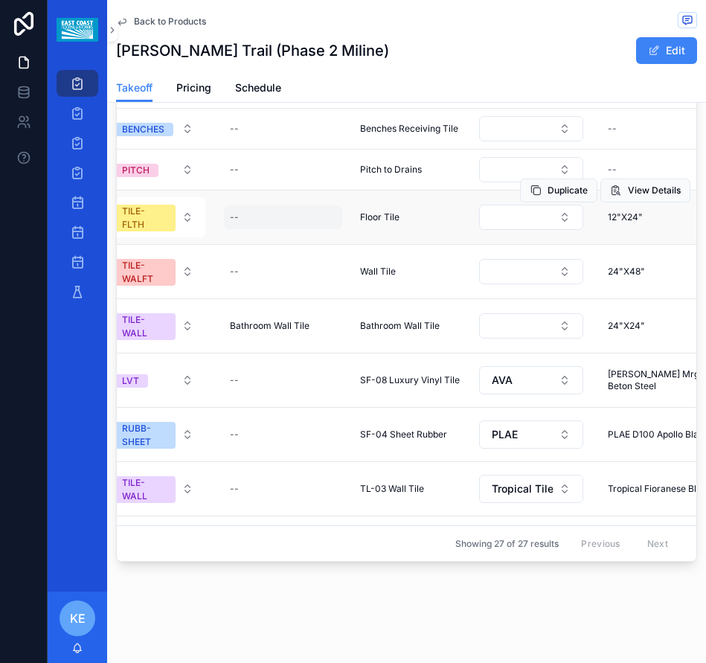
scroll to position [74, 402]
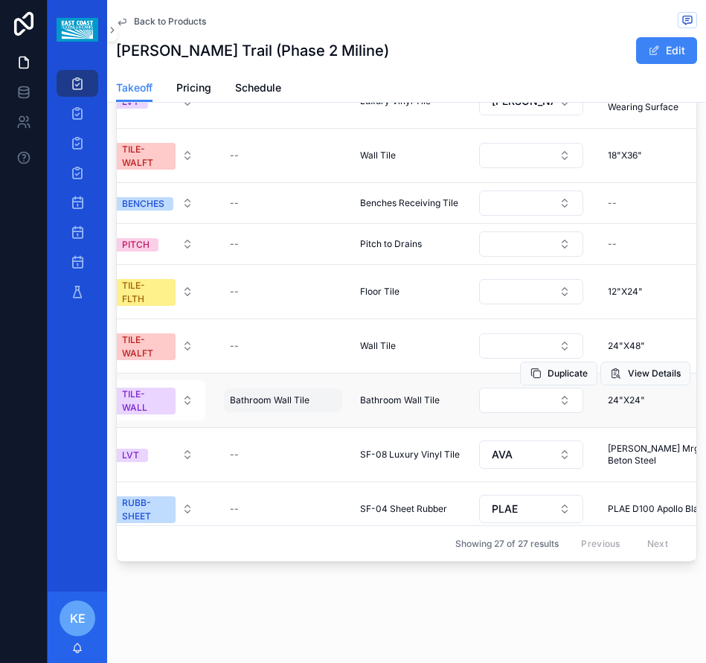
click at [295, 394] on span "Bathroom Wall Tile" at bounding box center [270, 400] width 80 height 12
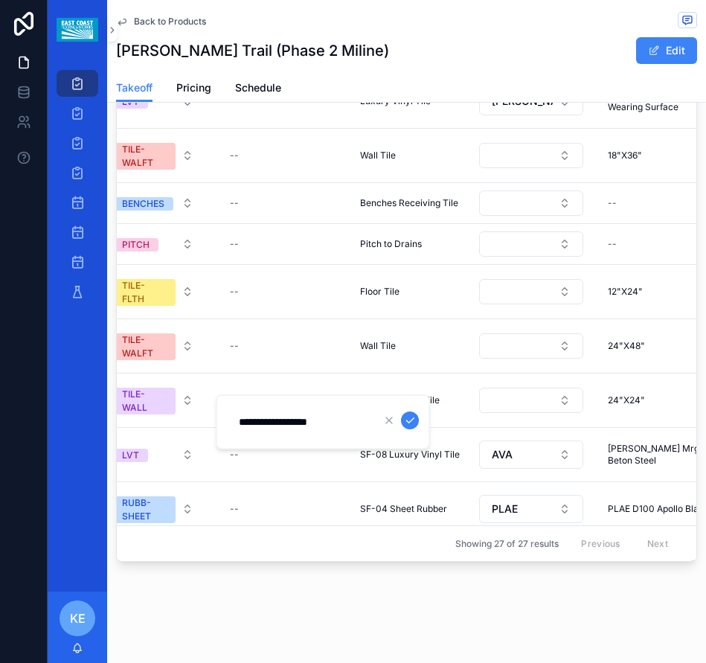
drag, startPoint x: 333, startPoint y: 425, endPoint x: 288, endPoint y: 427, distance: 45.4
click at [288, 427] on input "**********" at bounding box center [300, 421] width 141 height 21
click at [406, 417] on icon "scrollable content" at bounding box center [410, 420] width 12 height 12
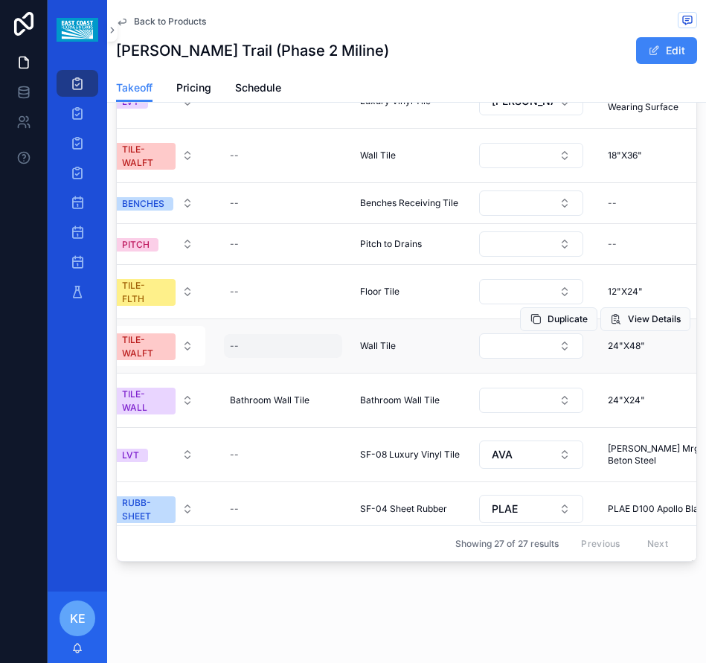
click at [264, 350] on div "--" at bounding box center [283, 346] width 118 height 24
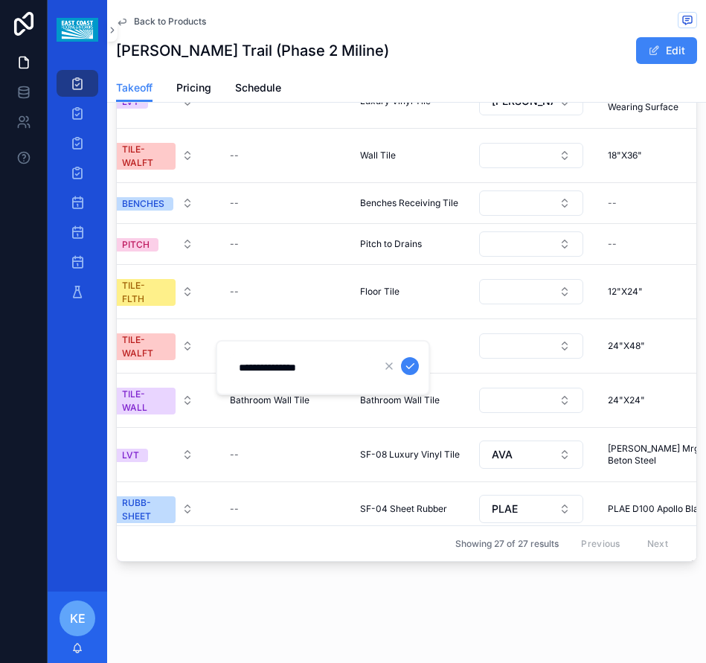
type input "**********"
click button "scrollable content" at bounding box center [410, 366] width 18 height 18
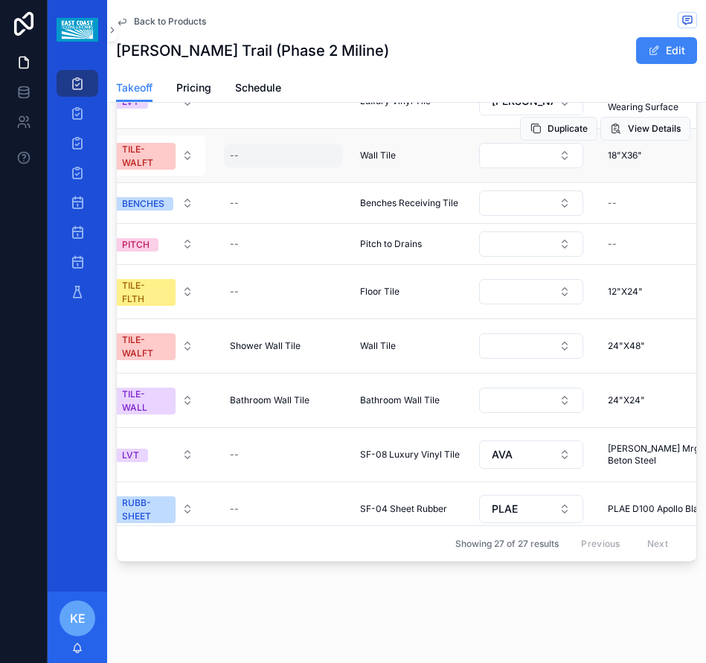
click at [254, 155] on div "--" at bounding box center [283, 156] width 118 height 24
click at [240, 154] on div "--" at bounding box center [283, 156] width 118 height 24
type input "**********"
click button "scrollable content" at bounding box center [410, 176] width 18 height 18
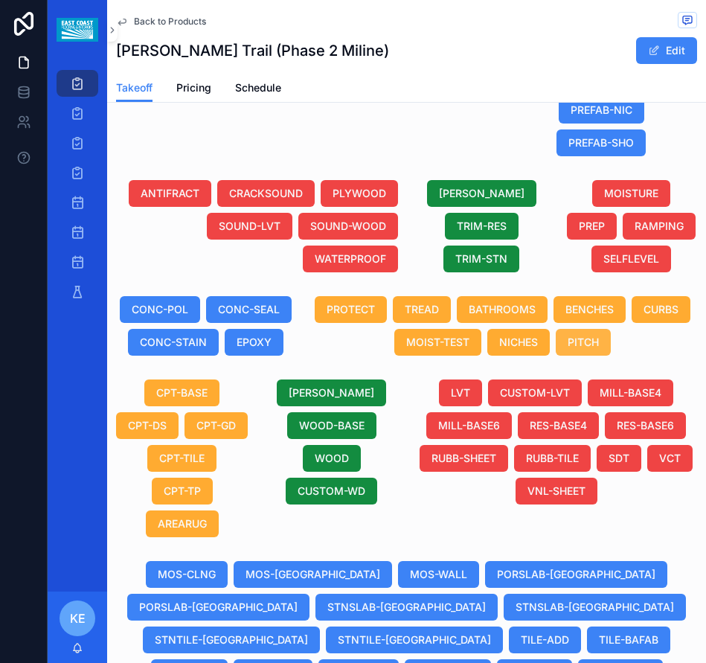
scroll to position [879, 0]
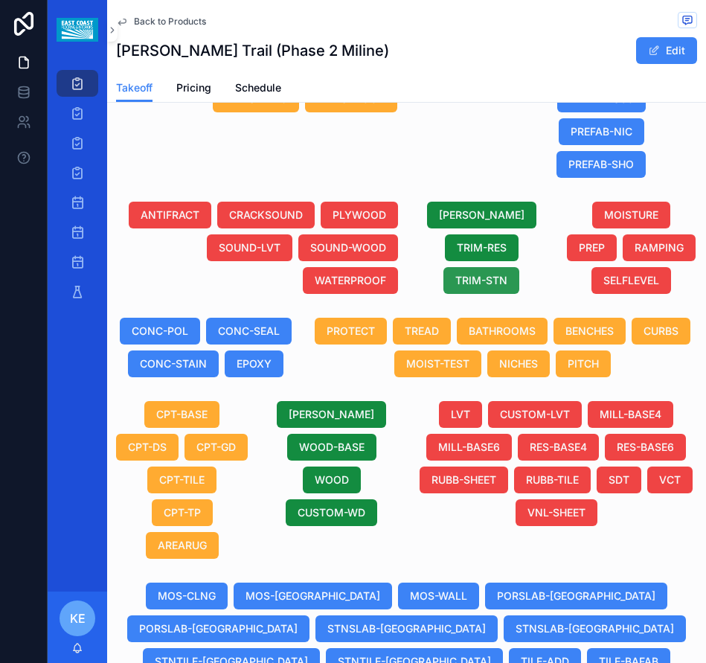
click at [472, 274] on span "TRIM-STN" at bounding box center [481, 280] width 52 height 15
click at [487, 279] on span "TRIM-STN" at bounding box center [481, 280] width 52 height 15
click at [494, 212] on span "[PERSON_NAME]" at bounding box center [482, 215] width 86 height 15
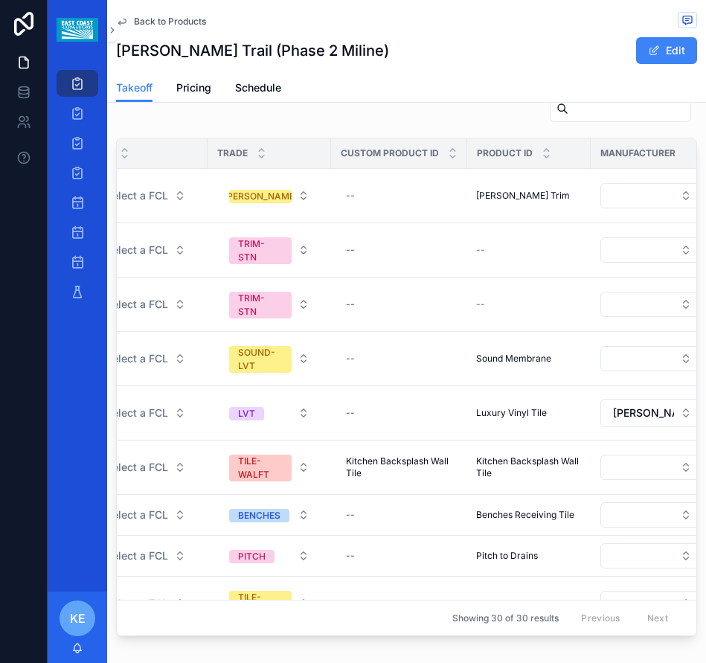
scroll to position [0, 376]
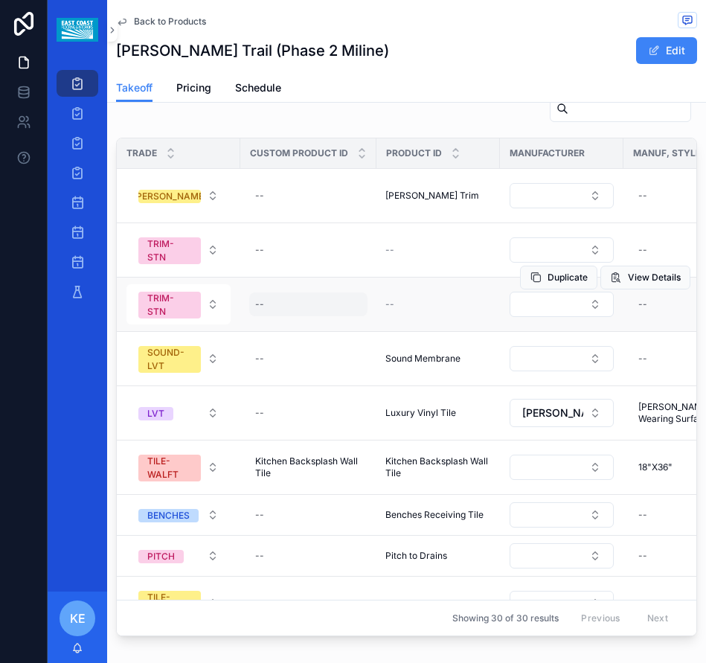
click at [276, 311] on div "--" at bounding box center [308, 304] width 118 height 24
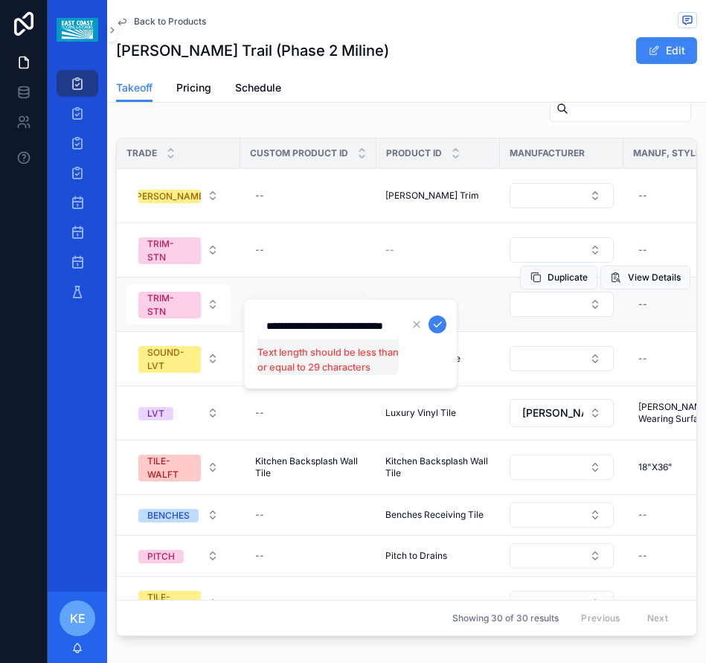
scroll to position [0, 28]
click at [313, 329] on input "**********" at bounding box center [327, 325] width 141 height 21
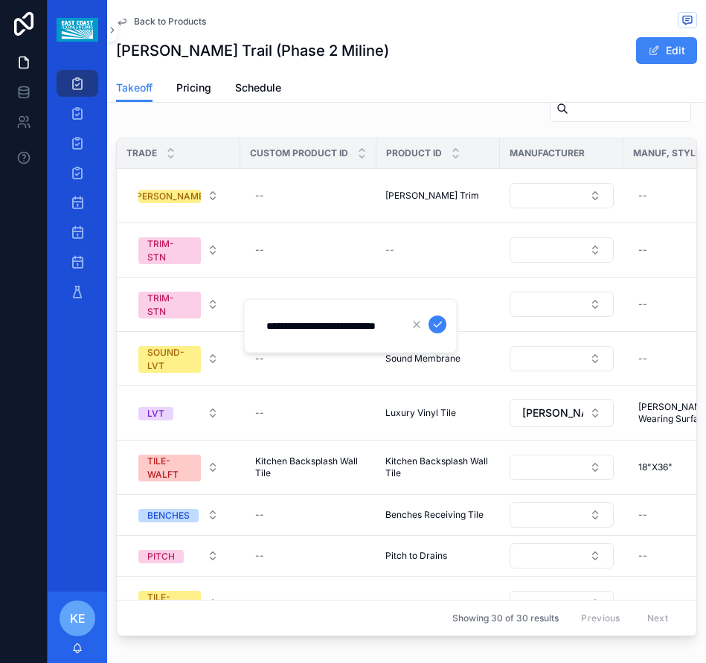
scroll to position [0, 19]
type input "**********"
drag, startPoint x: 269, startPoint y: 330, endPoint x: 390, endPoint y: 329, distance: 122.0
click at [390, 329] on input "**********" at bounding box center [327, 325] width 141 height 21
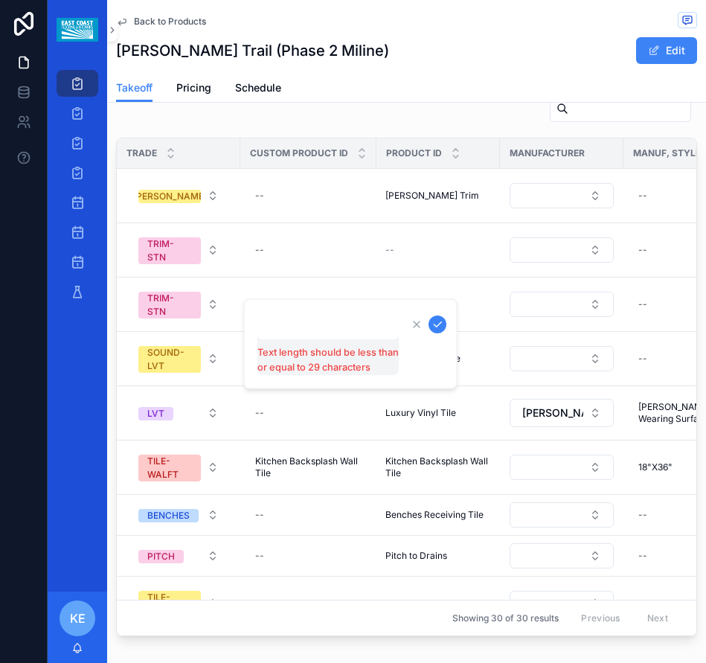
scroll to position [0, 0]
click at [264, 335] on input "**********" at bounding box center [327, 325] width 141 height 21
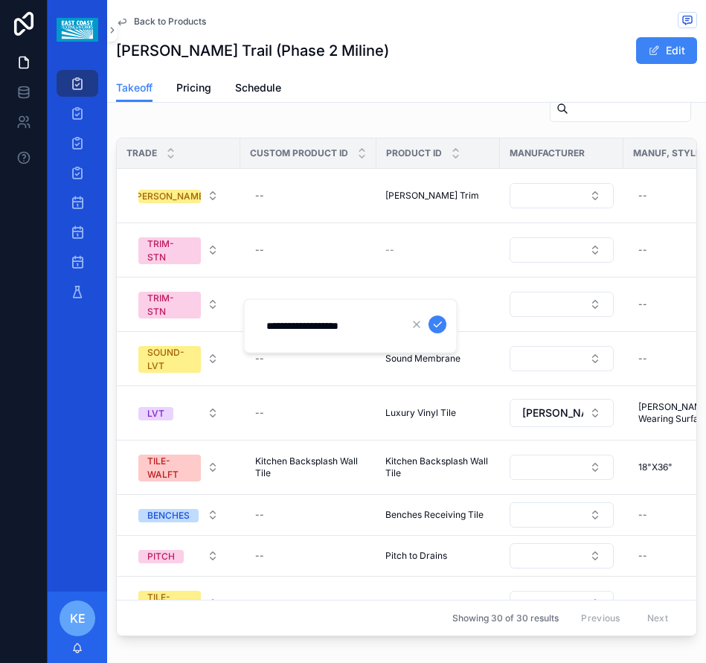
type input "**********"
click button "scrollable content" at bounding box center [437, 324] width 18 height 18
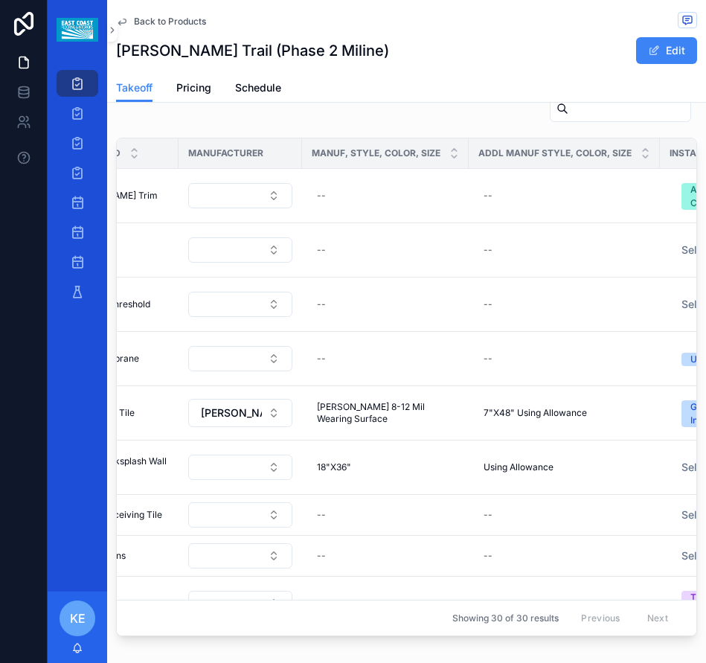
scroll to position [0, 701]
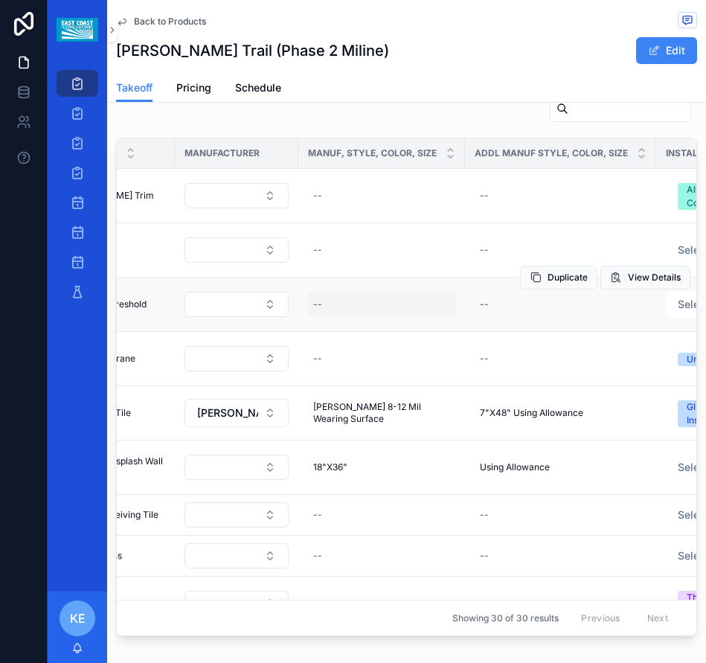
click at [338, 315] on div "--" at bounding box center [381, 304] width 149 height 24
type input "**********"
click button "scrollable content" at bounding box center [494, 324] width 18 height 18
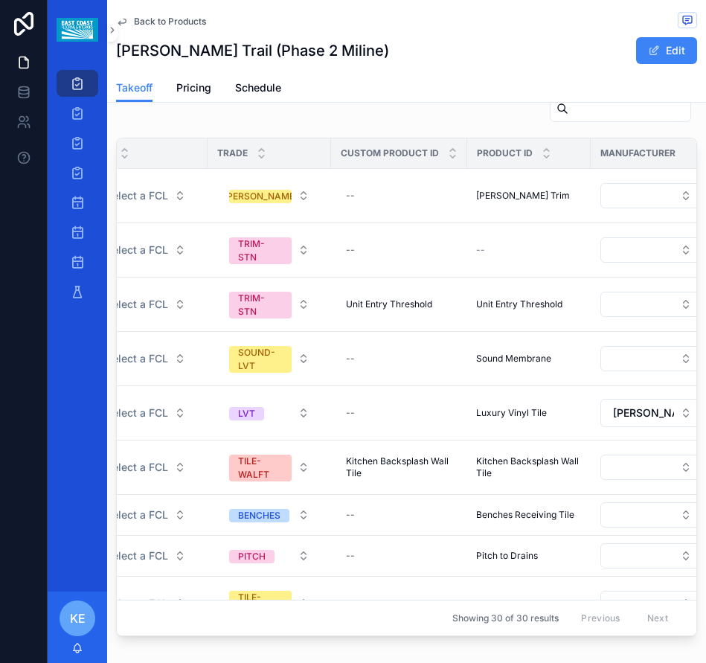
scroll to position [0, 292]
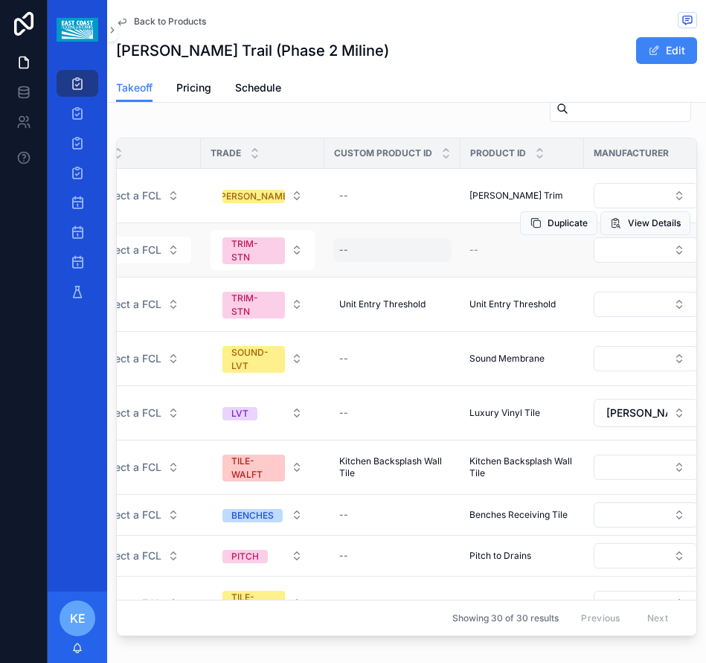
click at [359, 252] on div "--" at bounding box center [392, 250] width 118 height 24
type input "**********"
click button "scrollable content" at bounding box center [521, 270] width 18 height 18
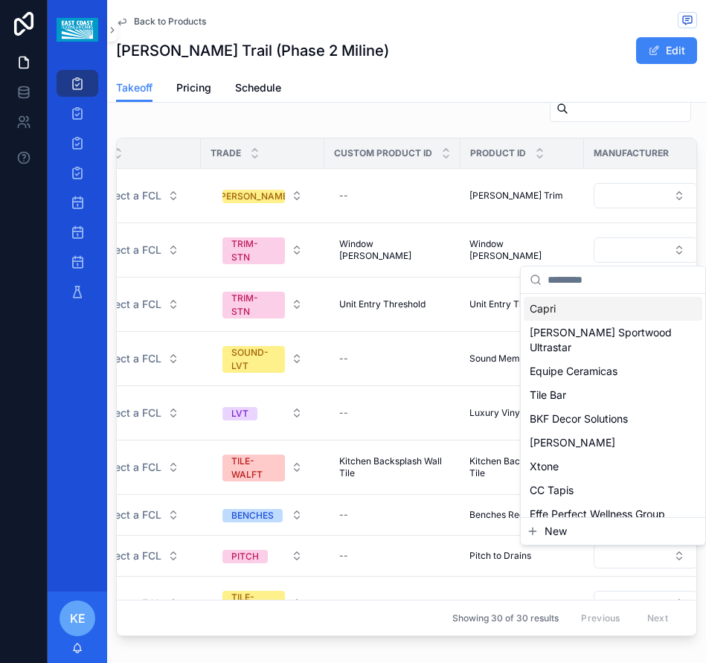
click at [620, 251] on button "Select Button" at bounding box center [646, 249] width 104 height 25
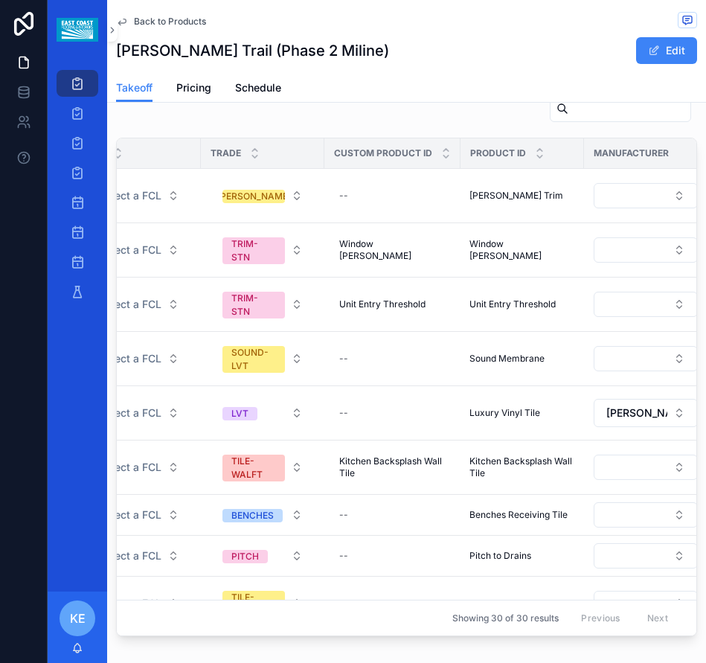
click at [620, 251] on button "Select Button" at bounding box center [646, 249] width 104 height 25
type input "*****"
click at [585, 311] on span "[PERSON_NAME] Carrara Marble" at bounding box center [604, 316] width 149 height 30
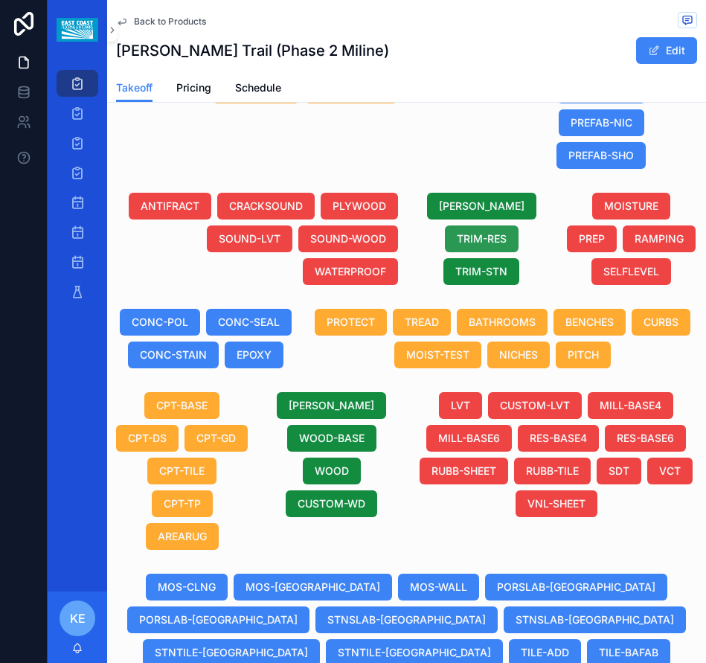
scroll to position [879, 0]
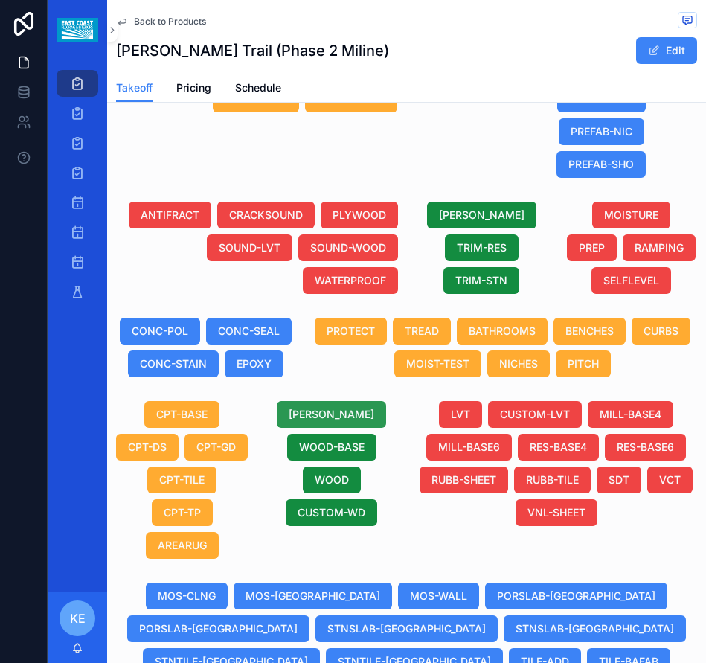
drag, startPoint x: 475, startPoint y: 212, endPoint x: 338, endPoint y: 415, distance: 244.9
click at [475, 212] on span "[PERSON_NAME]" at bounding box center [482, 215] width 86 height 15
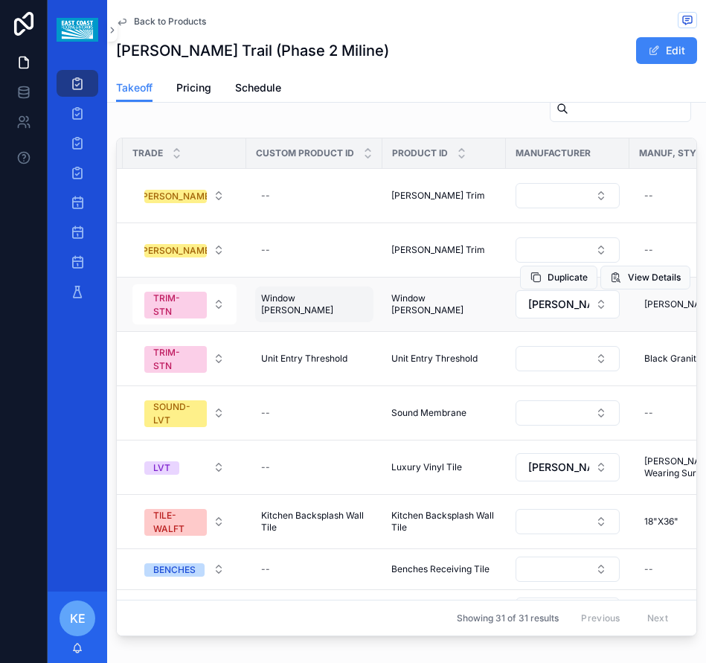
scroll to position [0, 373]
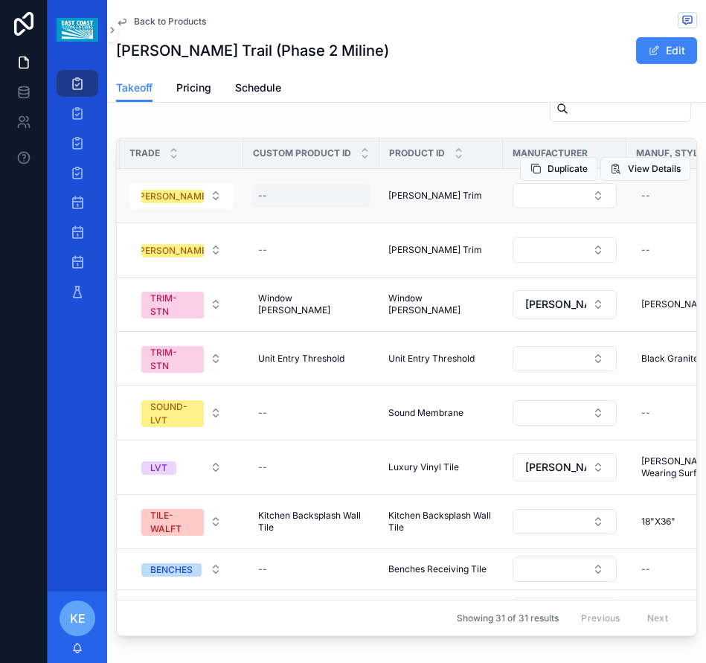
click at [289, 192] on div "--" at bounding box center [311, 196] width 118 height 24
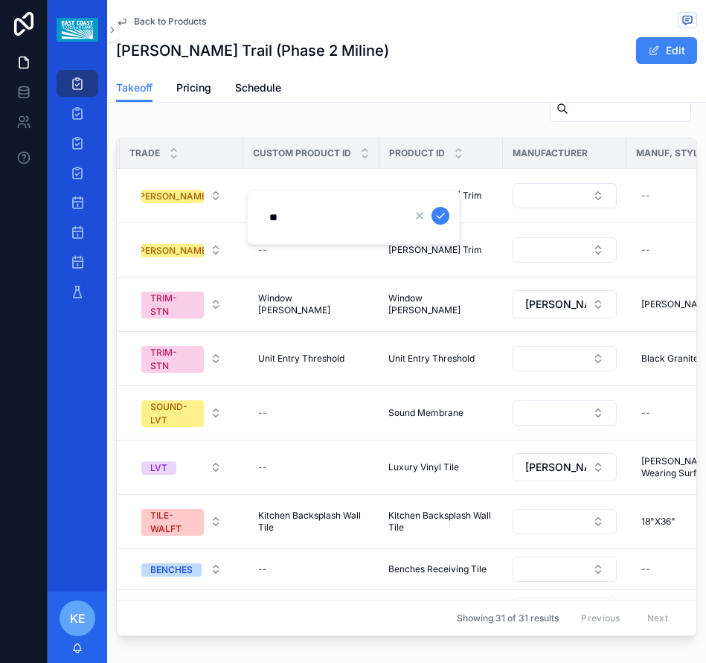
type input "**********"
click button "scrollable content" at bounding box center [440, 216] width 18 height 18
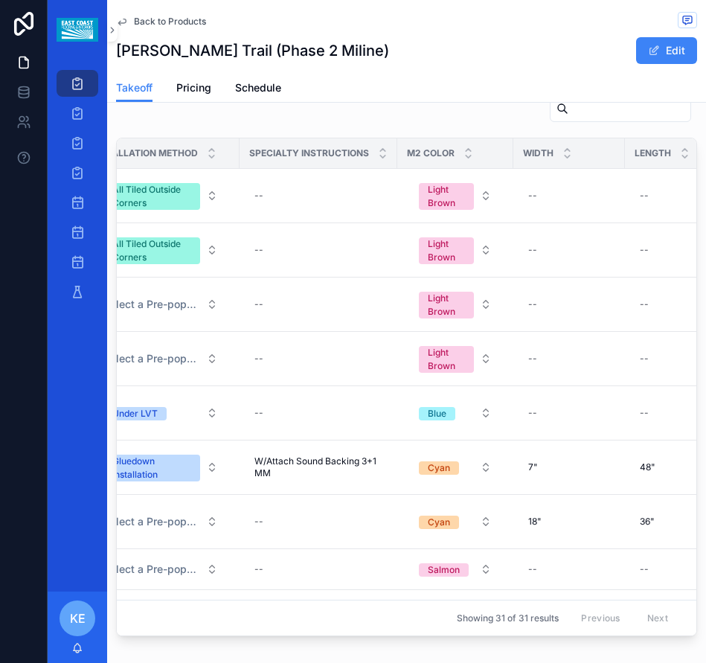
scroll to position [0, 1154]
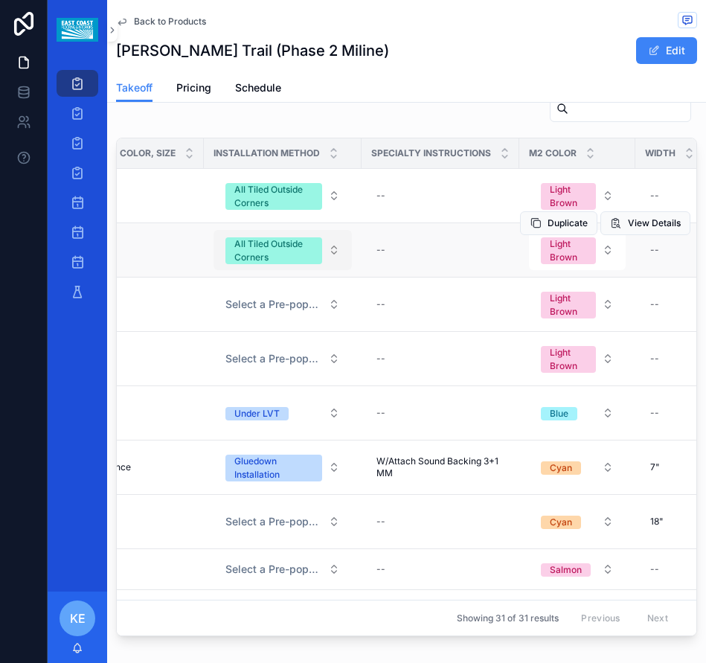
click at [327, 251] on button "All Tiled Outside Corners" at bounding box center [282, 250] width 138 height 40
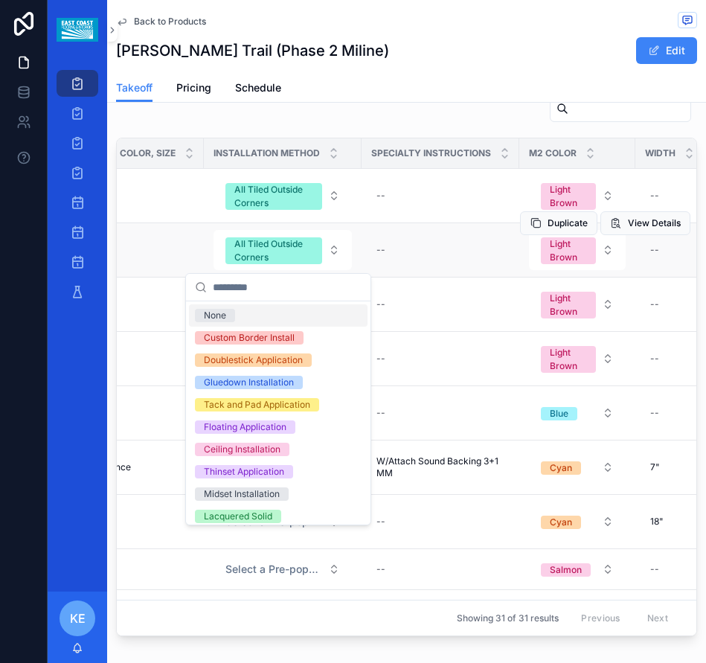
click at [414, 234] on td "--" at bounding box center [440, 249] width 158 height 54
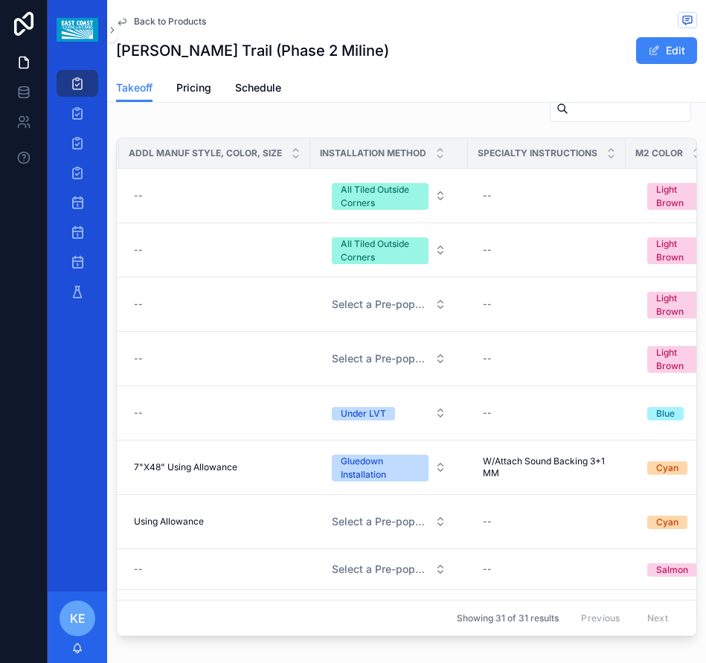
scroll to position [0, 1076]
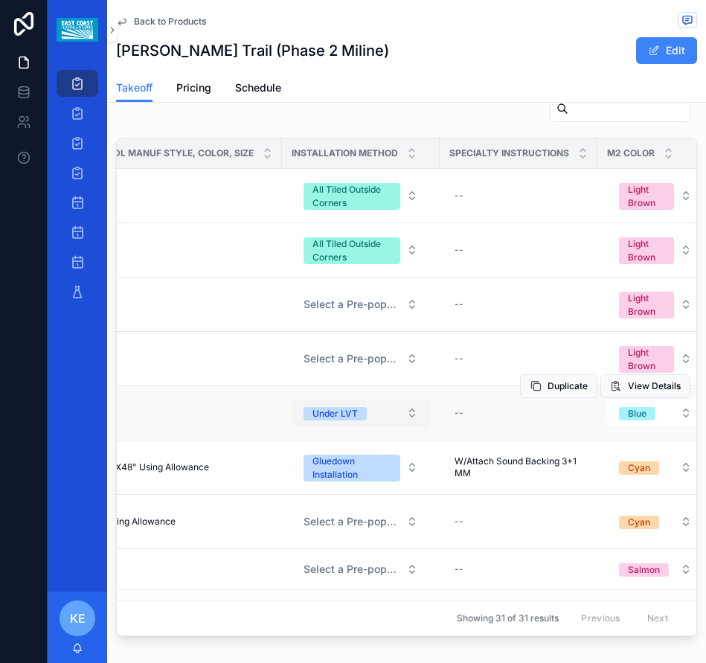
click at [399, 425] on button "Under LVT" at bounding box center [361, 412] width 138 height 27
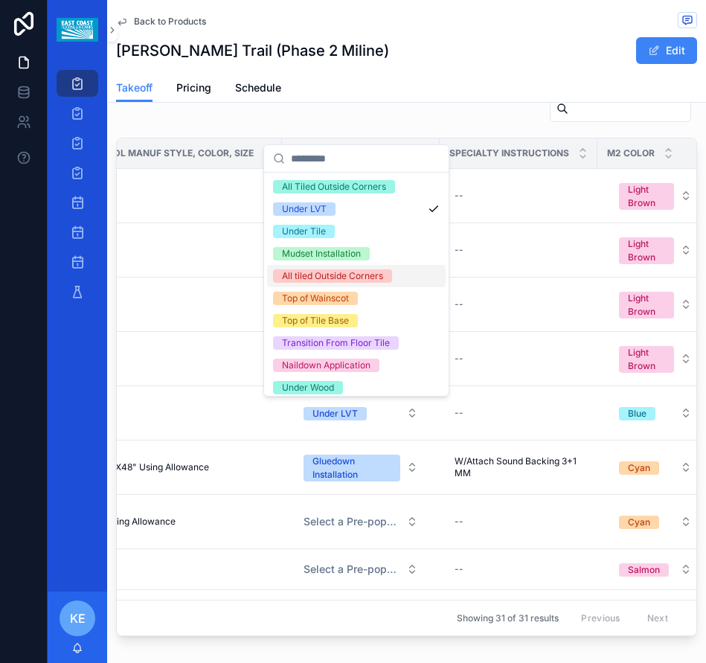
scroll to position [229, 0]
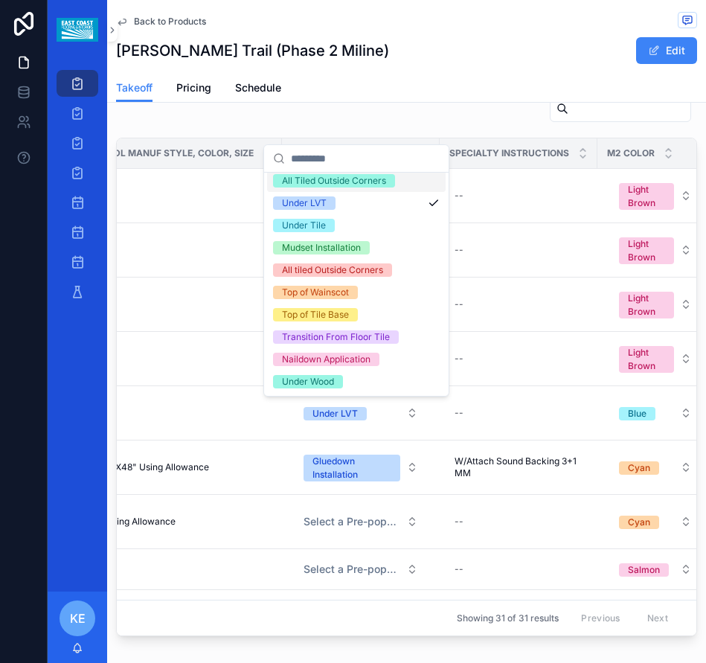
click at [442, 94] on div "Takeoff Pricing Schedule" at bounding box center [406, 88] width 581 height 28
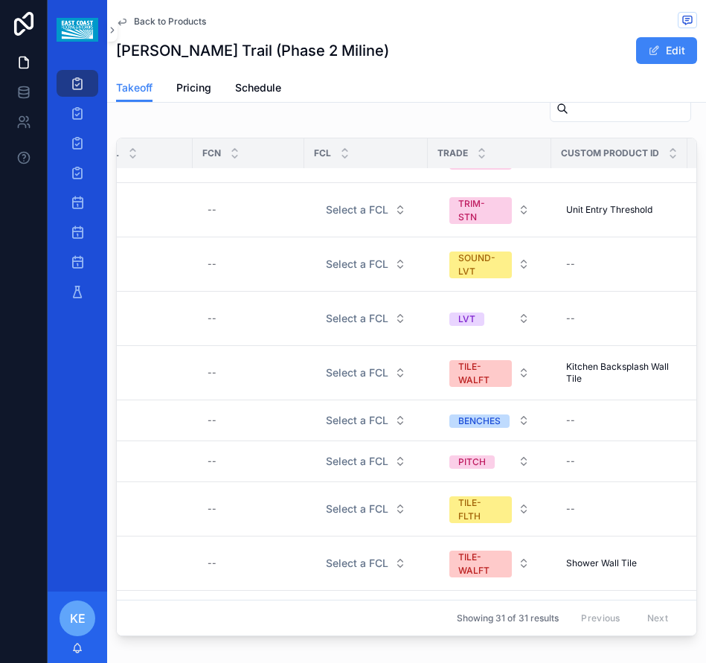
scroll to position [149, 290]
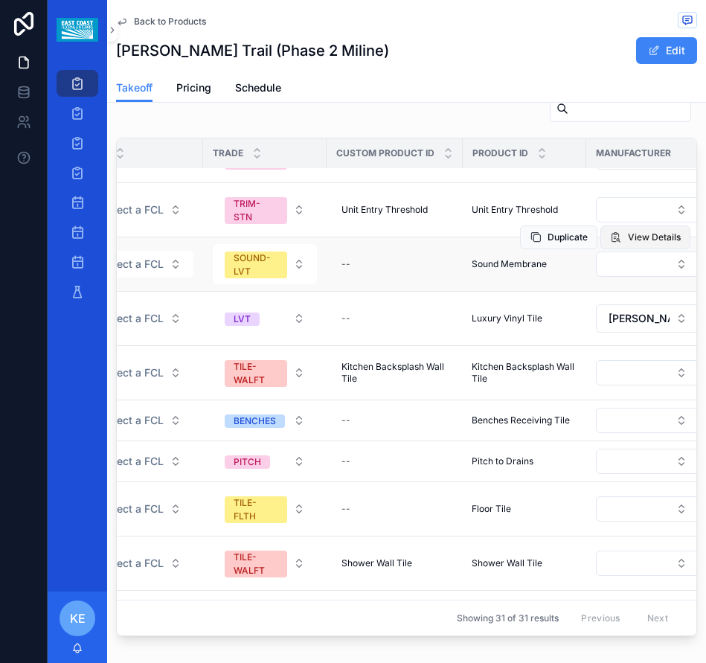
click at [628, 239] on span "View Details" at bounding box center [654, 237] width 53 height 12
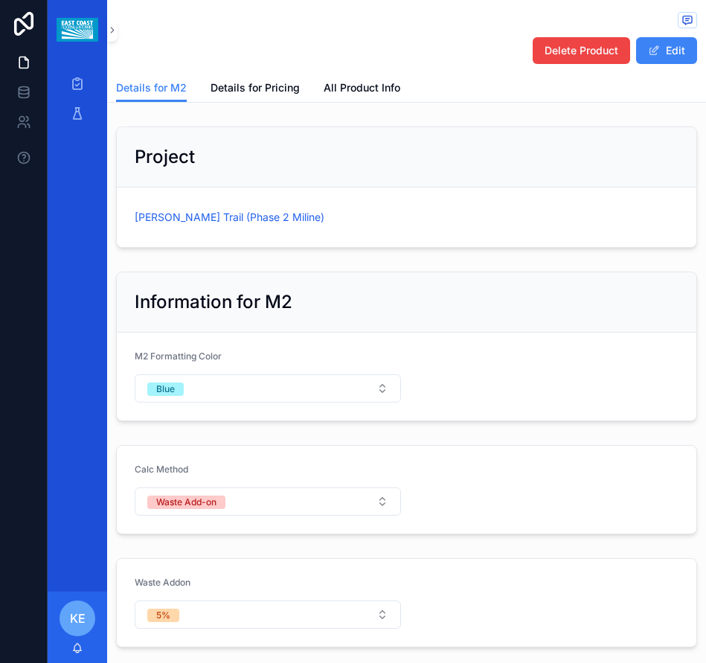
click at [596, 57] on span "Delete Product" at bounding box center [581, 50] width 74 height 15
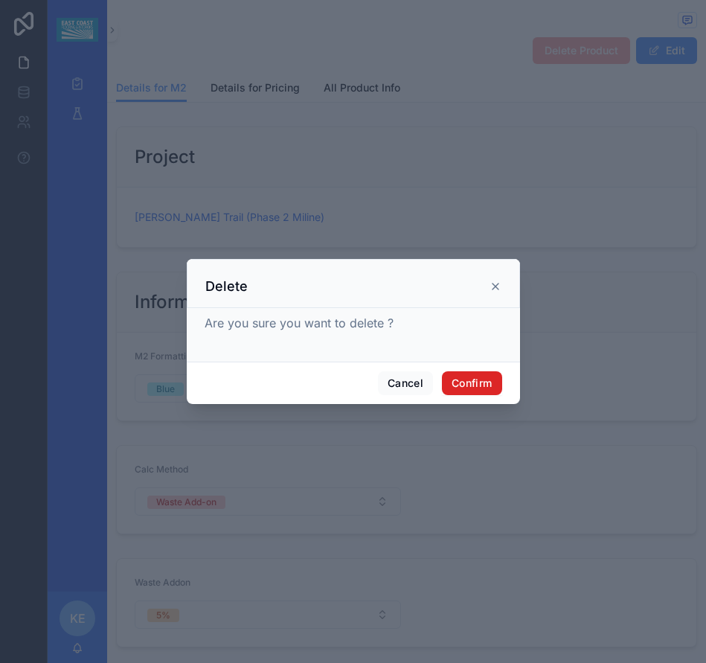
click at [464, 387] on button "Confirm" at bounding box center [472, 383] width 60 height 24
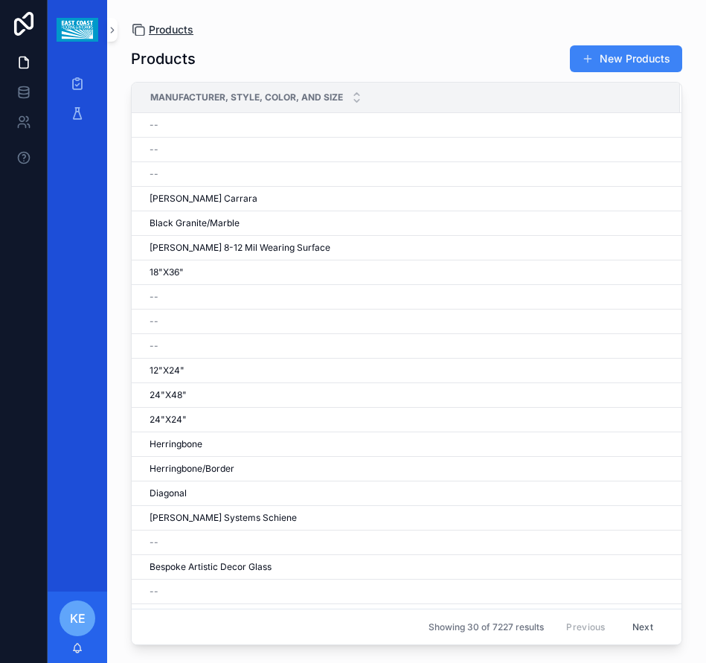
click at [173, 31] on span "Products" at bounding box center [171, 29] width 45 height 15
click at [80, 89] on icon "scrollable content" at bounding box center [77, 83] width 15 height 15
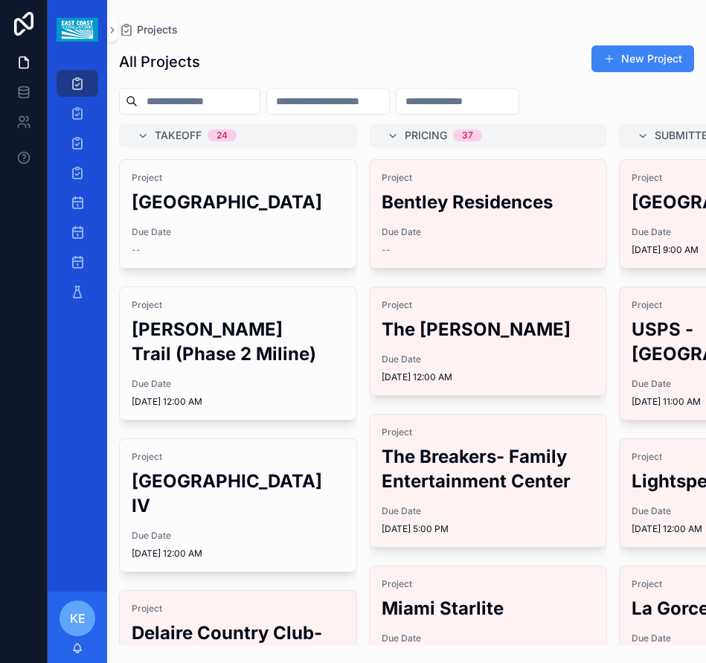
click at [233, 250] on div "Project [GEOGRAPHIC_DATA] II Due Date --" at bounding box center [238, 214] width 237 height 108
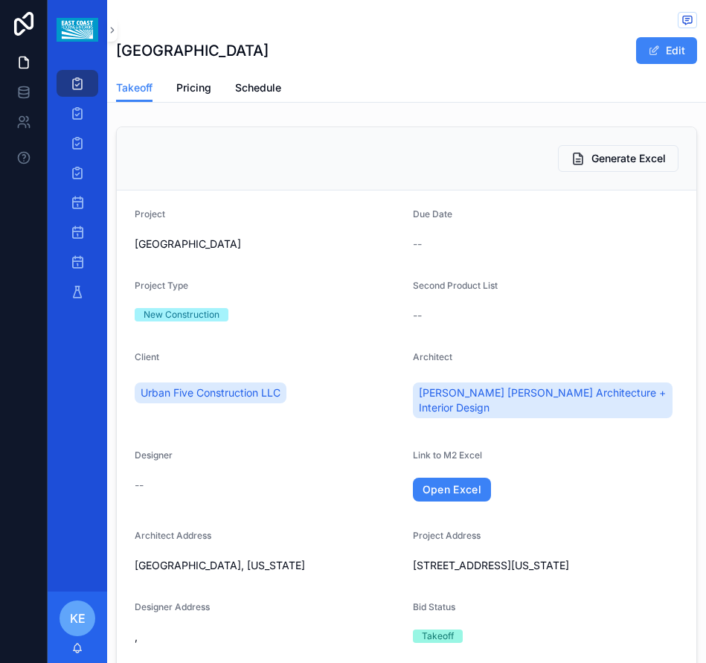
click at [70, 79] on icon "scrollable content" at bounding box center [77, 83] width 15 height 15
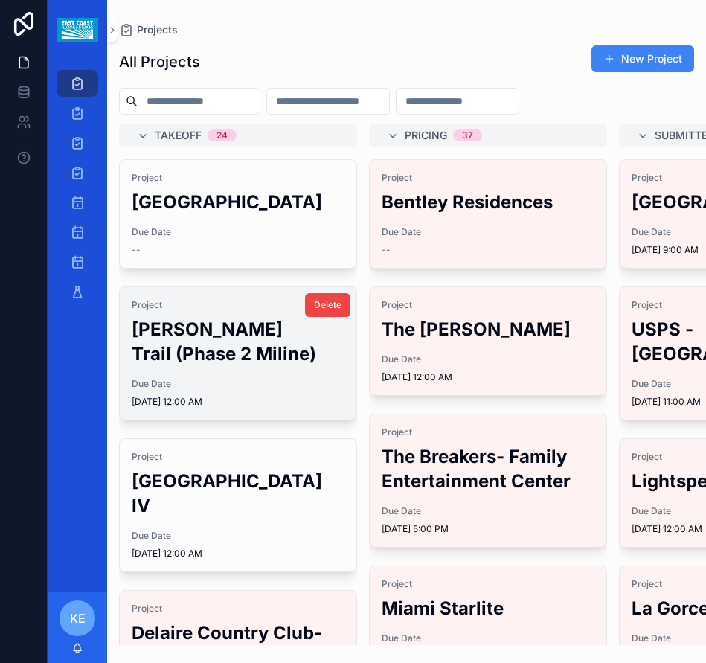
click at [218, 363] on h2 "[PERSON_NAME] Trail (Phase 2 Miline)" at bounding box center [238, 341] width 213 height 49
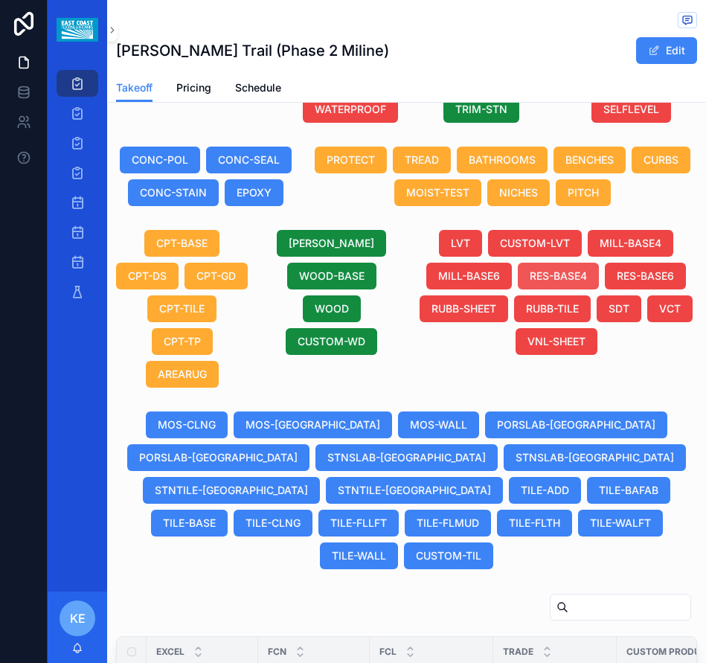
scroll to position [967, 0]
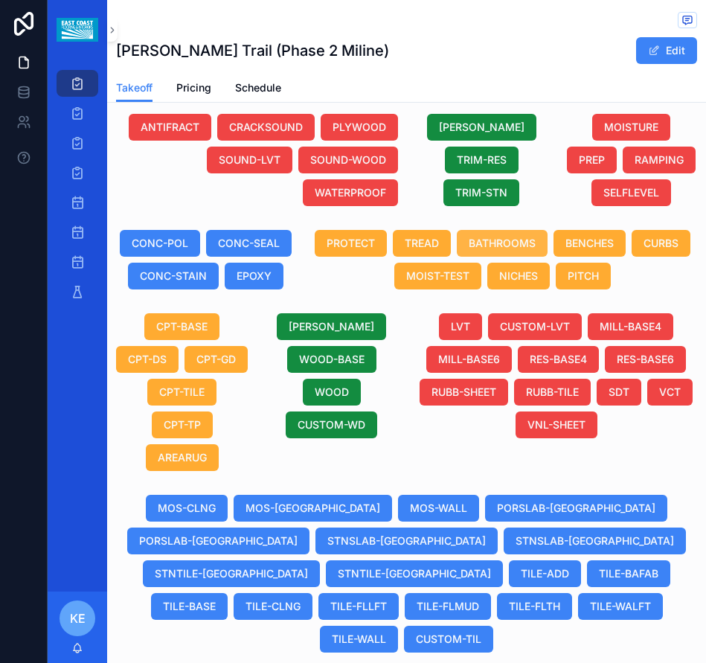
click at [539, 234] on button "BATHROOMS" at bounding box center [502, 243] width 91 height 27
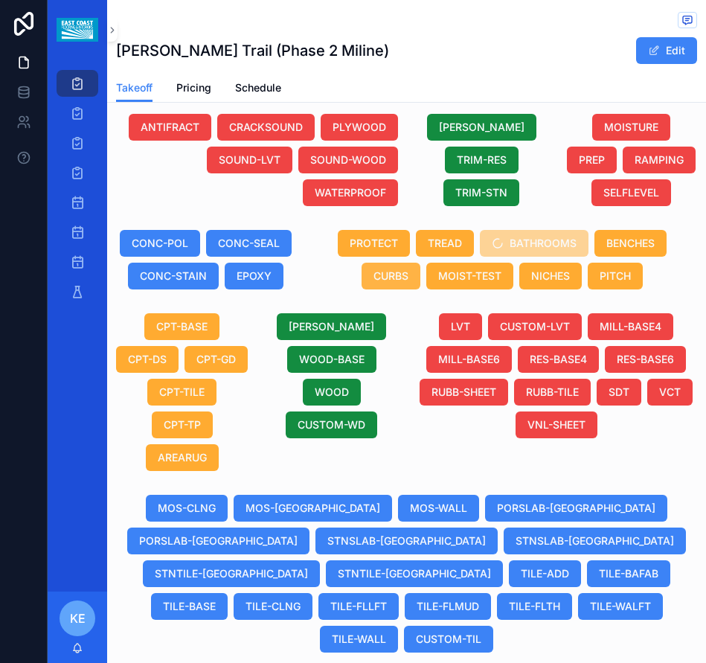
click at [383, 274] on span "CURBS" at bounding box center [390, 276] width 35 height 15
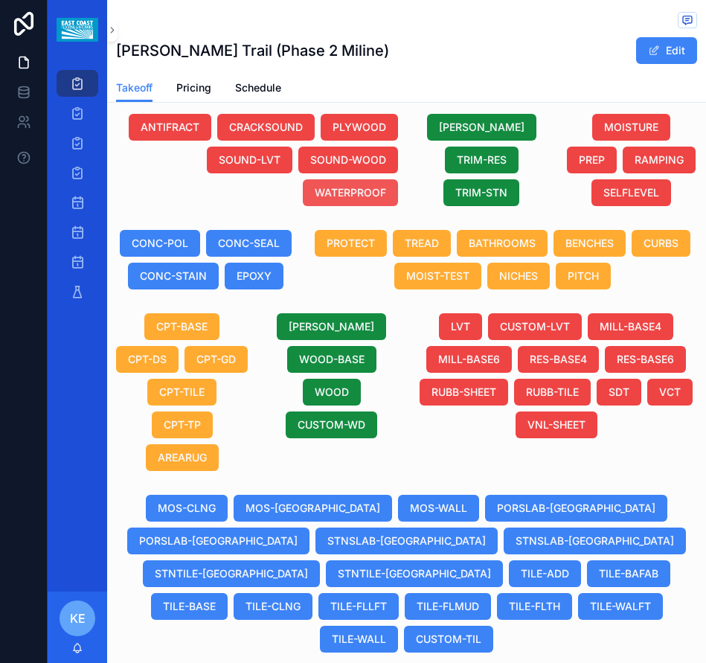
click at [336, 194] on span "WATERPROOF" at bounding box center [350, 192] width 71 height 15
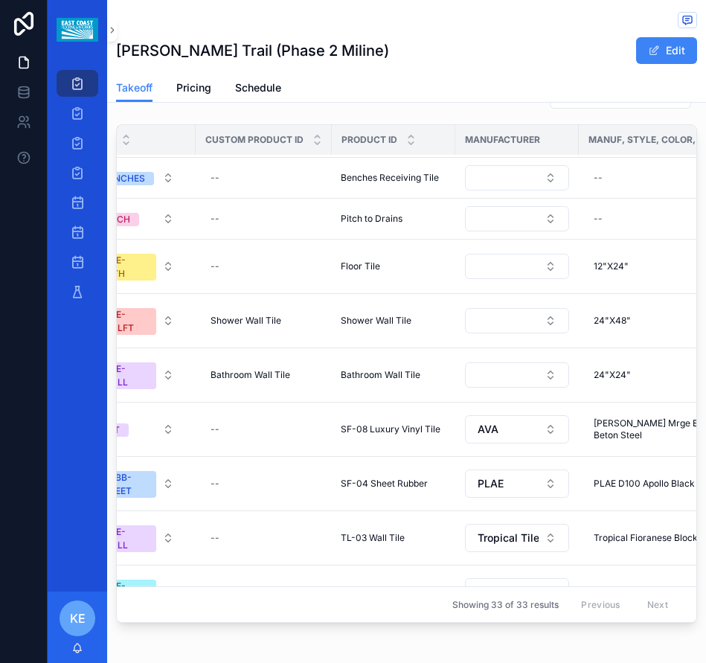
scroll to position [446, 437]
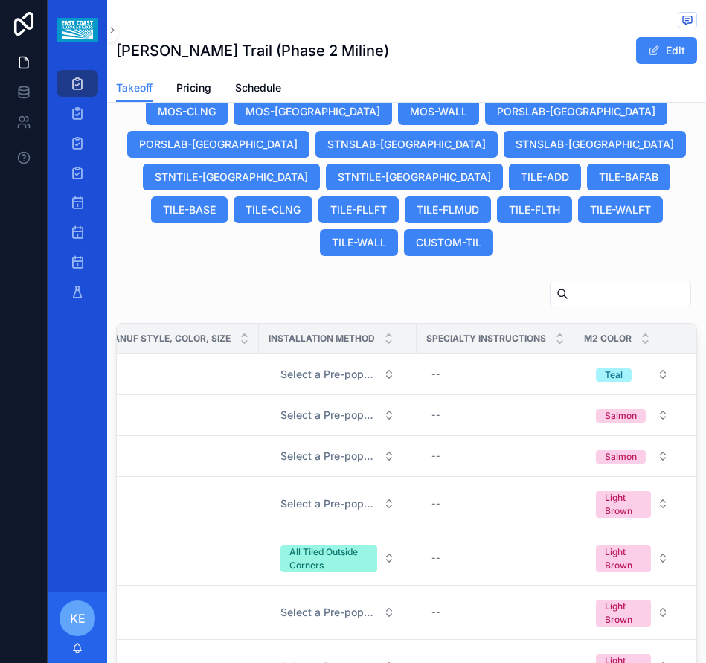
scroll to position [1339, 0]
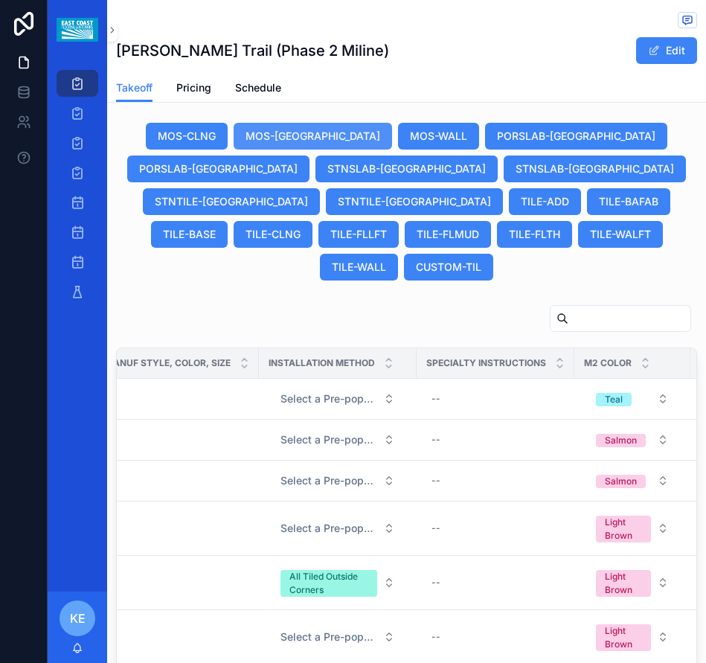
click at [258, 144] on span "MOS-[GEOGRAPHIC_DATA]" at bounding box center [312, 136] width 135 height 15
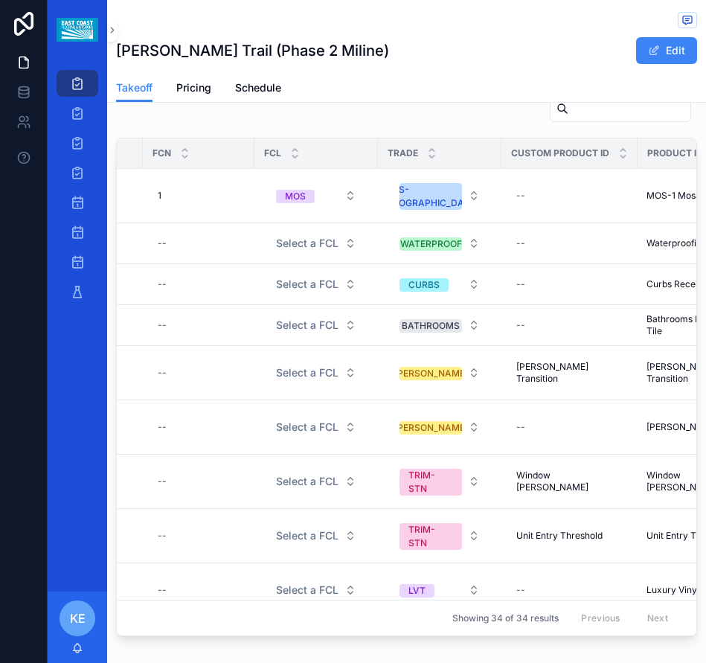
scroll to position [0, 65]
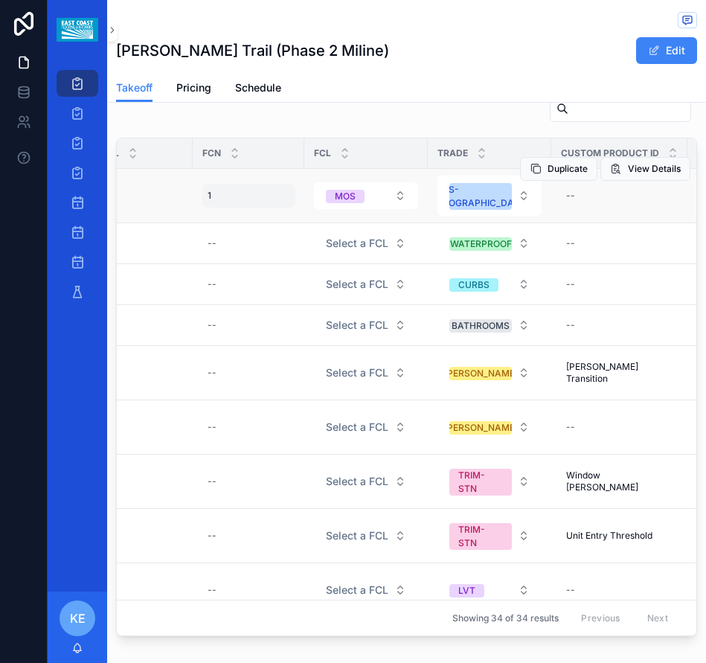
click at [241, 205] on div "1 1" at bounding box center [249, 196] width 94 height 24
click button "scrollable content" at bounding box center [390, 216] width 18 height 18
click at [353, 194] on div "MOS" at bounding box center [345, 196] width 21 height 13
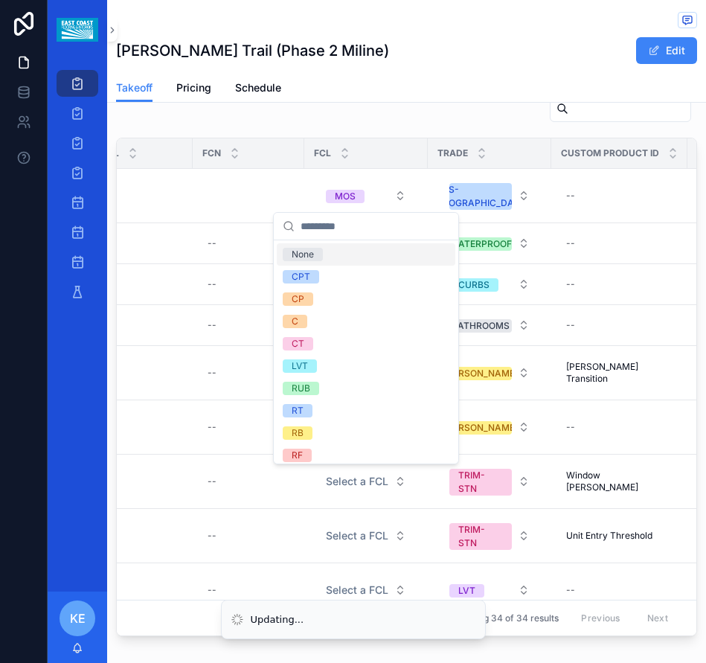
click at [309, 254] on div "None" at bounding box center [303, 254] width 22 height 13
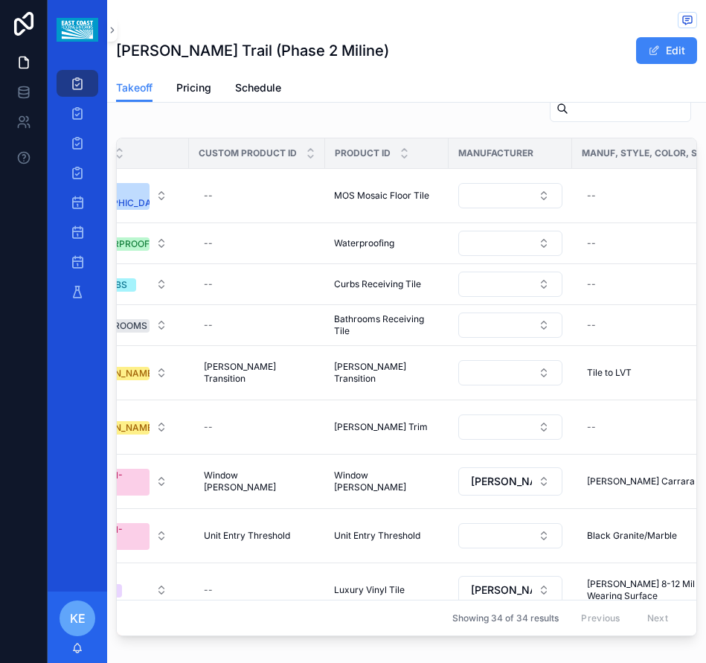
scroll to position [0, 384]
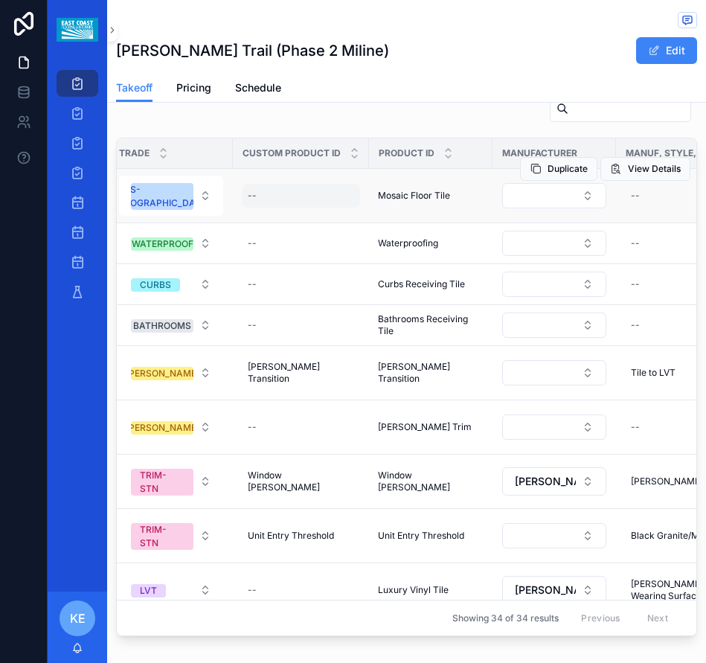
click at [244, 195] on div "--" at bounding box center [301, 196] width 118 height 24
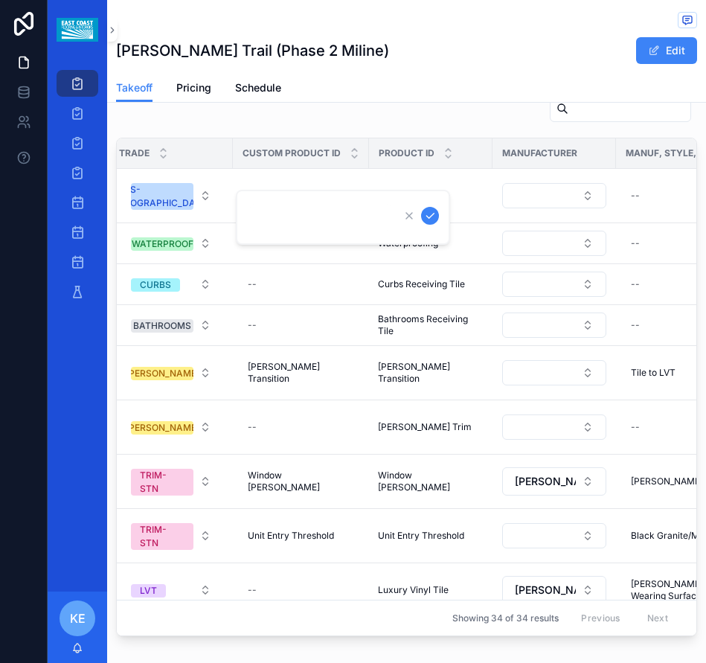
click at [421, 207] on button "scrollable content" at bounding box center [430, 216] width 18 height 18
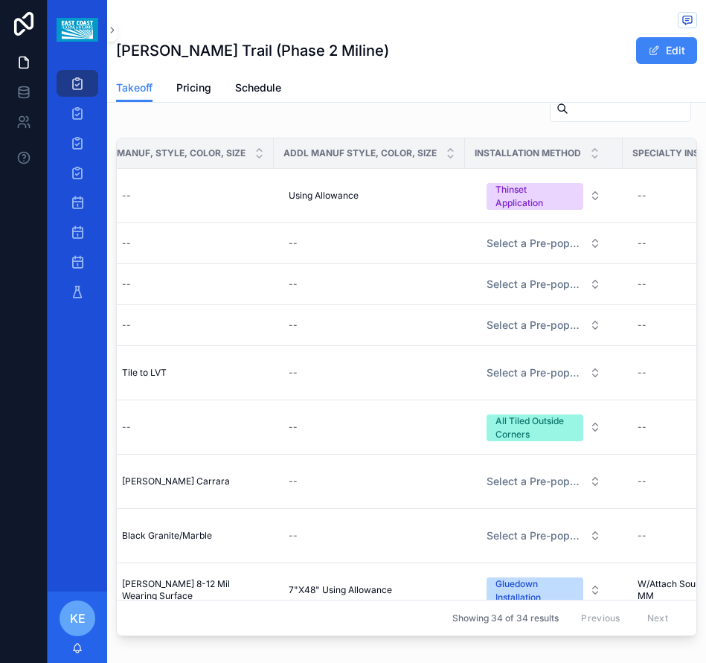
scroll to position [0, 884]
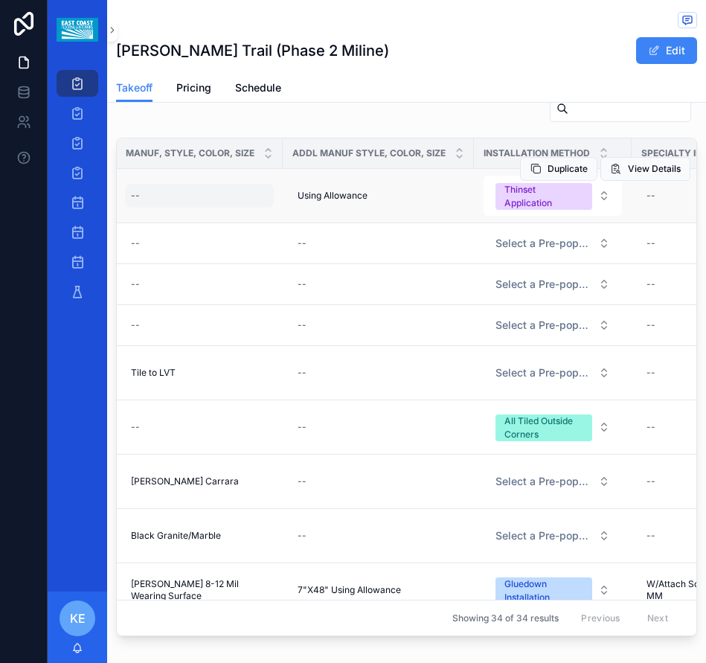
click at [176, 200] on div "--" at bounding box center [199, 196] width 149 height 24
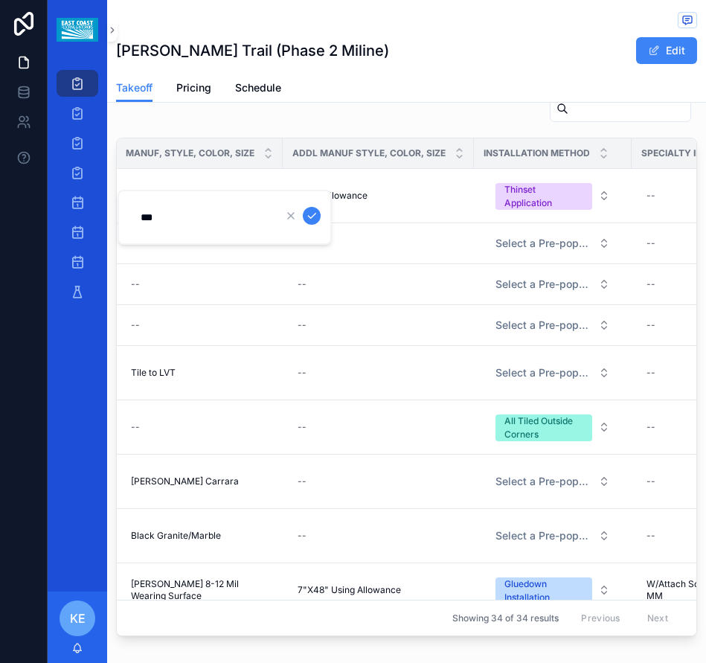
type input "*******"
click button "scrollable content" at bounding box center [312, 216] width 18 height 18
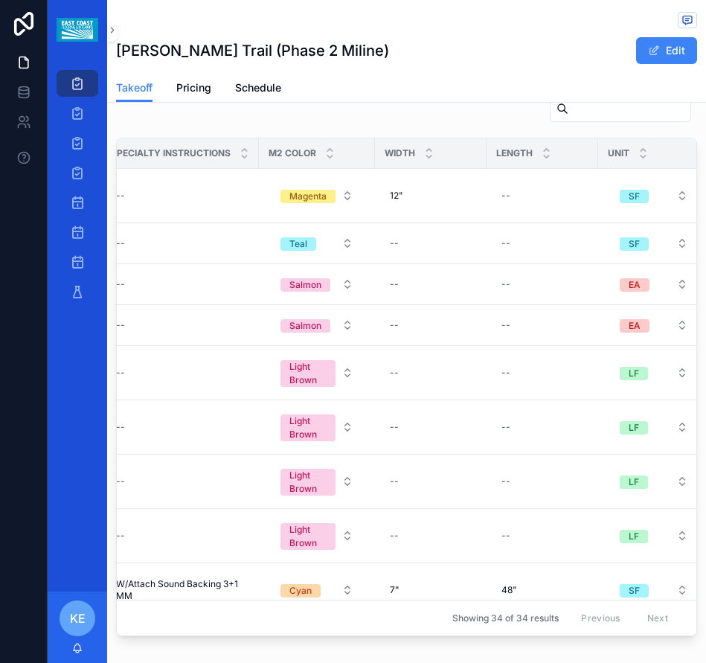
scroll to position [0, 1420]
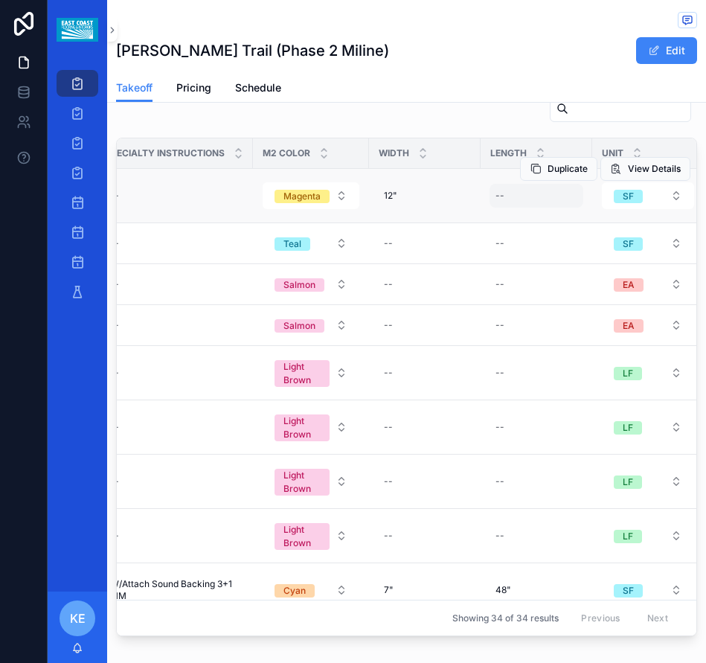
click at [513, 199] on div "--" at bounding box center [536, 196] width 94 height 24
type input "***"
click button "scrollable content" at bounding box center [673, 216] width 18 height 18
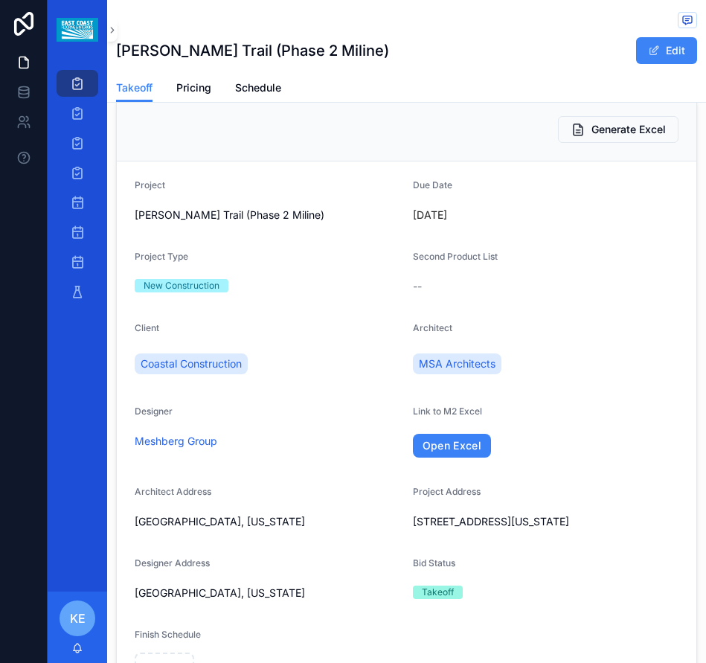
scroll to position [0, 0]
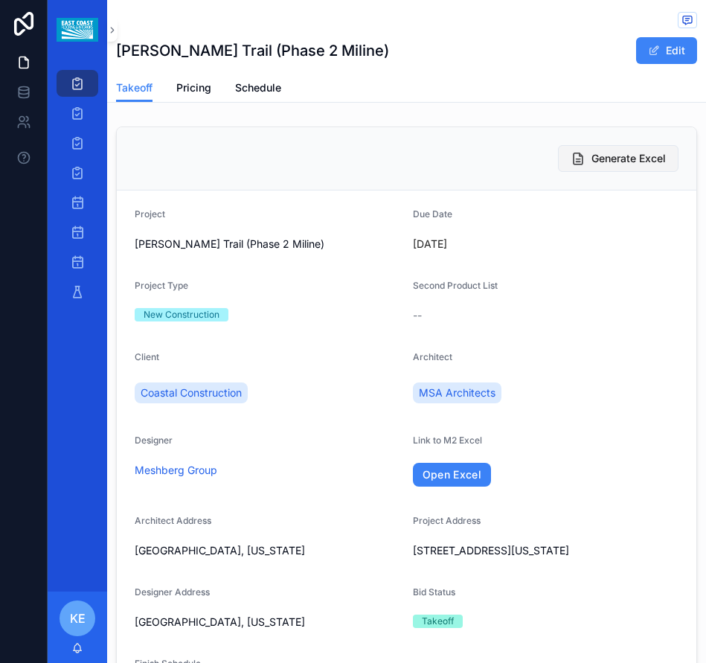
click at [601, 157] on span "Generate Excel" at bounding box center [628, 158] width 74 height 15
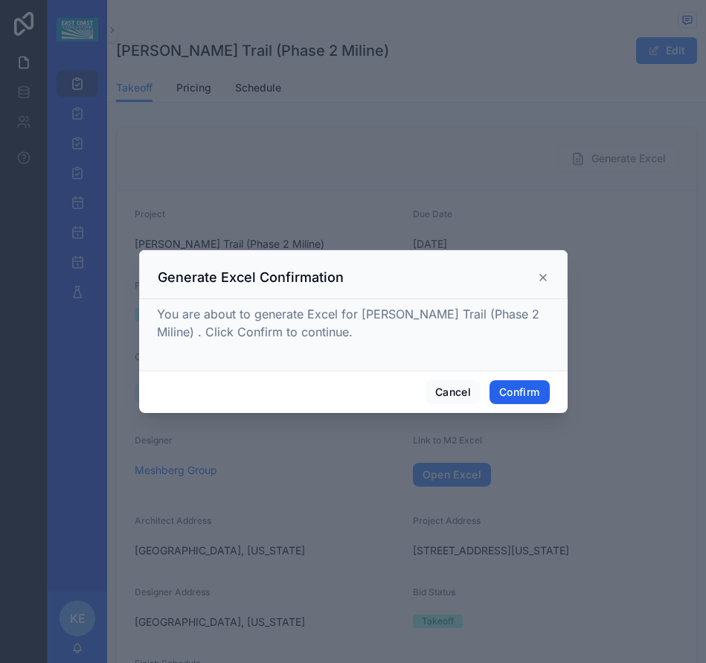
click at [510, 393] on button "Confirm" at bounding box center [519, 392] width 60 height 24
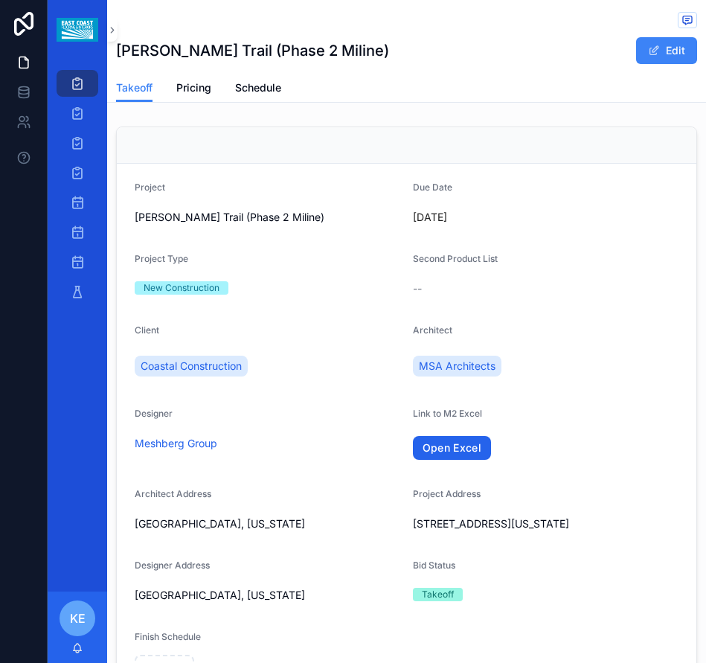
click at [413, 448] on link "Open Excel" at bounding box center [452, 448] width 79 height 24
